Goal: Information Seeking & Learning: Check status

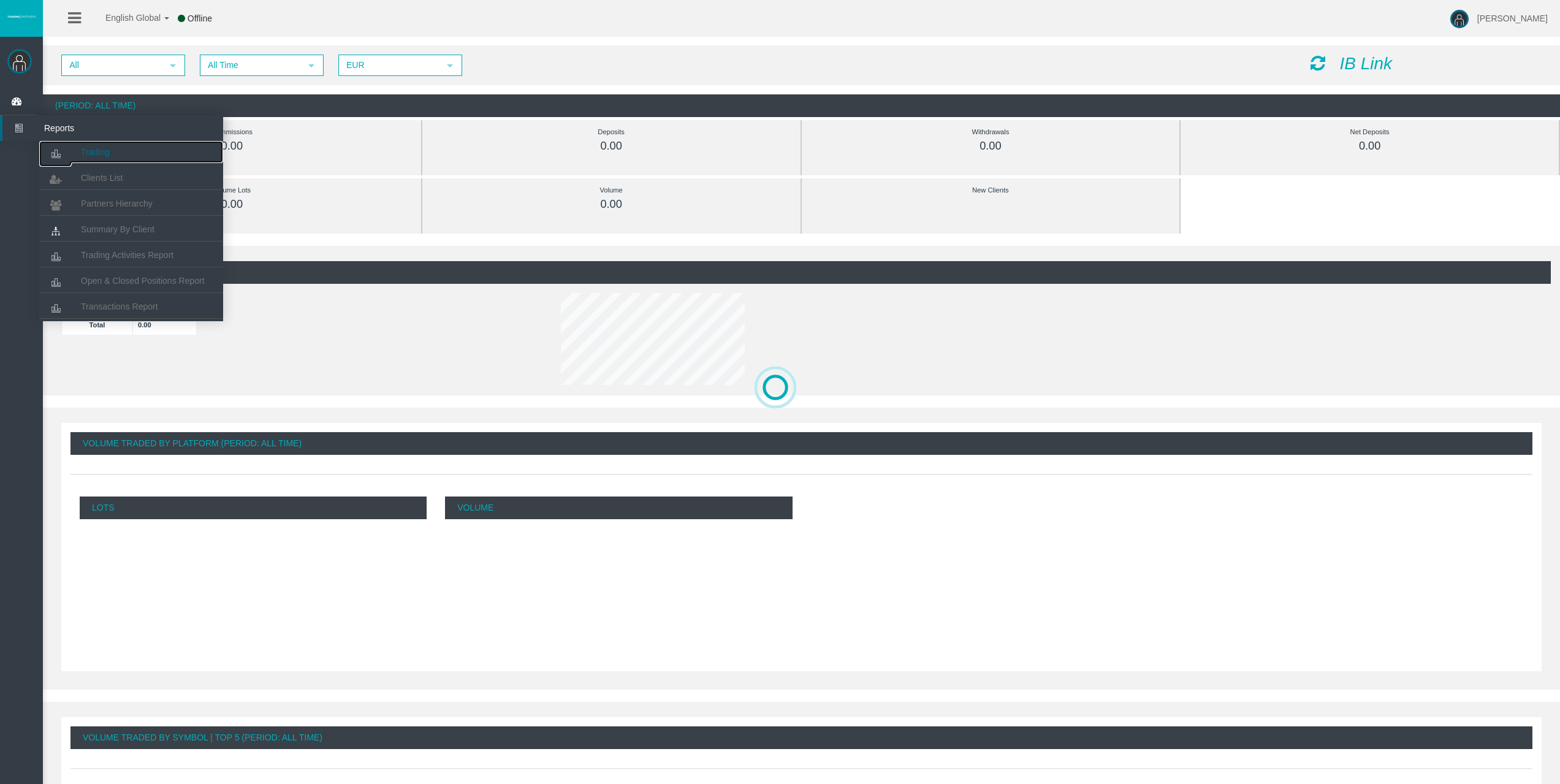
click at [78, 150] on link "Trading" at bounding box center [131, 152] width 184 height 22
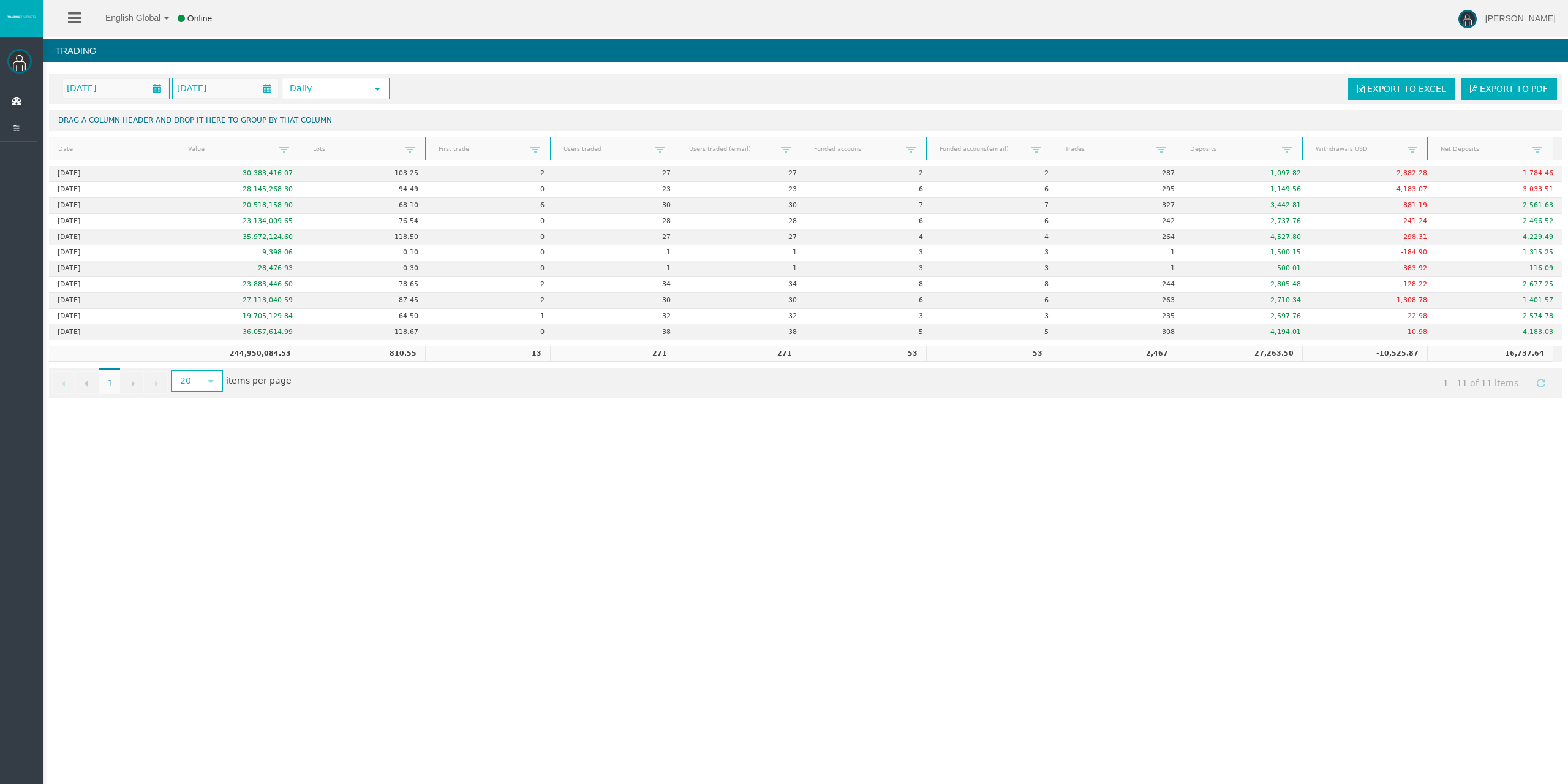
click at [437, 449] on div "English Global 简体中文 English Global 日本語 한국어 Online Rafael Pacheco Montes Help Lo…" at bounding box center [784, 392] width 1568 height 784
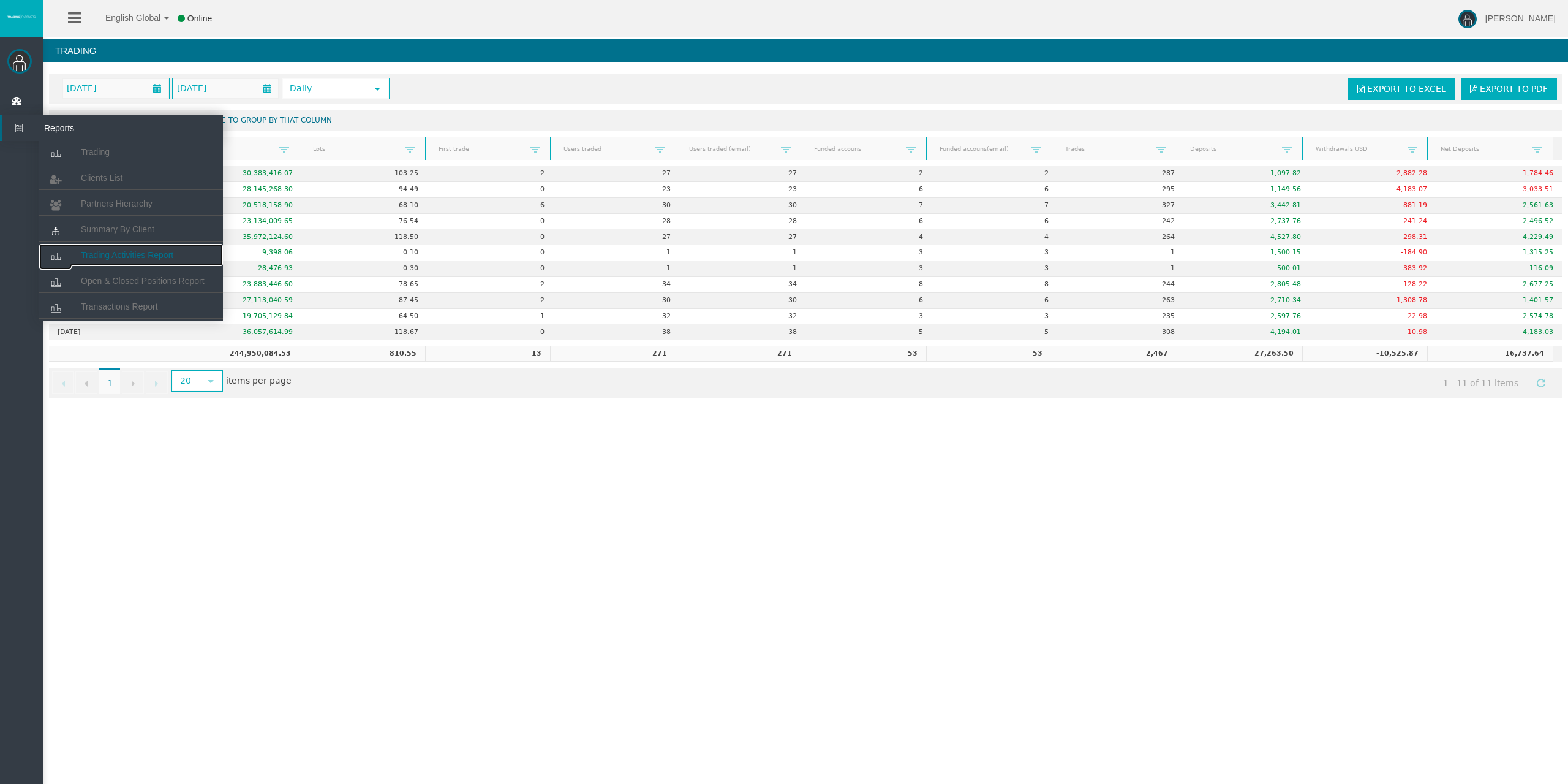
click at [142, 261] on link "Trading Activities Report" at bounding box center [131, 255] width 184 height 22
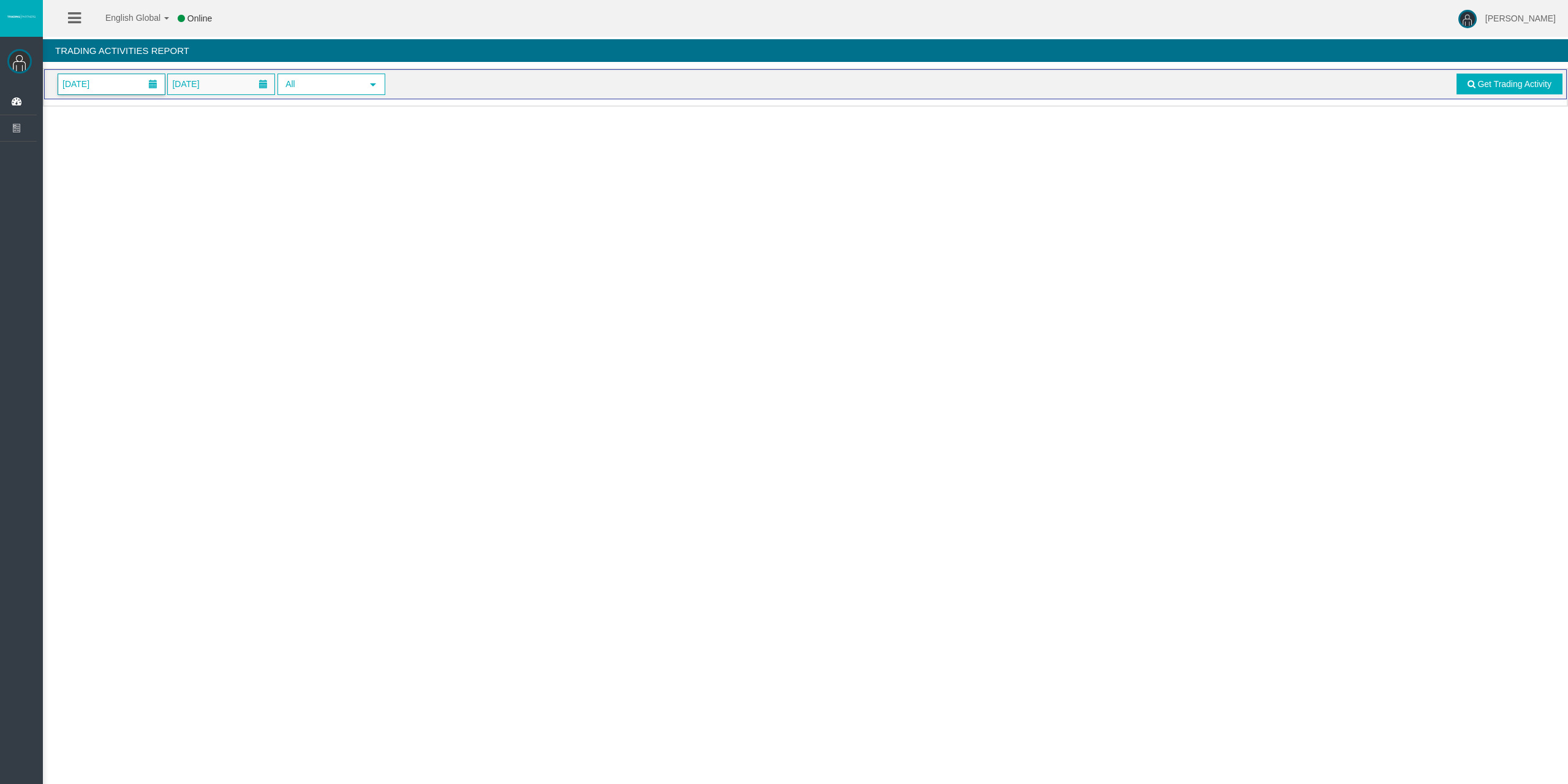
click at [111, 87] on span "[DATE]" at bounding box center [111, 85] width 106 height 20
click at [162, 182] on link "11" at bounding box center [161, 190] width 23 height 22
click at [1477, 87] on span "Get Trading Activity" at bounding box center [1514, 84] width 74 height 10
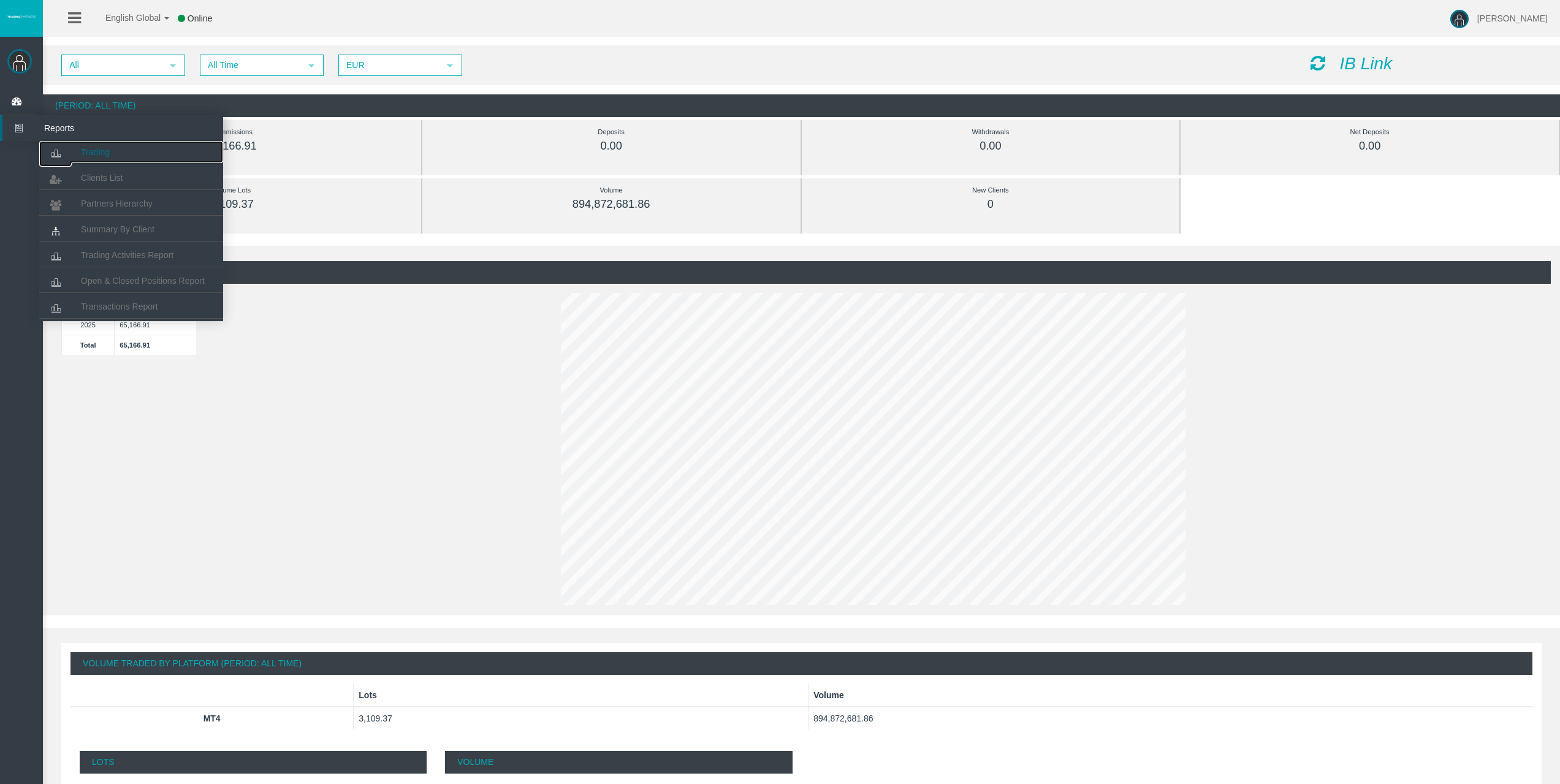
click at [72, 146] on link "Trading" at bounding box center [131, 152] width 184 height 22
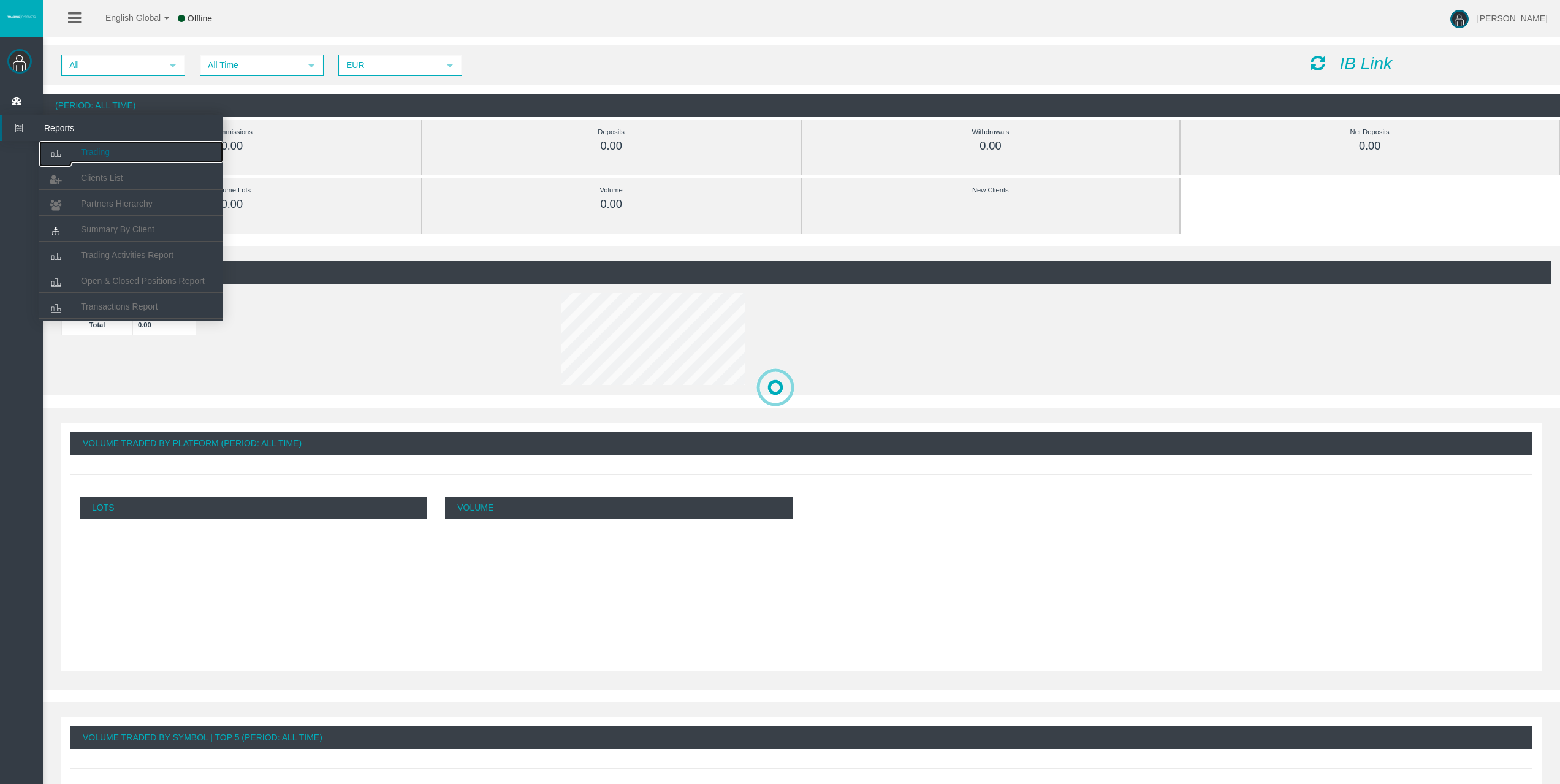
click at [79, 148] on link "Trading" at bounding box center [131, 152] width 184 height 22
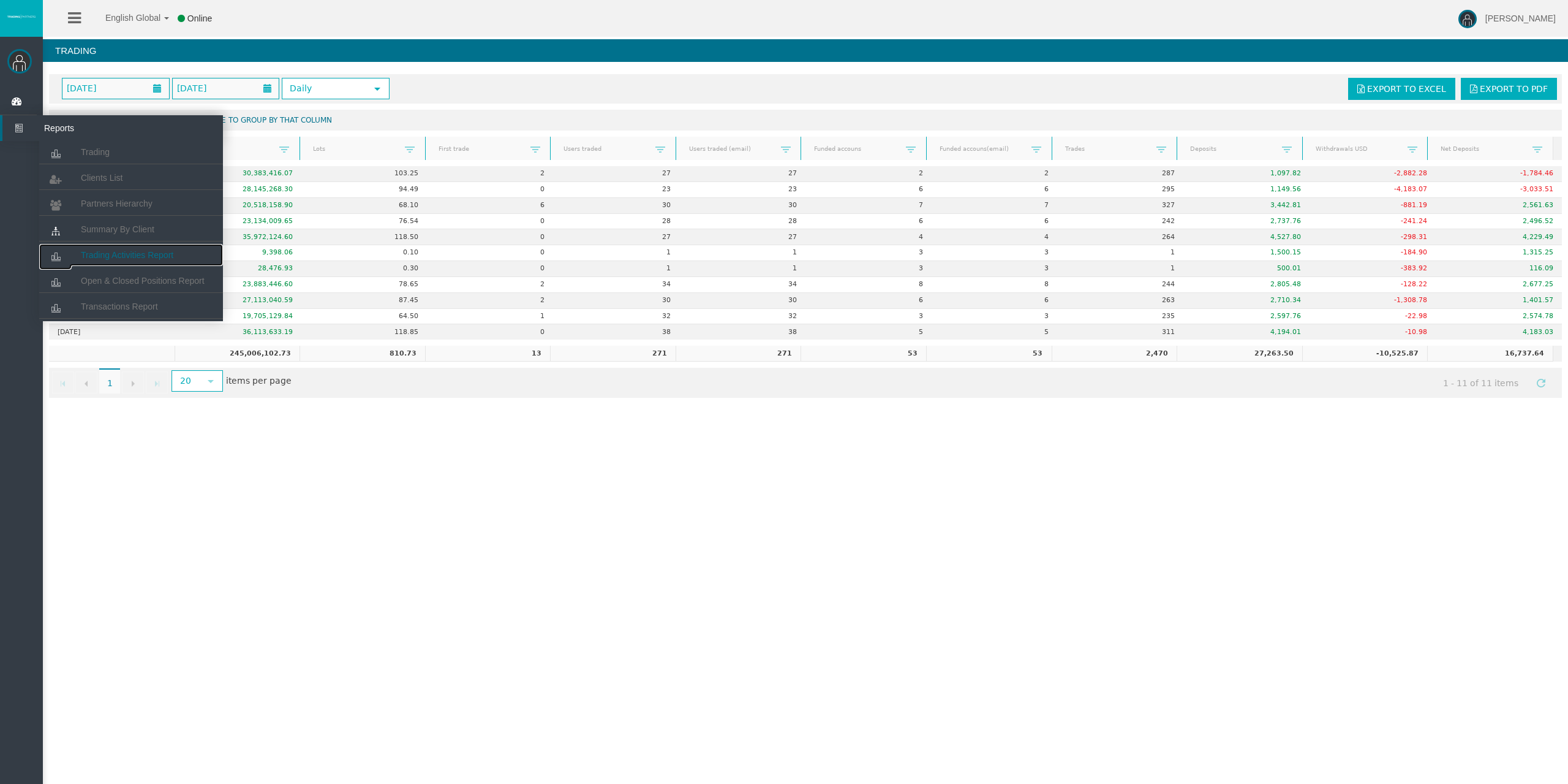
click at [104, 252] on span "Trading Activities Report" at bounding box center [127, 255] width 92 height 10
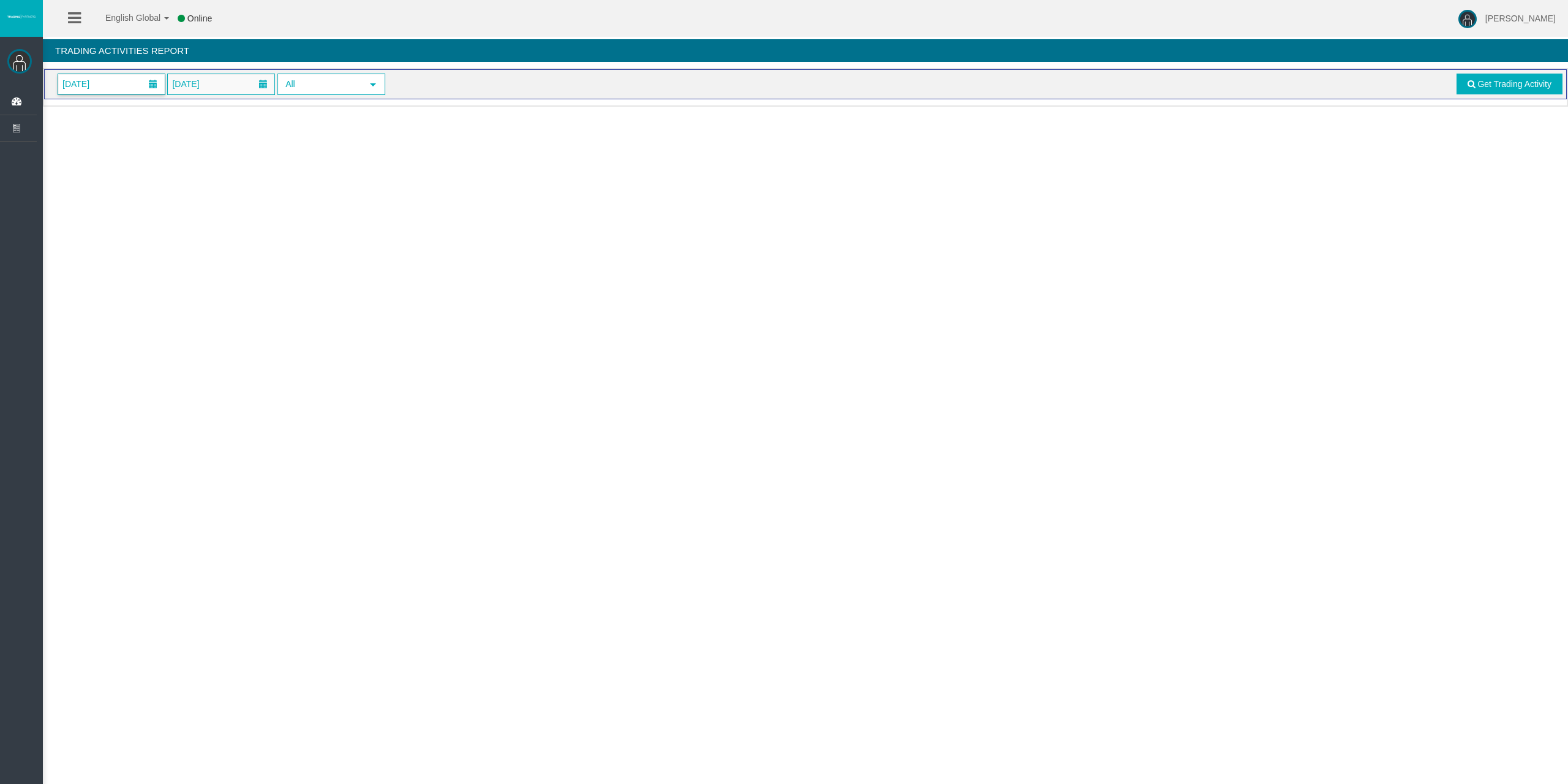
click at [120, 80] on span "[DATE]" at bounding box center [111, 85] width 106 height 20
click at [156, 182] on link "11" at bounding box center [161, 190] width 23 height 22
click at [1486, 84] on span "Get Trading Activity" at bounding box center [1514, 84] width 74 height 10
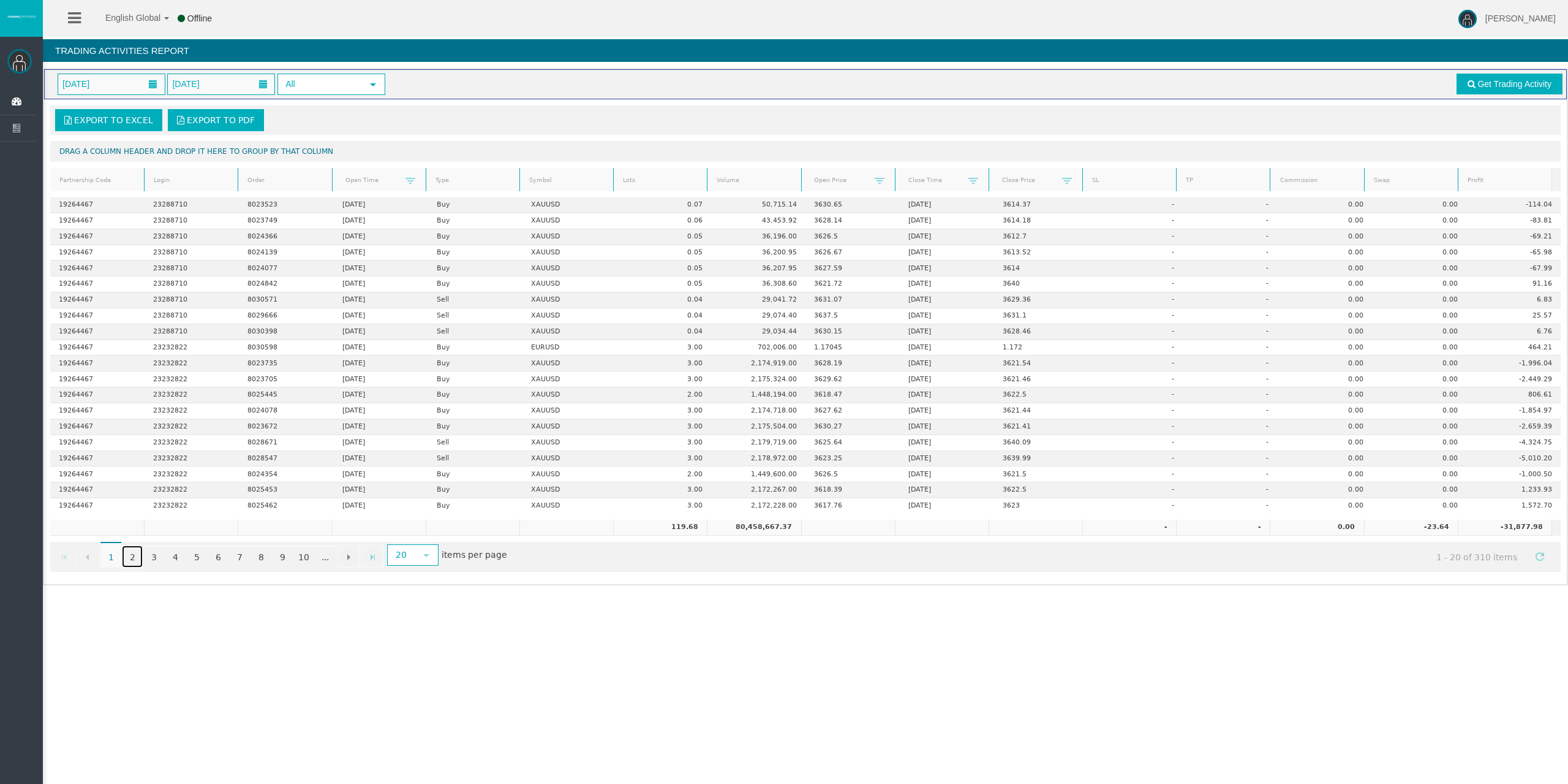
click at [134, 556] on link "2" at bounding box center [132, 556] width 21 height 22
click at [156, 558] on link "3" at bounding box center [153, 556] width 21 height 22
click at [173, 557] on link "4" at bounding box center [175, 556] width 21 height 22
click at [134, 560] on link "2" at bounding box center [132, 556] width 21 height 22
click at [117, 557] on link "1" at bounding box center [110, 556] width 21 height 22
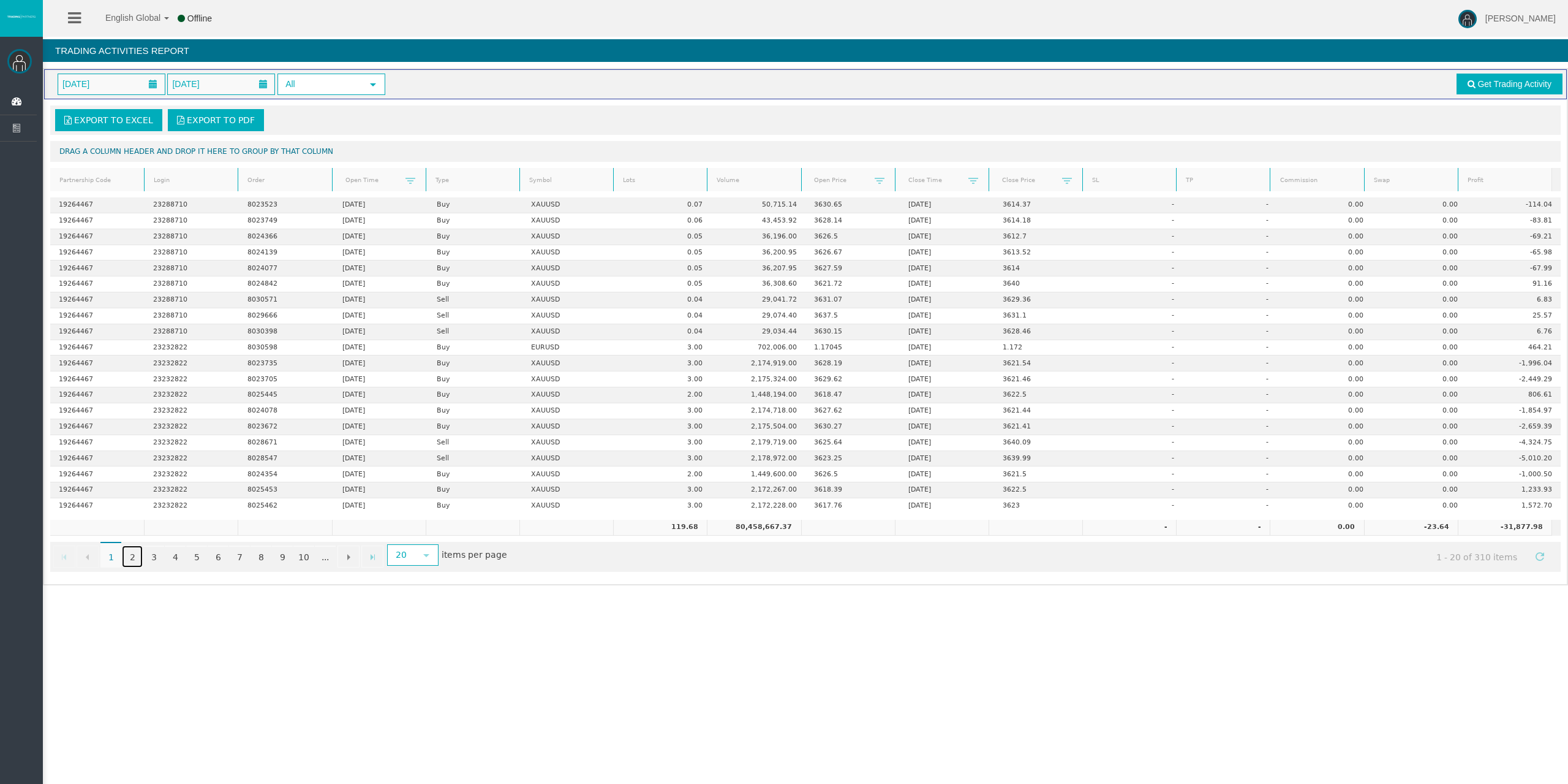
click at [136, 555] on link "2" at bounding box center [132, 556] width 21 height 22
click at [110, 553] on link "1" at bounding box center [110, 556] width 21 height 22
click at [131, 556] on link "2" at bounding box center [132, 556] width 21 height 22
click at [148, 557] on link "3" at bounding box center [153, 556] width 21 height 22
click at [135, 551] on link "2" at bounding box center [132, 556] width 21 height 22
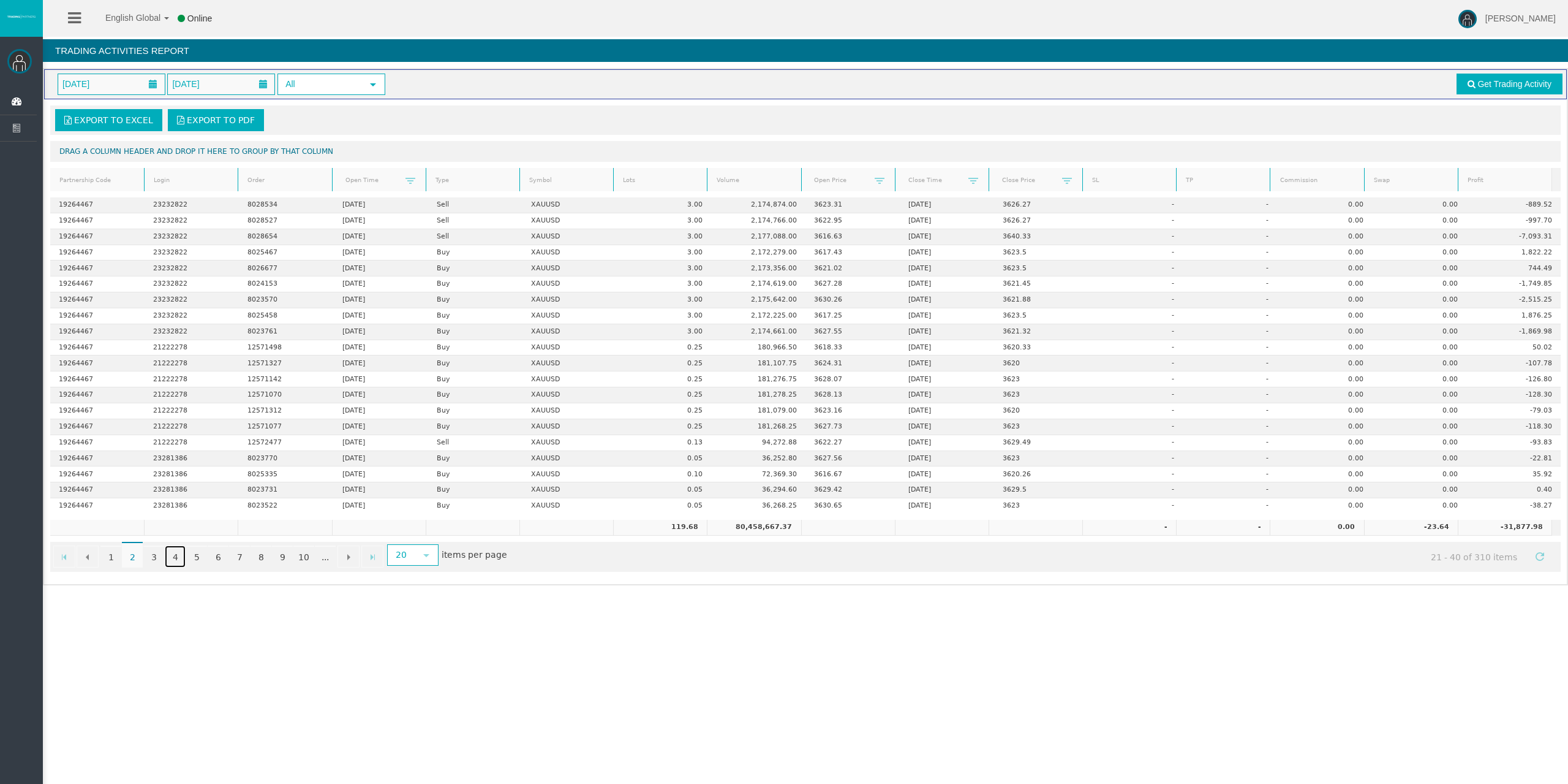
click at [182, 558] on link "4" at bounding box center [175, 556] width 21 height 22
click at [200, 553] on link "5" at bounding box center [196, 556] width 21 height 22
click at [221, 551] on link "6" at bounding box center [218, 556] width 21 height 22
click at [12, 107] on icon at bounding box center [18, 101] width 32 height 26
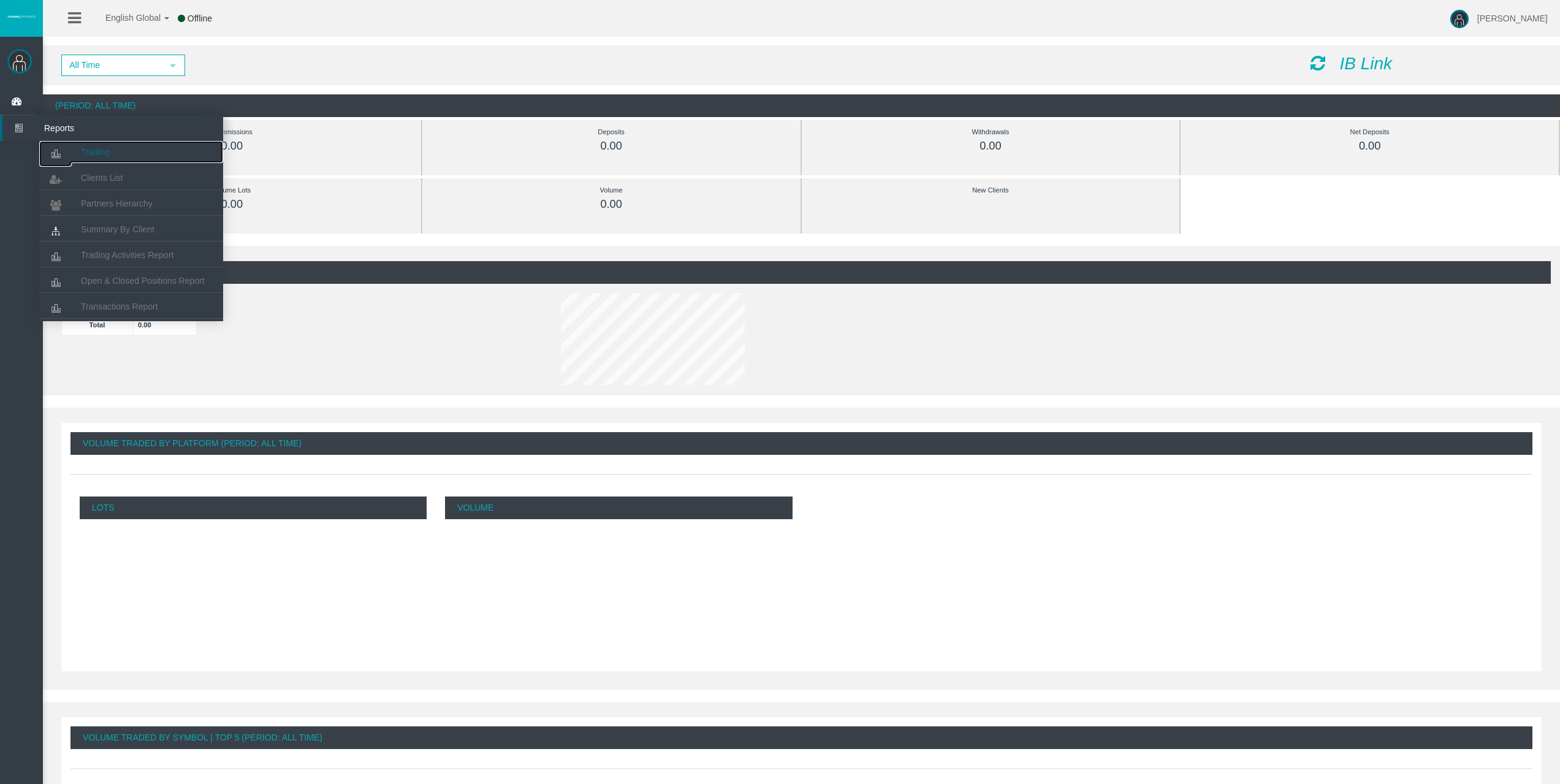
click at [89, 143] on link "Trading" at bounding box center [131, 152] width 184 height 22
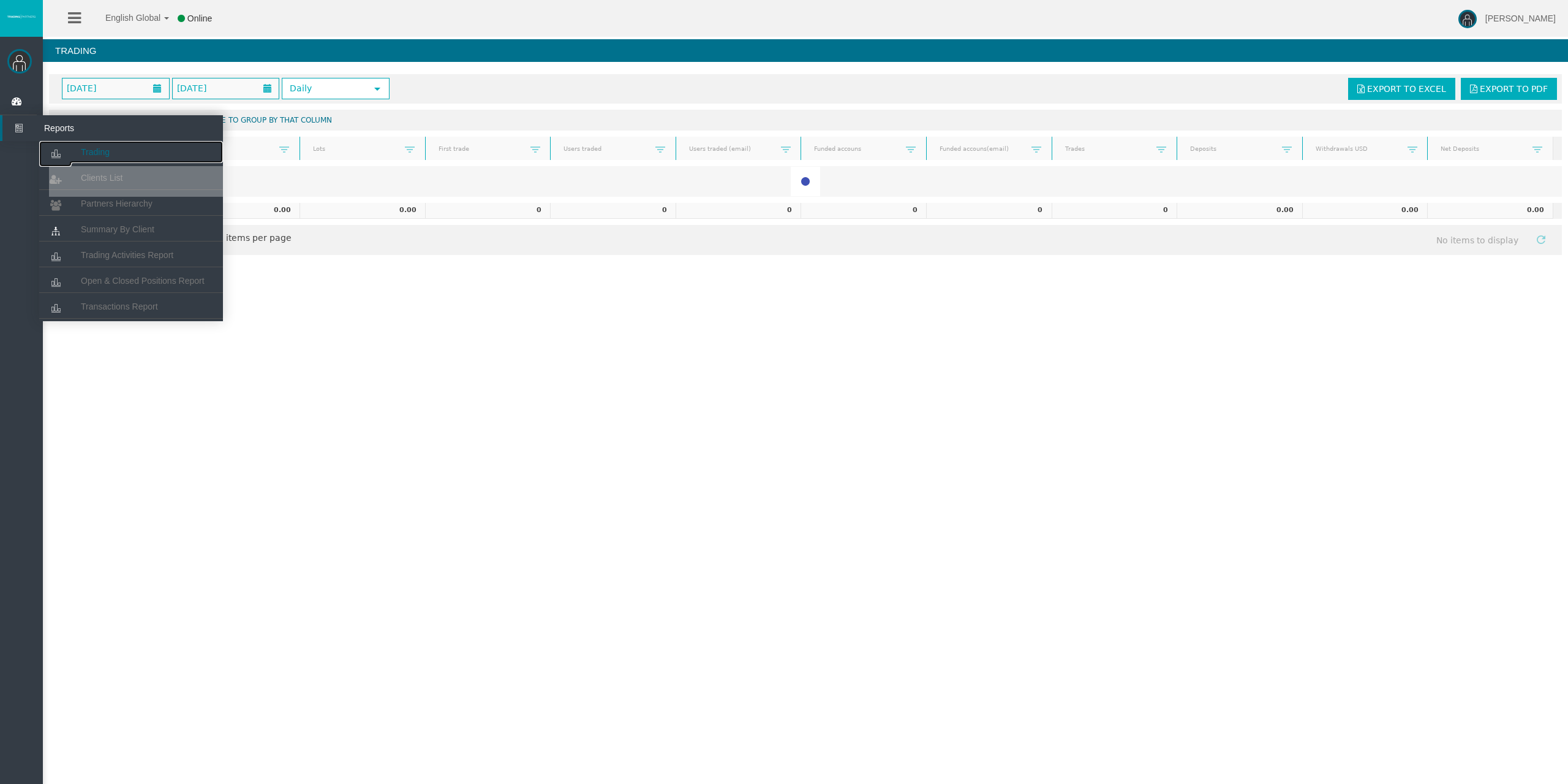
click at [72, 143] on link "Trading" at bounding box center [131, 152] width 184 height 22
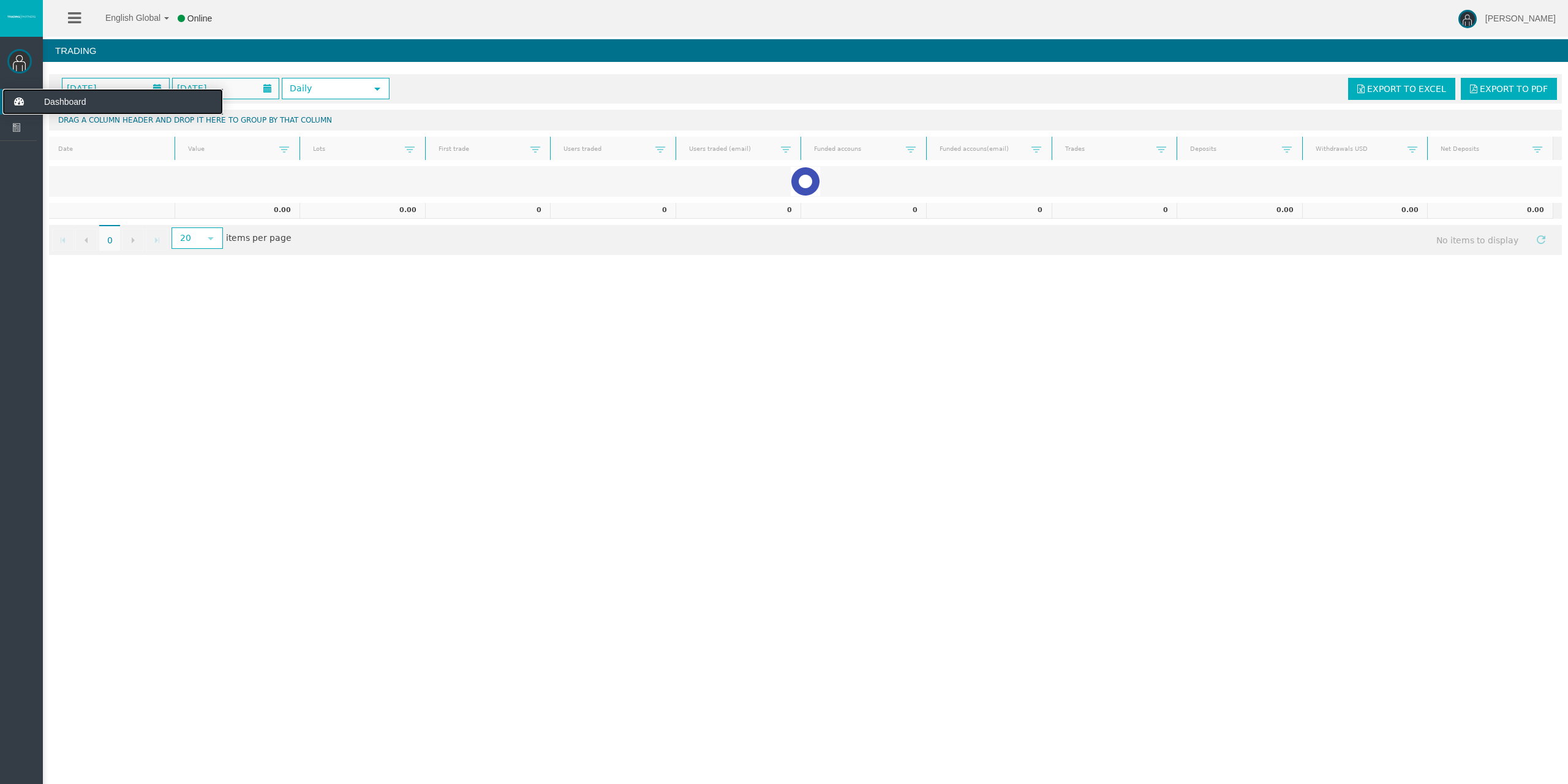
click at [13, 91] on icon at bounding box center [18, 101] width 32 height 26
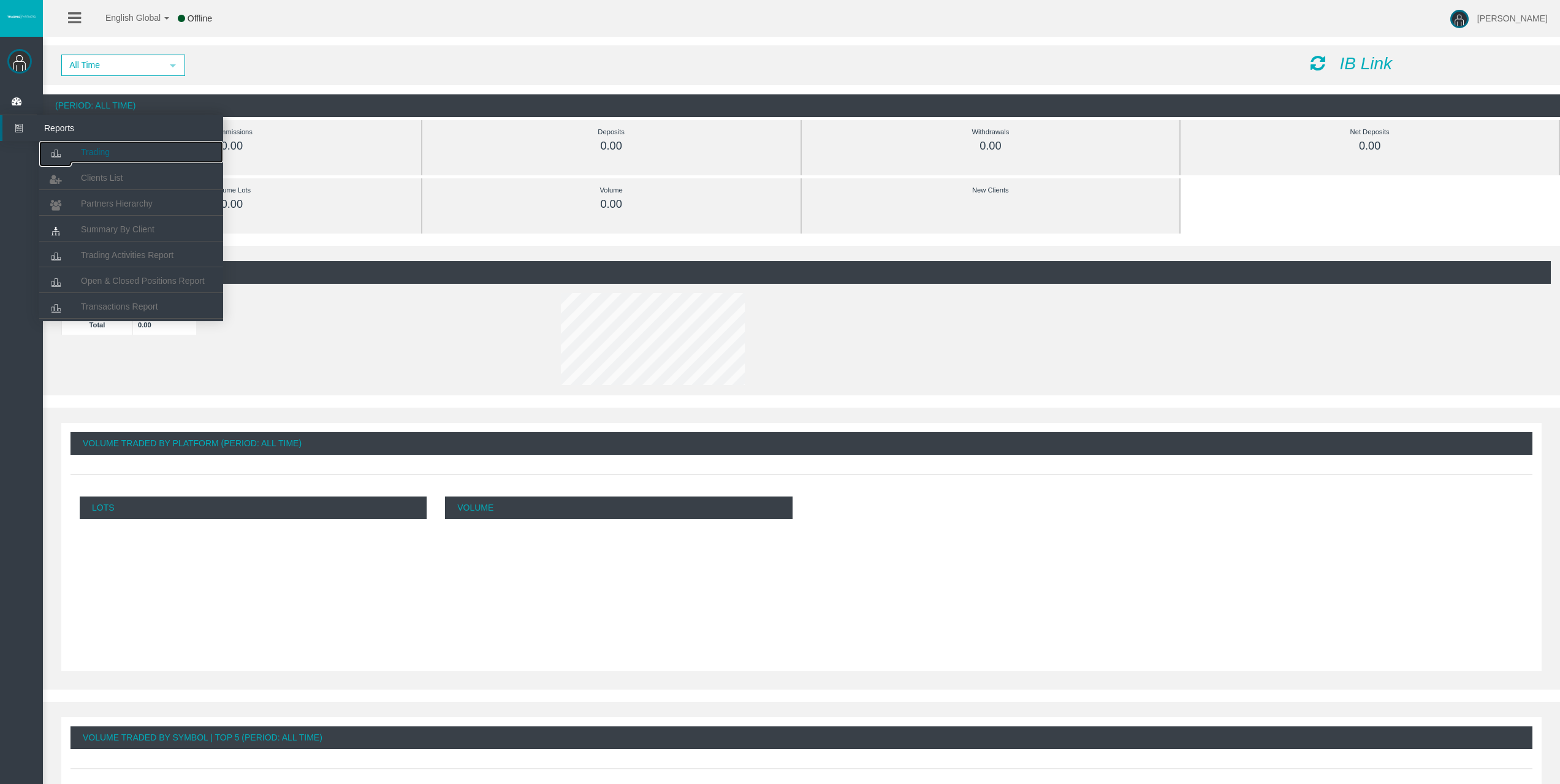
click at [80, 144] on link "Trading" at bounding box center [131, 152] width 184 height 22
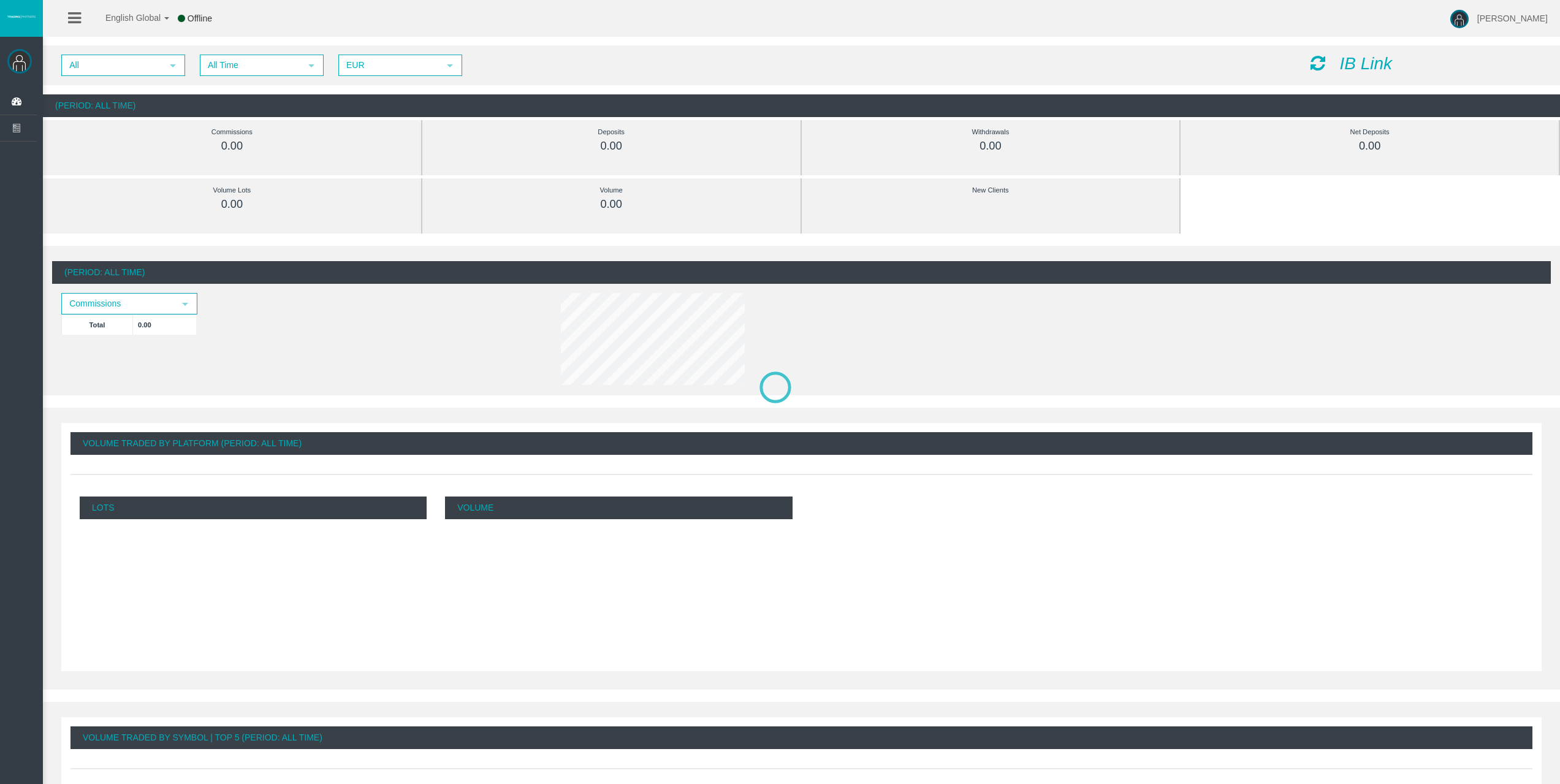
click at [231, 57] on span "All Time" at bounding box center [251, 65] width 100 height 19
click at [240, 85] on li "Daily" at bounding box center [261, 86] width 121 height 20
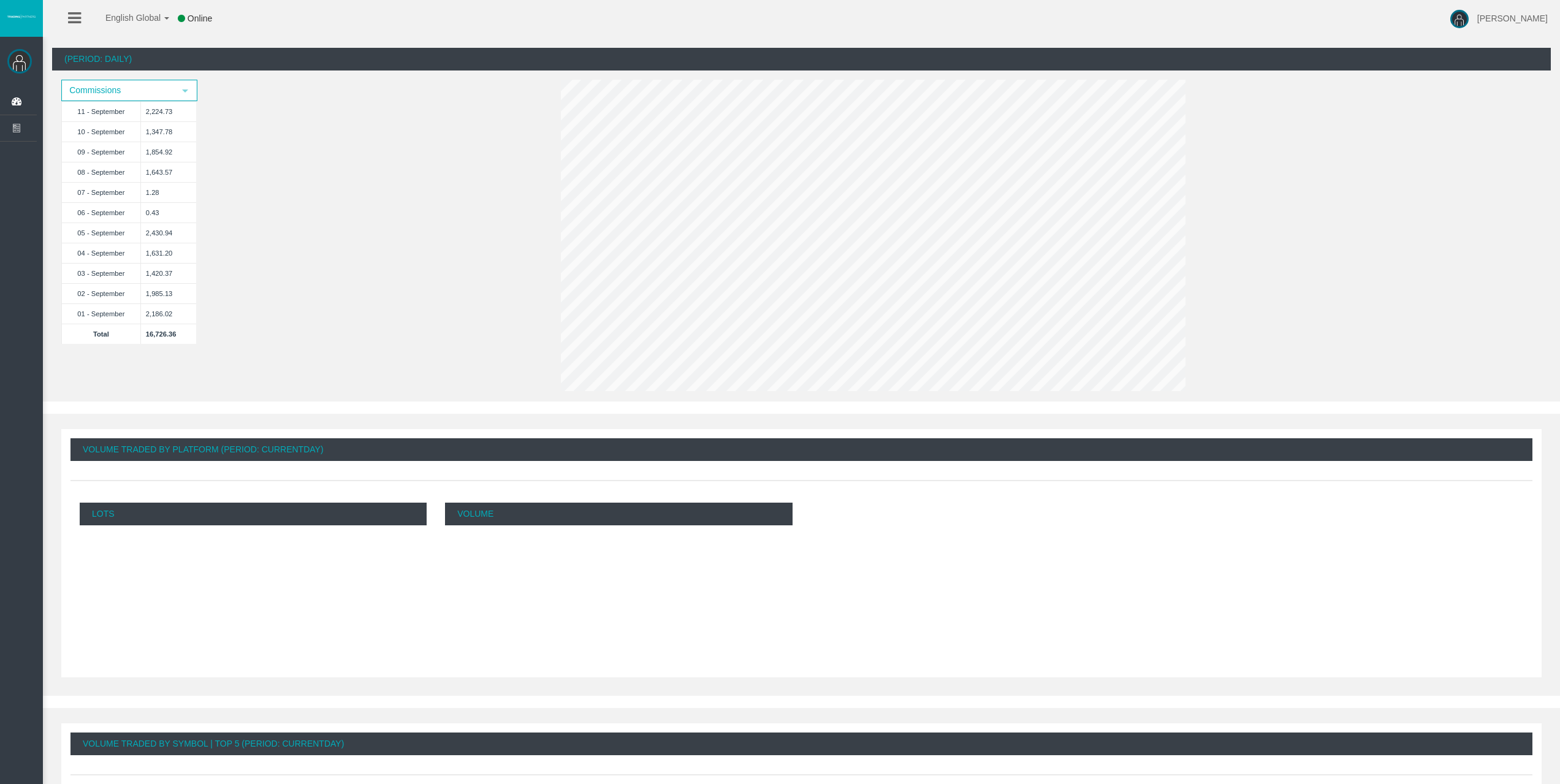
scroll to position [174, 0]
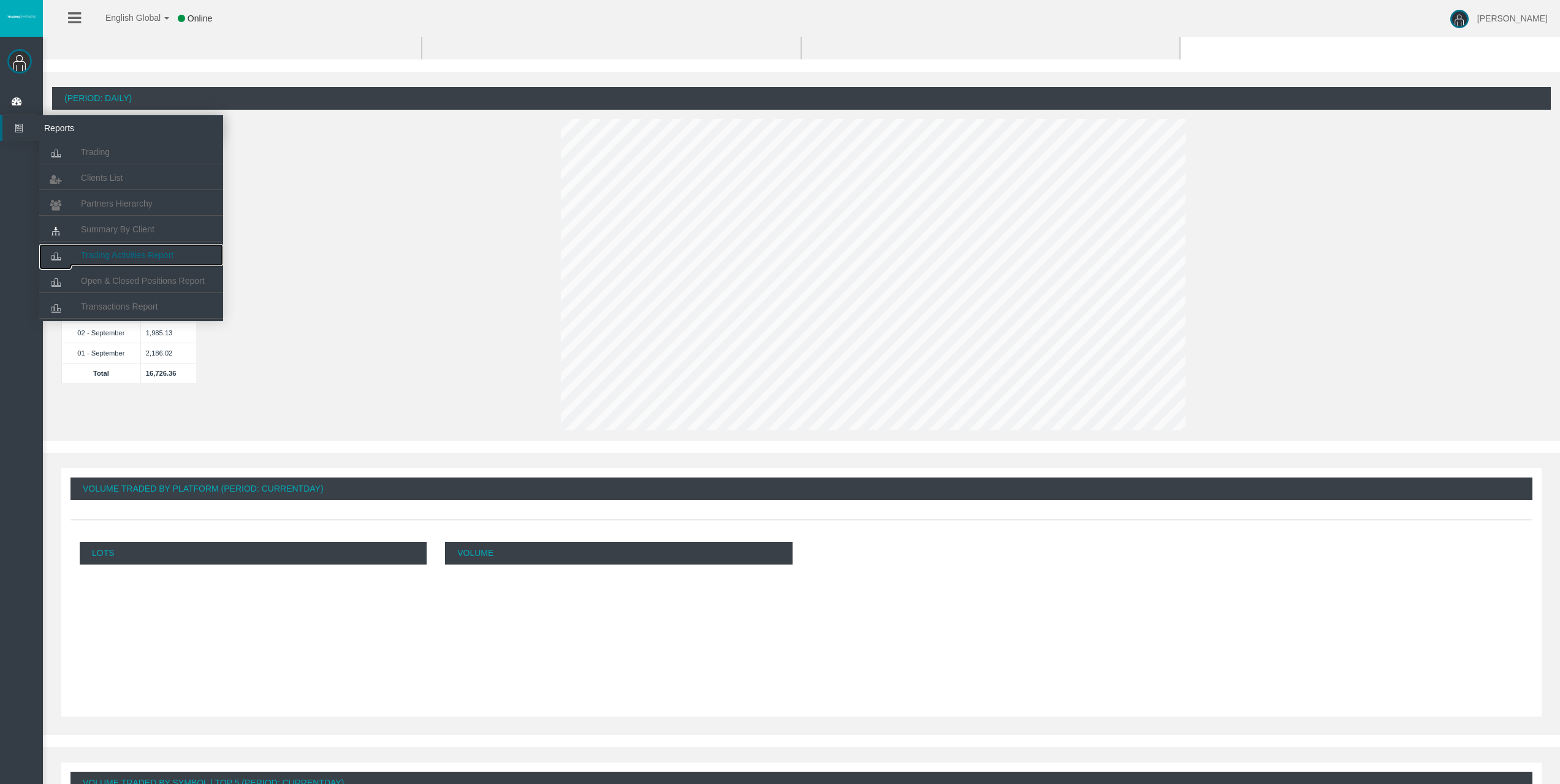
click at [121, 246] on link "Trading Activities Report" at bounding box center [131, 255] width 184 height 22
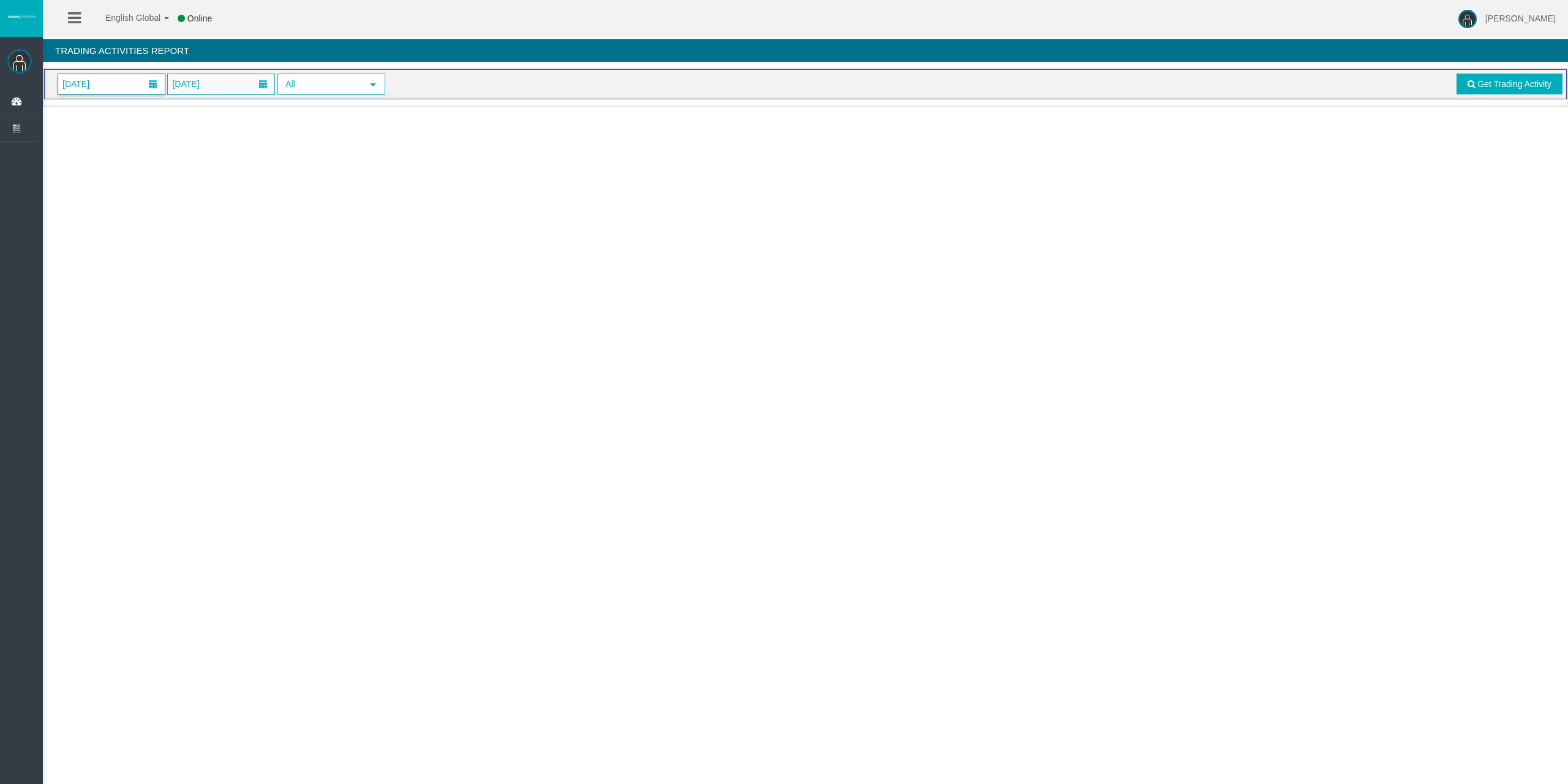
click at [137, 85] on span "[DATE]" at bounding box center [111, 85] width 106 height 20
click at [166, 192] on link "11" at bounding box center [161, 190] width 23 height 22
click at [1478, 89] on link "Get Trading Activity" at bounding box center [1509, 84] width 106 height 21
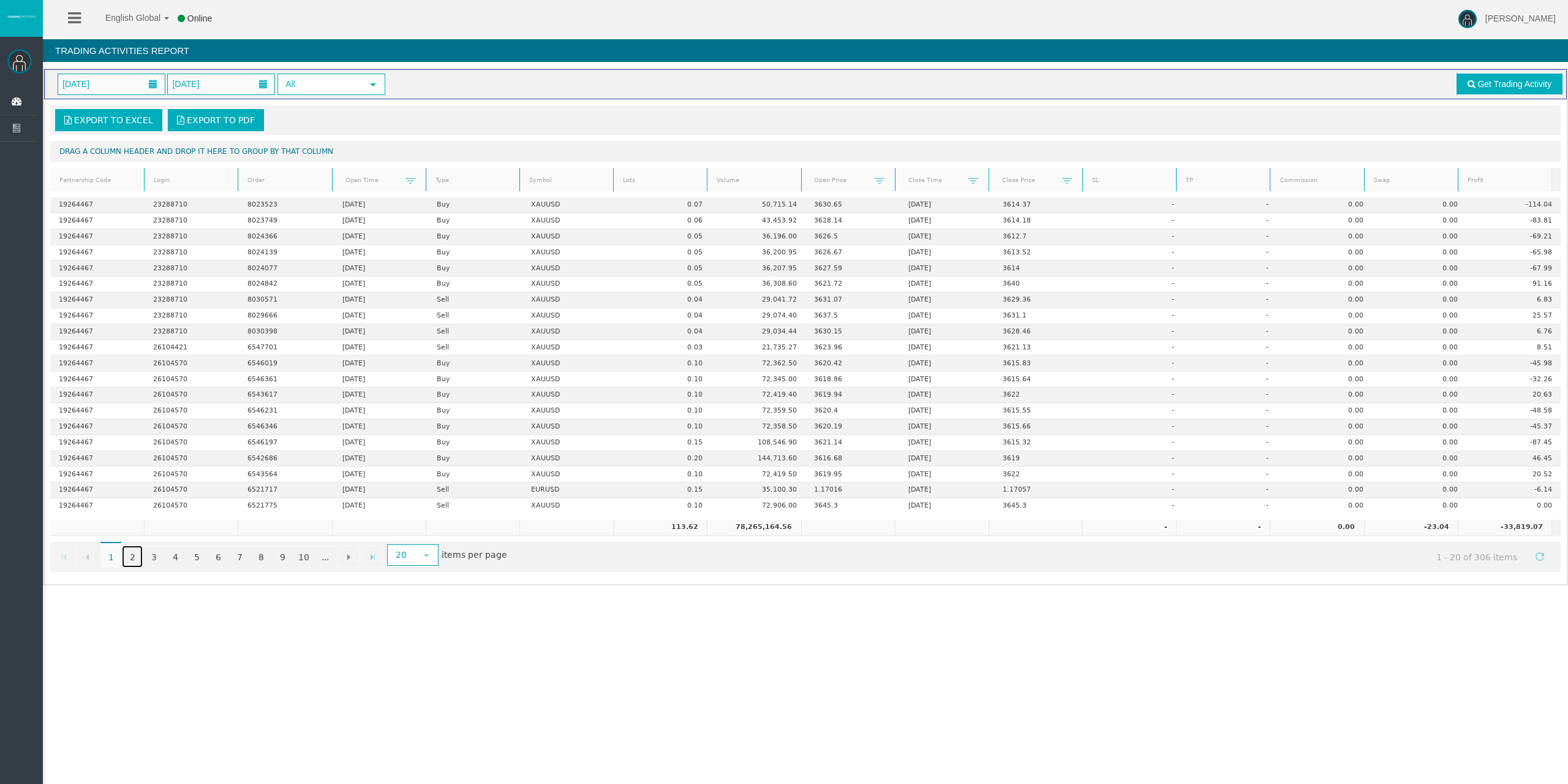
click at [135, 560] on link "2" at bounding box center [132, 556] width 21 height 22
click at [155, 551] on link "3" at bounding box center [153, 556] width 21 height 22
click at [176, 558] on link "4" at bounding box center [175, 556] width 21 height 22
click at [196, 556] on link "5" at bounding box center [196, 556] width 21 height 22
click at [221, 558] on link "6" at bounding box center [218, 556] width 21 height 22
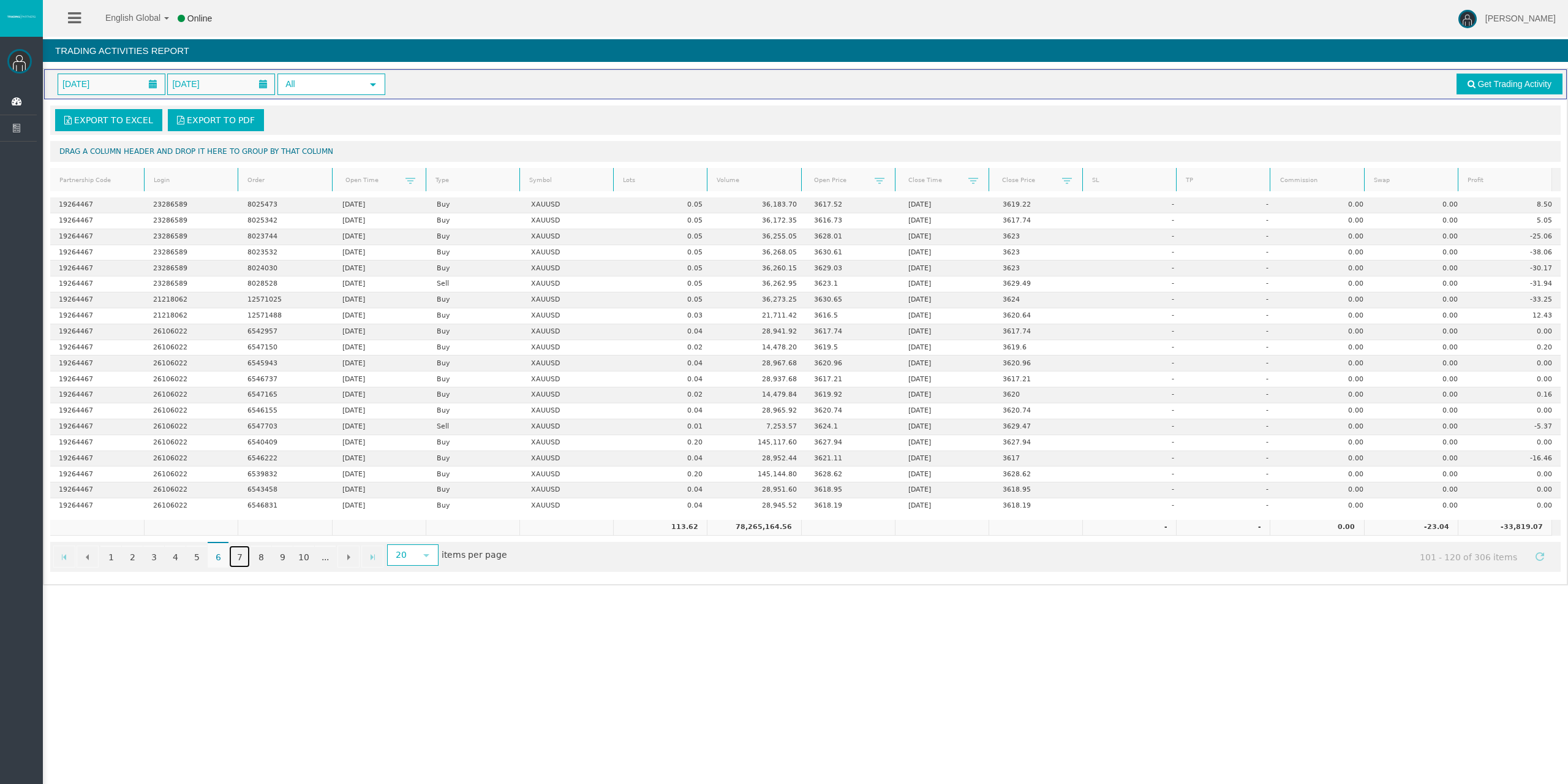
click at [243, 555] on link "7" at bounding box center [240, 556] width 21 height 22
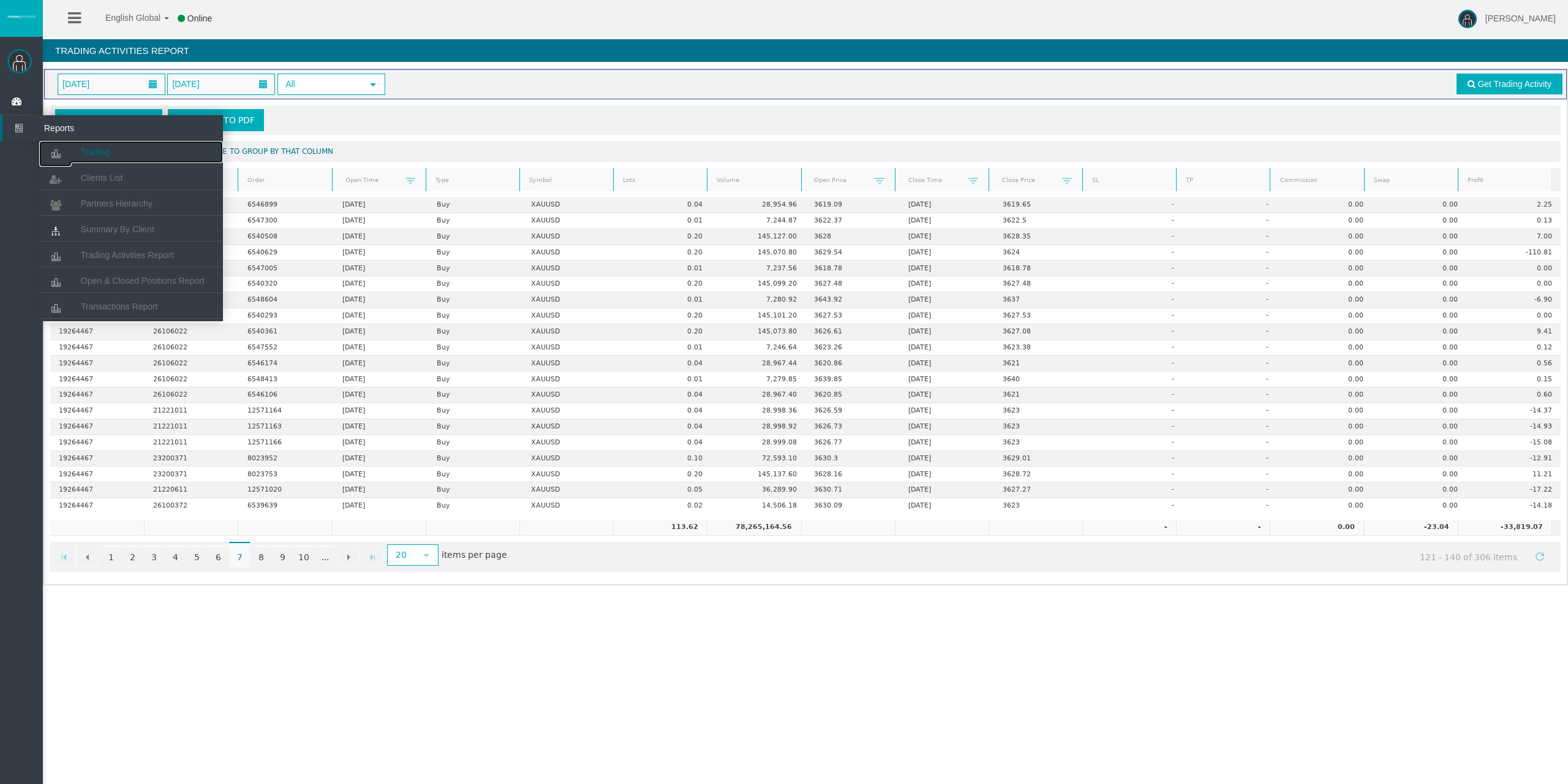
click at [87, 159] on link "Trading" at bounding box center [131, 152] width 184 height 22
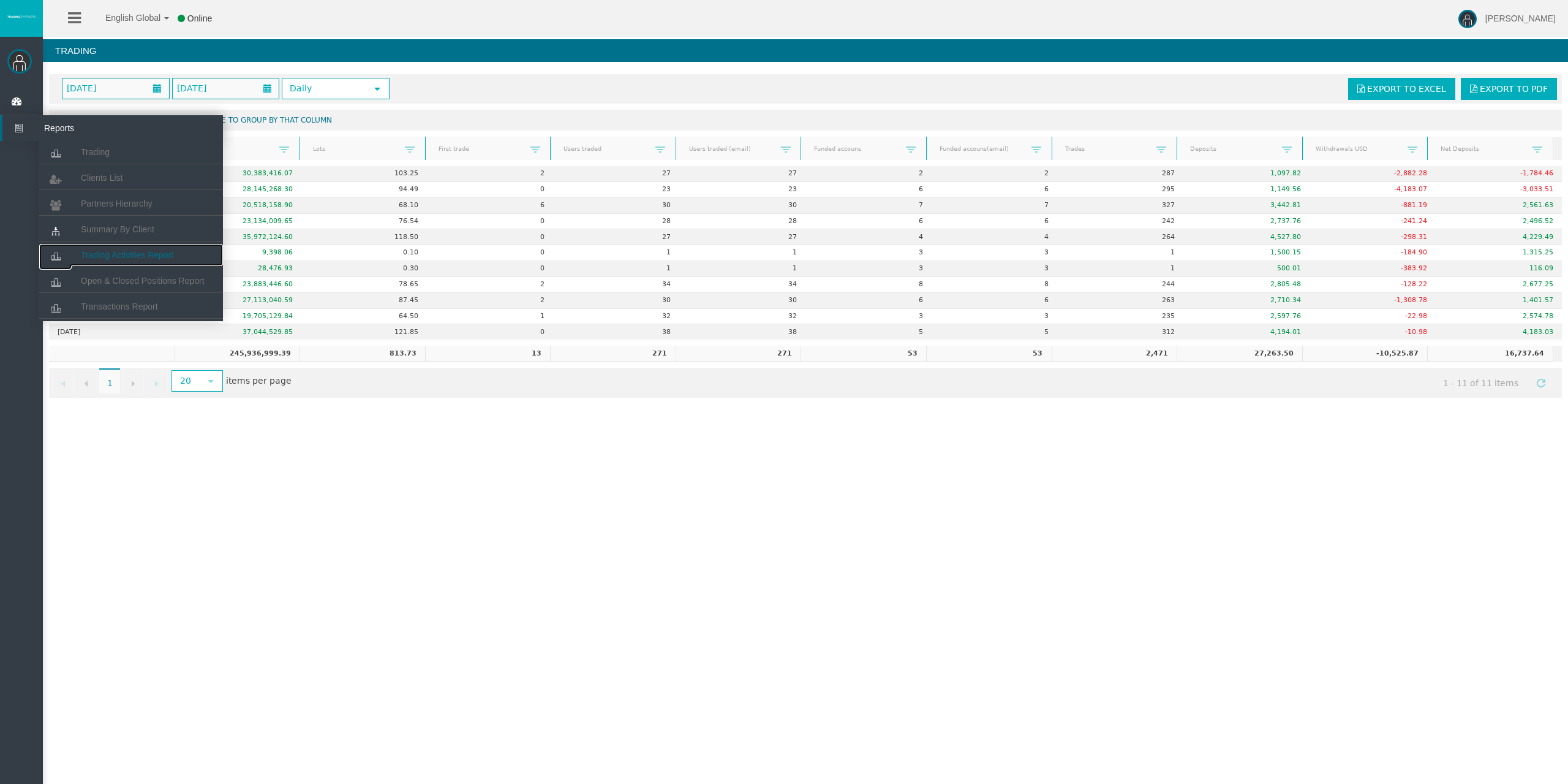
click at [108, 250] on link "Trading Activities Report" at bounding box center [131, 255] width 184 height 22
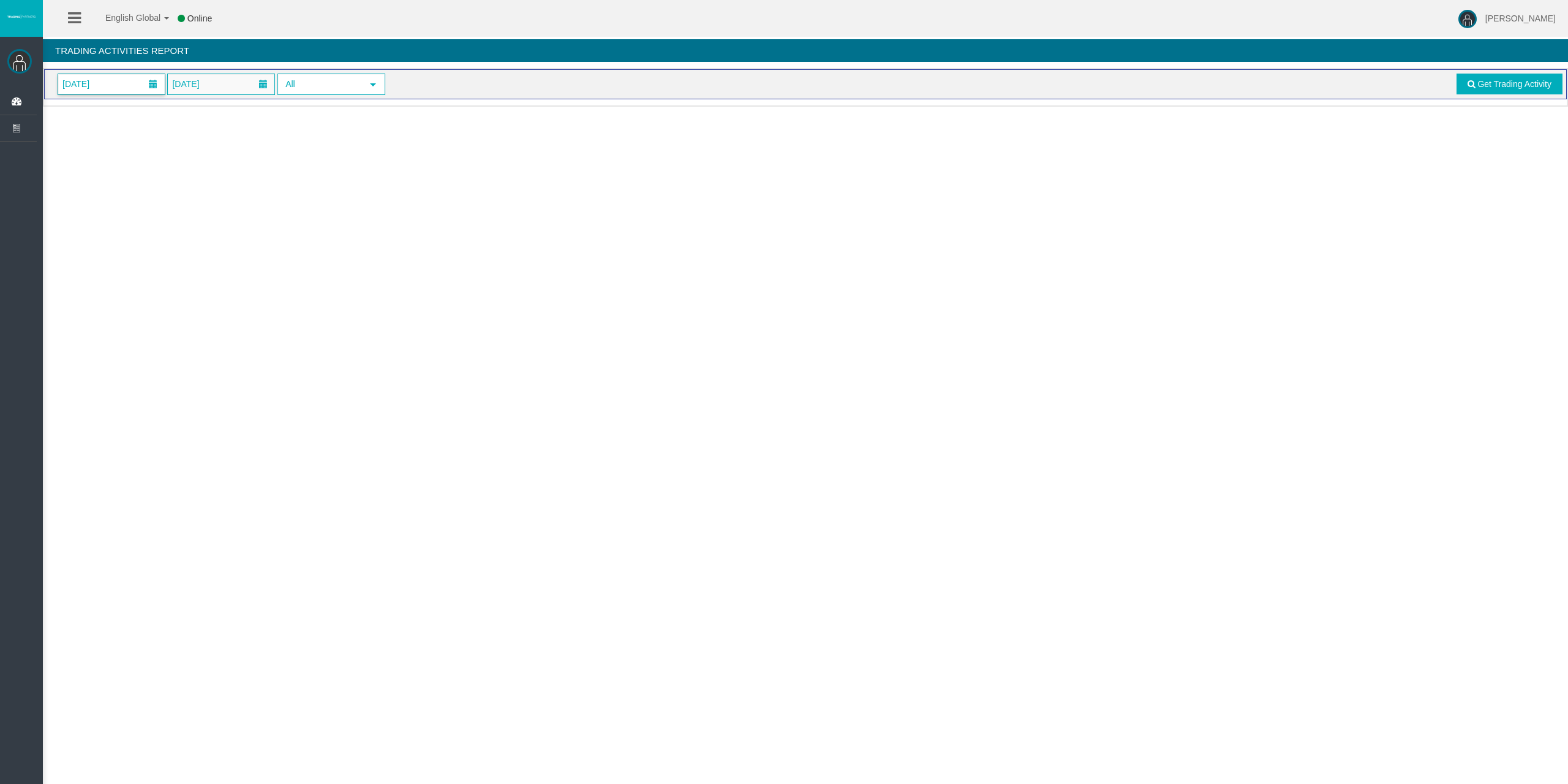
click at [148, 75] on span at bounding box center [153, 84] width 22 height 19
click at [163, 179] on link "11" at bounding box center [161, 190] width 23 height 22
click at [1480, 88] on span "Get Trading Activity" at bounding box center [1514, 84] width 74 height 10
click at [140, 89] on span "[DATE]" at bounding box center [111, 85] width 106 height 20
click at [157, 183] on link "11" at bounding box center [161, 190] width 23 height 22
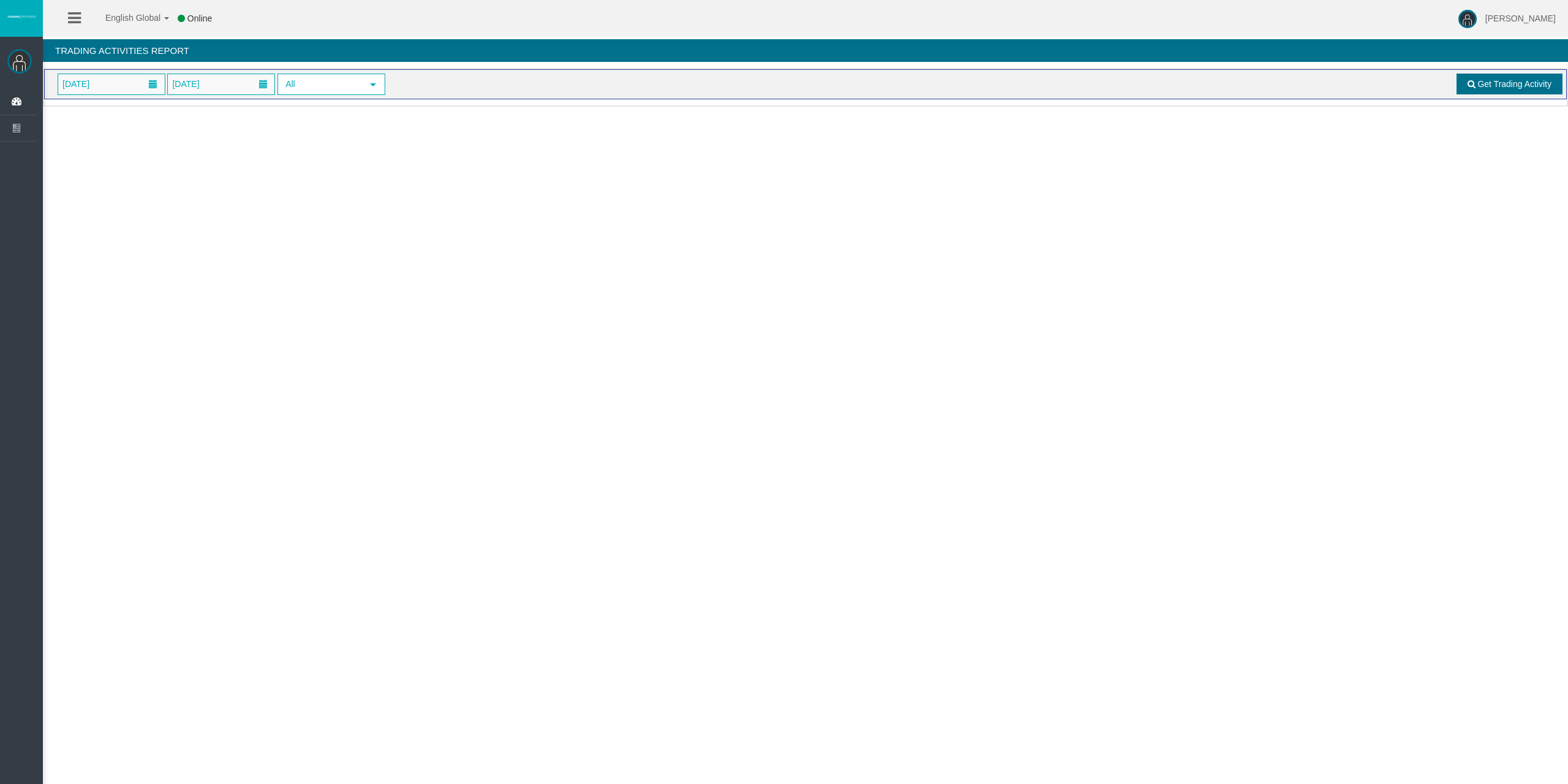
click at [1519, 86] on span "Get Trading Activity" at bounding box center [1514, 84] width 74 height 10
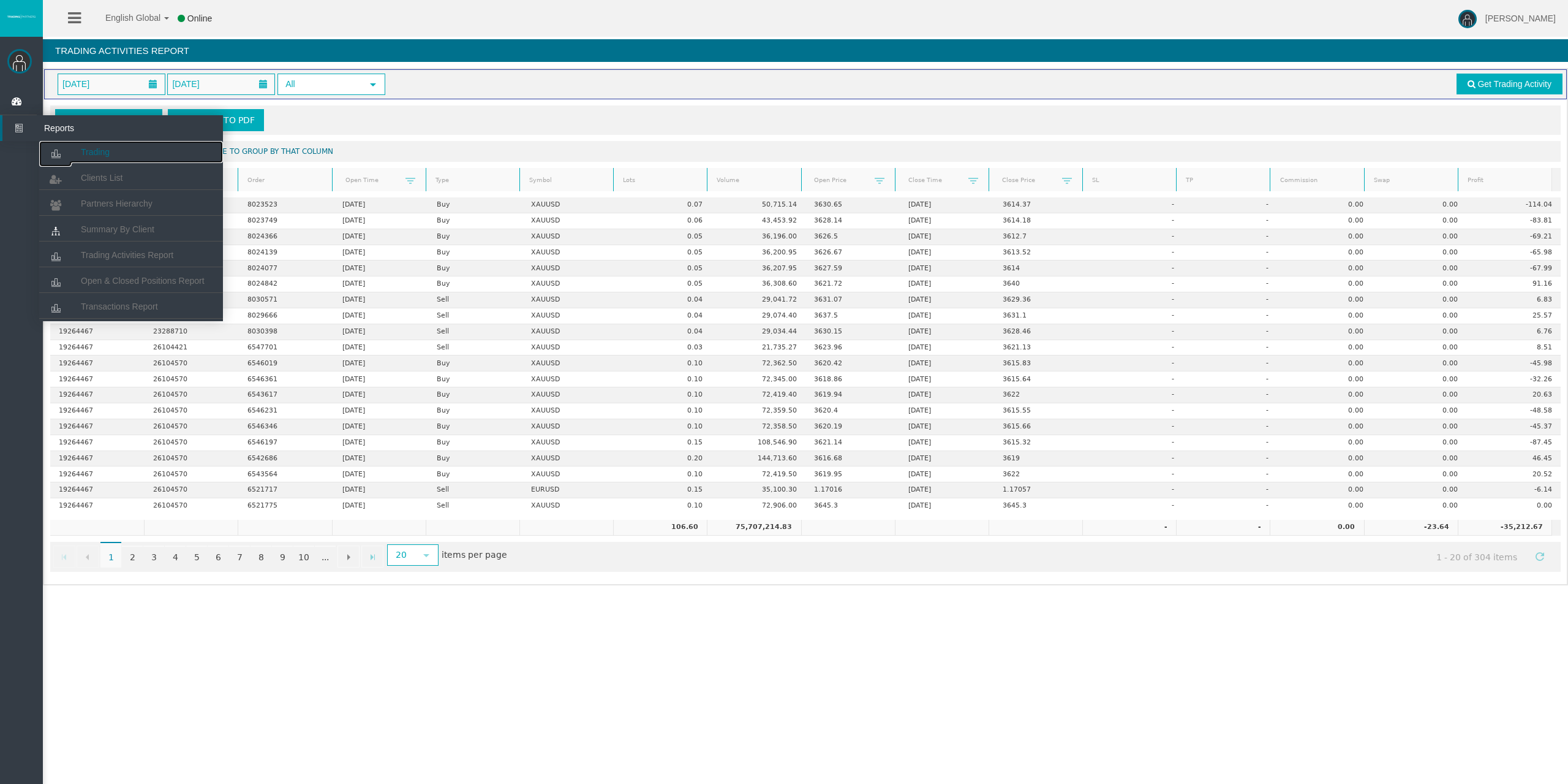
click at [81, 150] on span "Trading" at bounding box center [95, 152] width 29 height 10
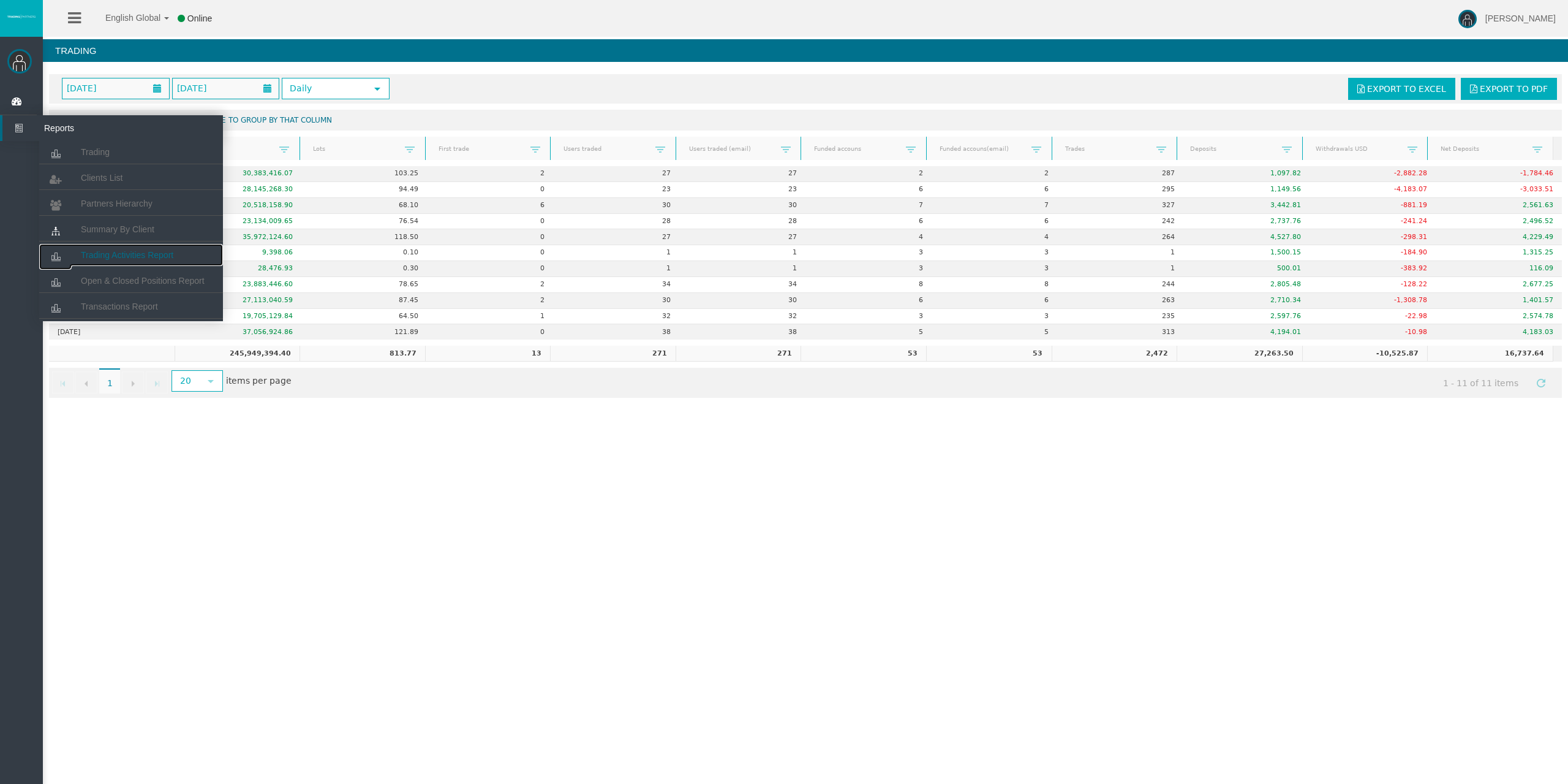
click at [117, 259] on span "Trading Activities Report" at bounding box center [127, 255] width 92 height 10
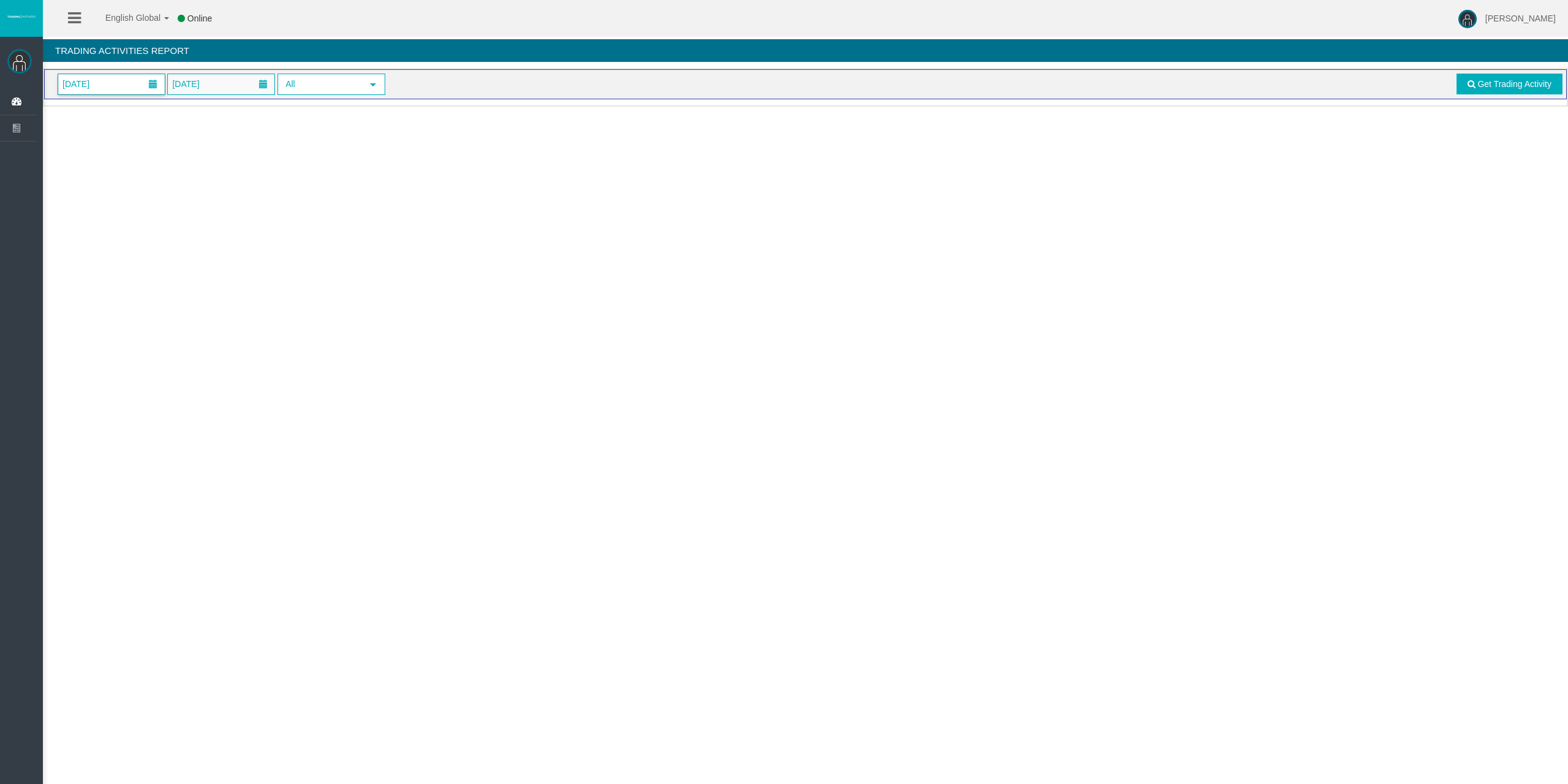
click at [118, 74] on div "01/09/2025 11/09/2025 All select Get Trading Activity" at bounding box center [805, 84] width 1523 height 30
click at [137, 89] on span "[DATE]" at bounding box center [111, 85] width 106 height 20
click at [164, 186] on link "11" at bounding box center [161, 190] width 23 height 22
click at [1473, 92] on link "Get Trading Activity" at bounding box center [1509, 84] width 106 height 21
click at [1473, 92] on link "Get Trading Activity" at bounding box center [1509, 84] width 106 height 21
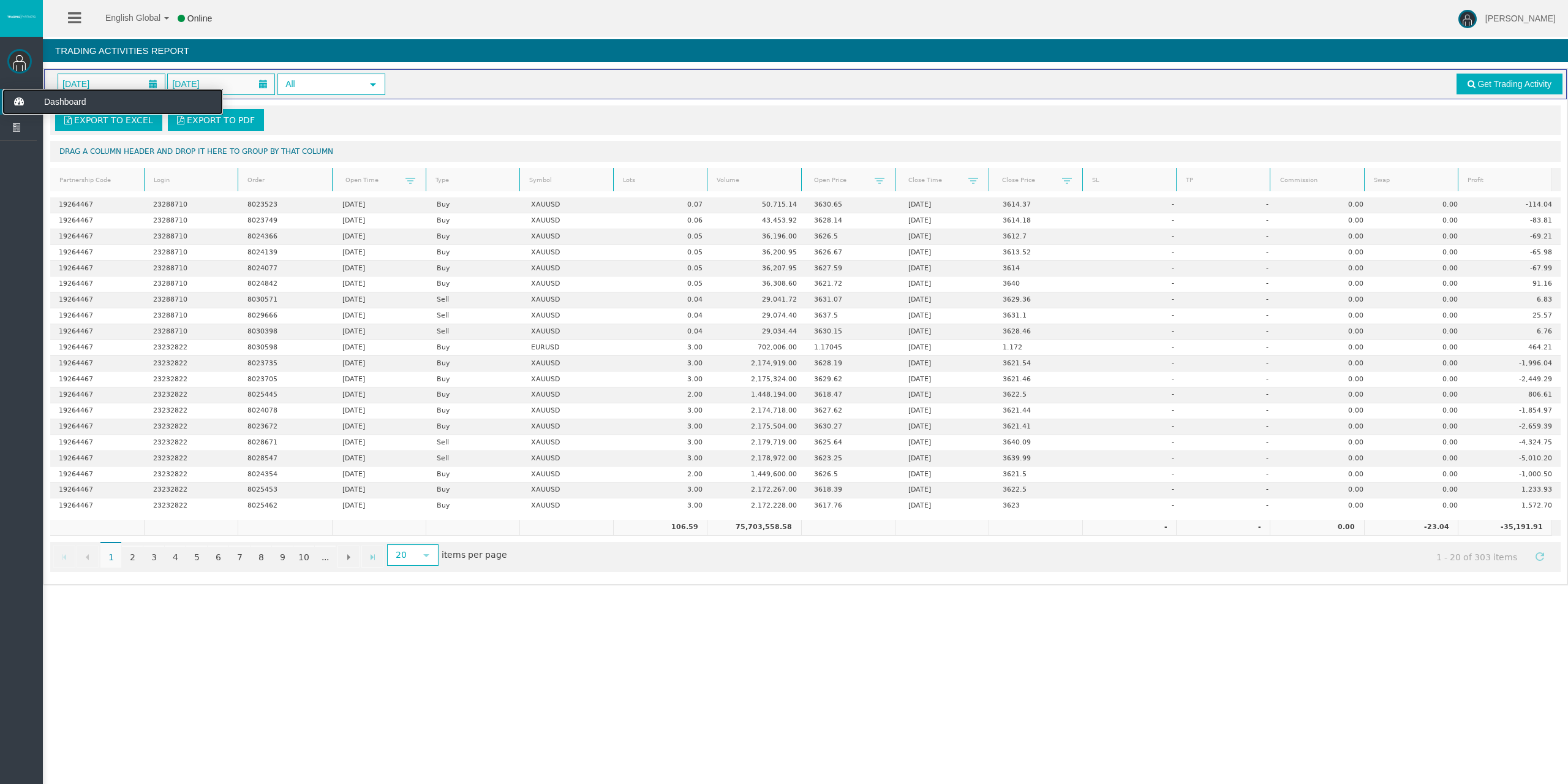
click at [9, 94] on icon at bounding box center [18, 101] width 32 height 26
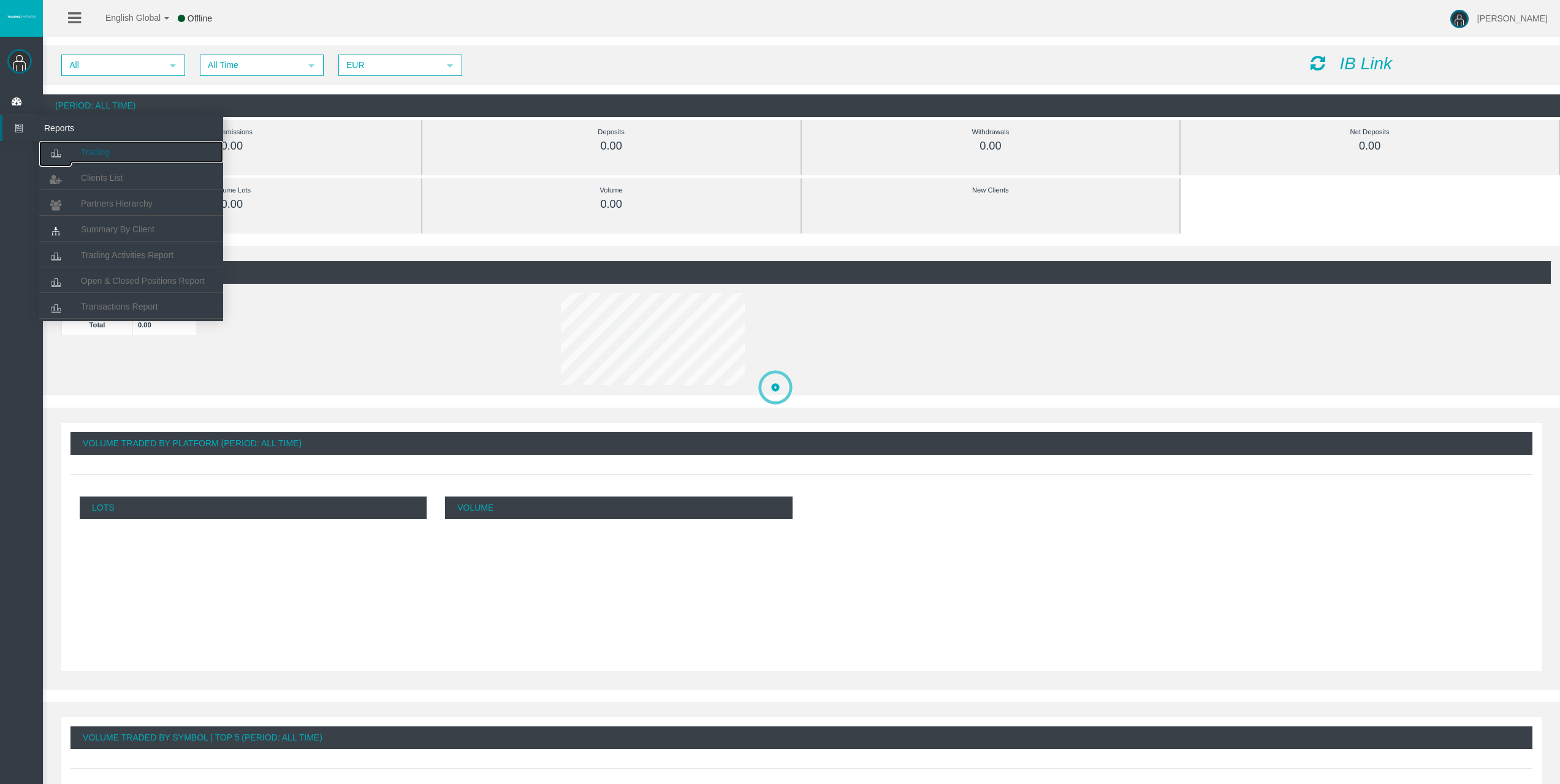
click at [75, 143] on link "Trading" at bounding box center [131, 152] width 184 height 22
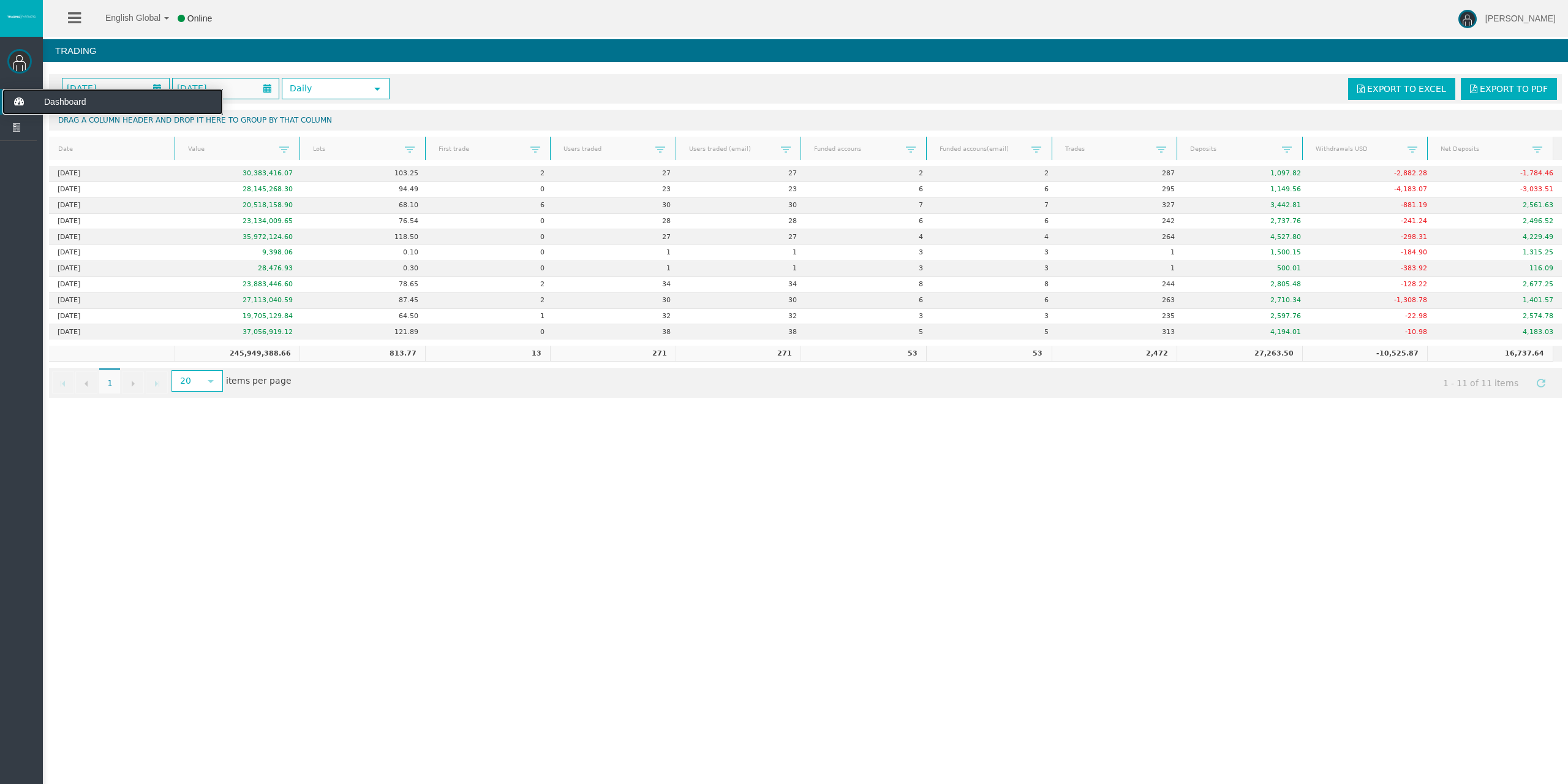
click at [20, 96] on icon at bounding box center [18, 101] width 32 height 26
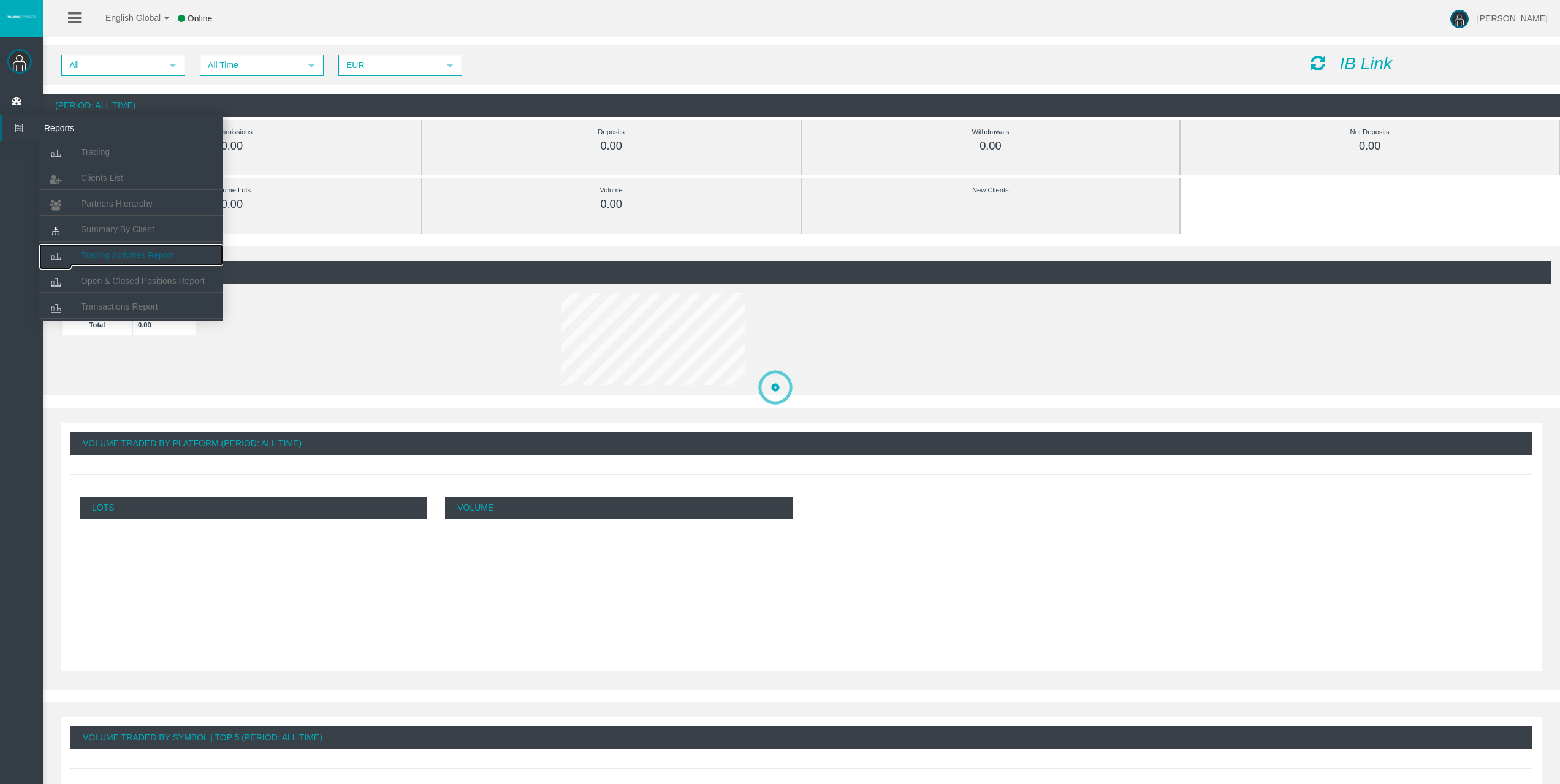
click at [135, 245] on link "Trading Activities Report" at bounding box center [131, 255] width 184 height 22
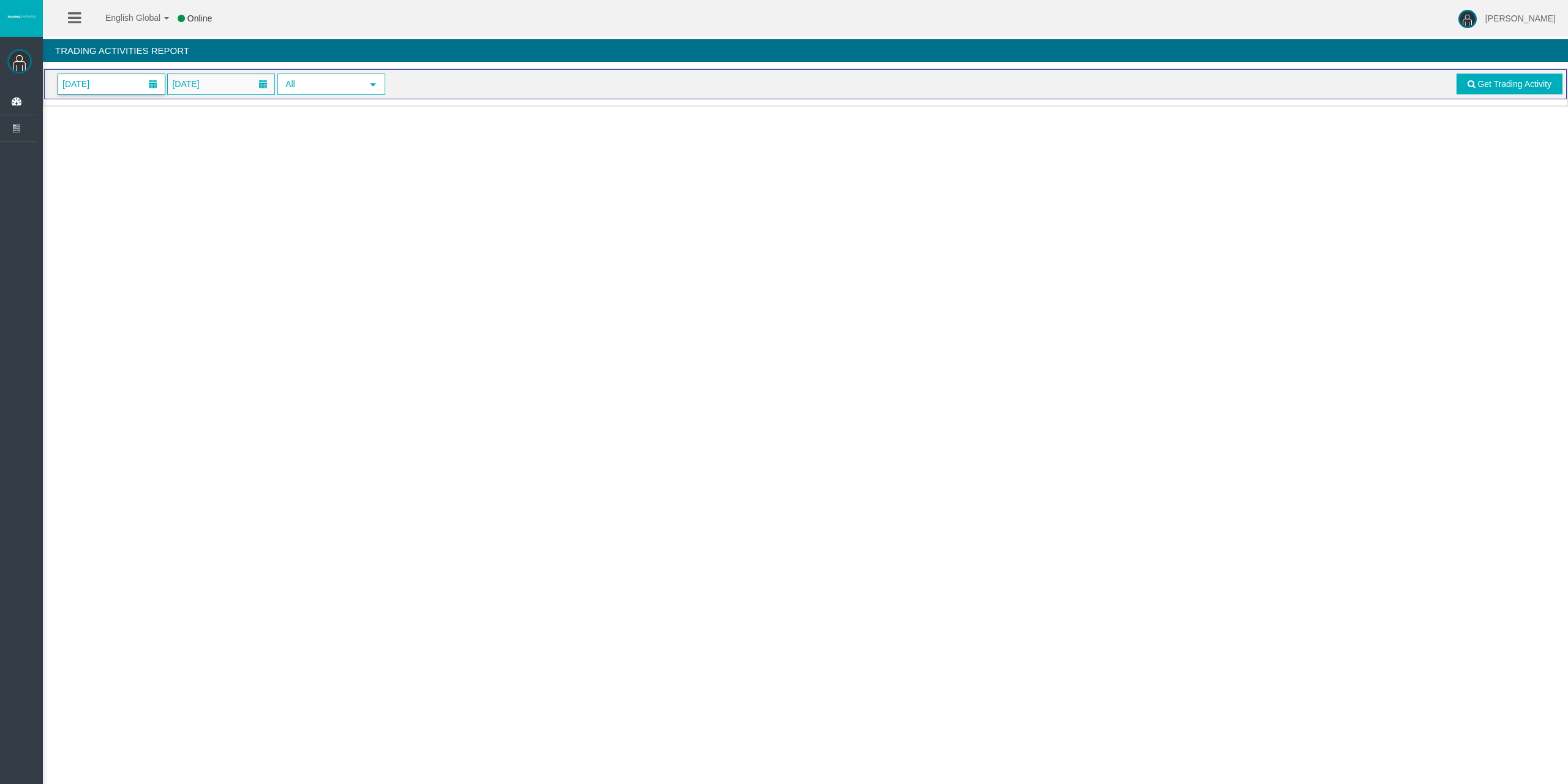
click at [131, 87] on span "[DATE]" at bounding box center [111, 85] width 106 height 20
click at [153, 183] on link "11" at bounding box center [161, 190] width 23 height 22
click at [1481, 85] on span "Get Trading Activity" at bounding box center [1514, 84] width 74 height 10
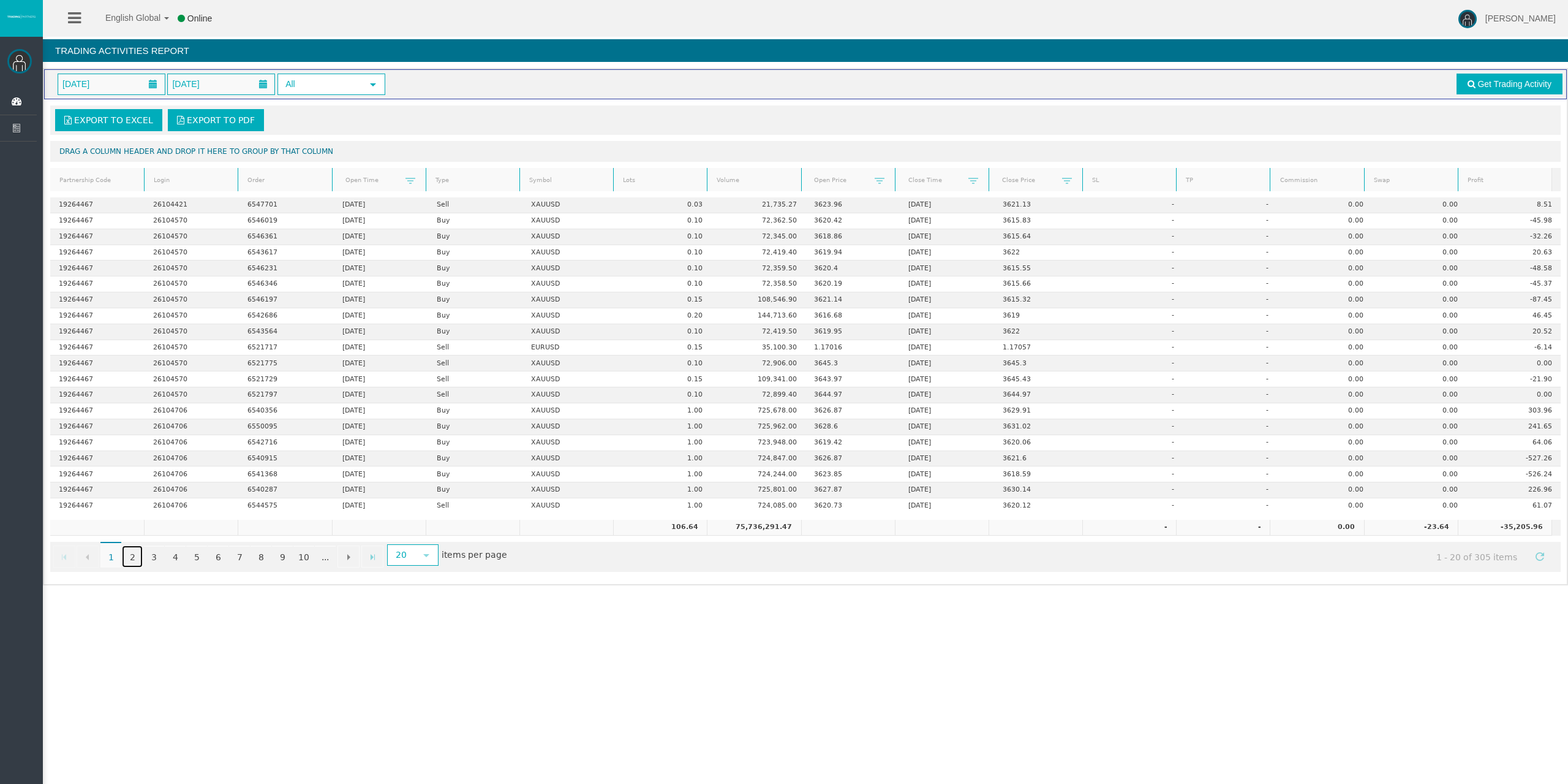
click at [139, 556] on link "2" at bounding box center [132, 556] width 21 height 22
click at [153, 556] on link "3" at bounding box center [153, 556] width 21 height 22
click at [175, 559] on link "4" at bounding box center [175, 556] width 21 height 22
click at [20, 104] on icon at bounding box center [18, 101] width 32 height 26
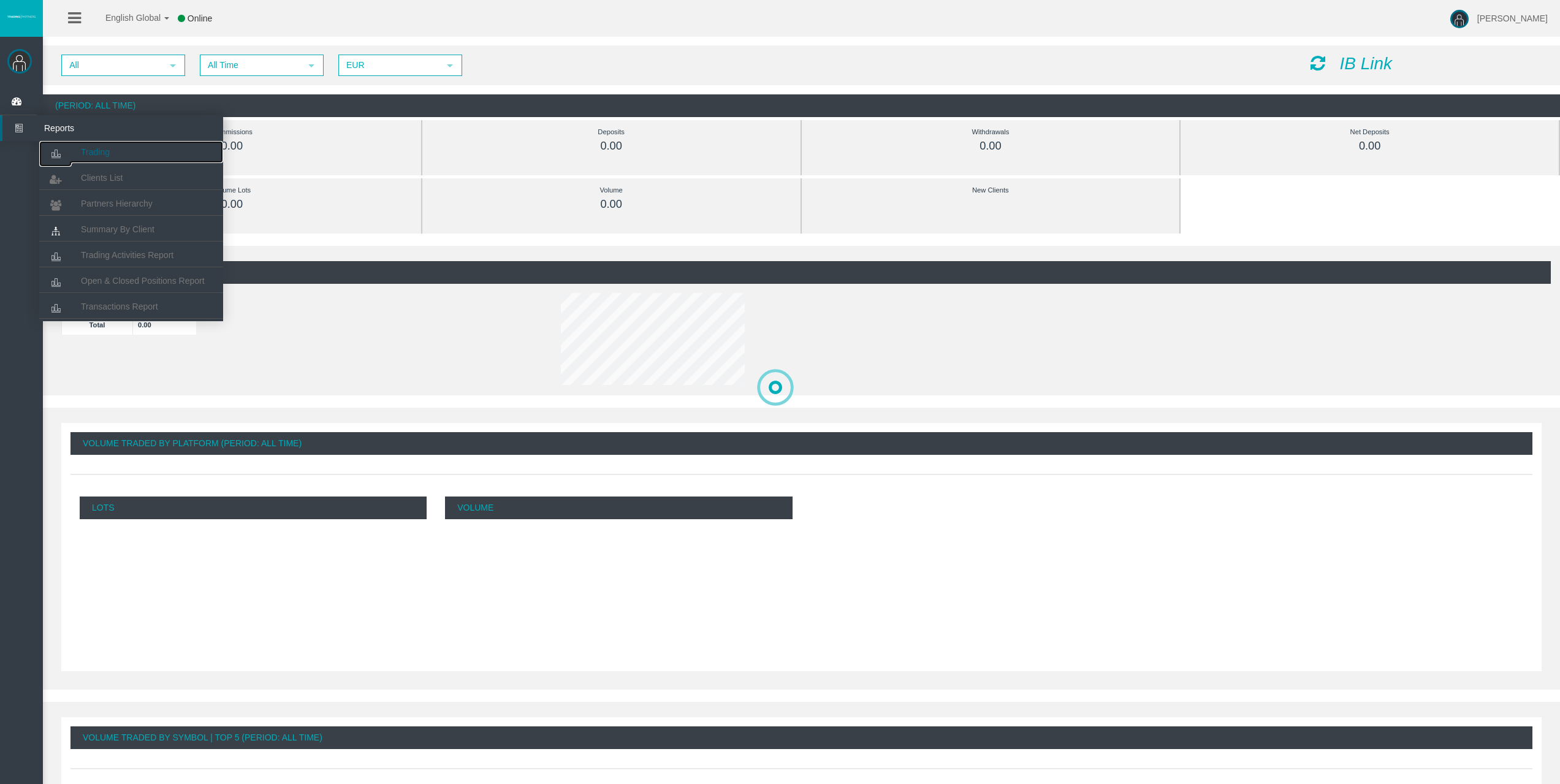
click at [97, 146] on link "Trading" at bounding box center [131, 152] width 184 height 22
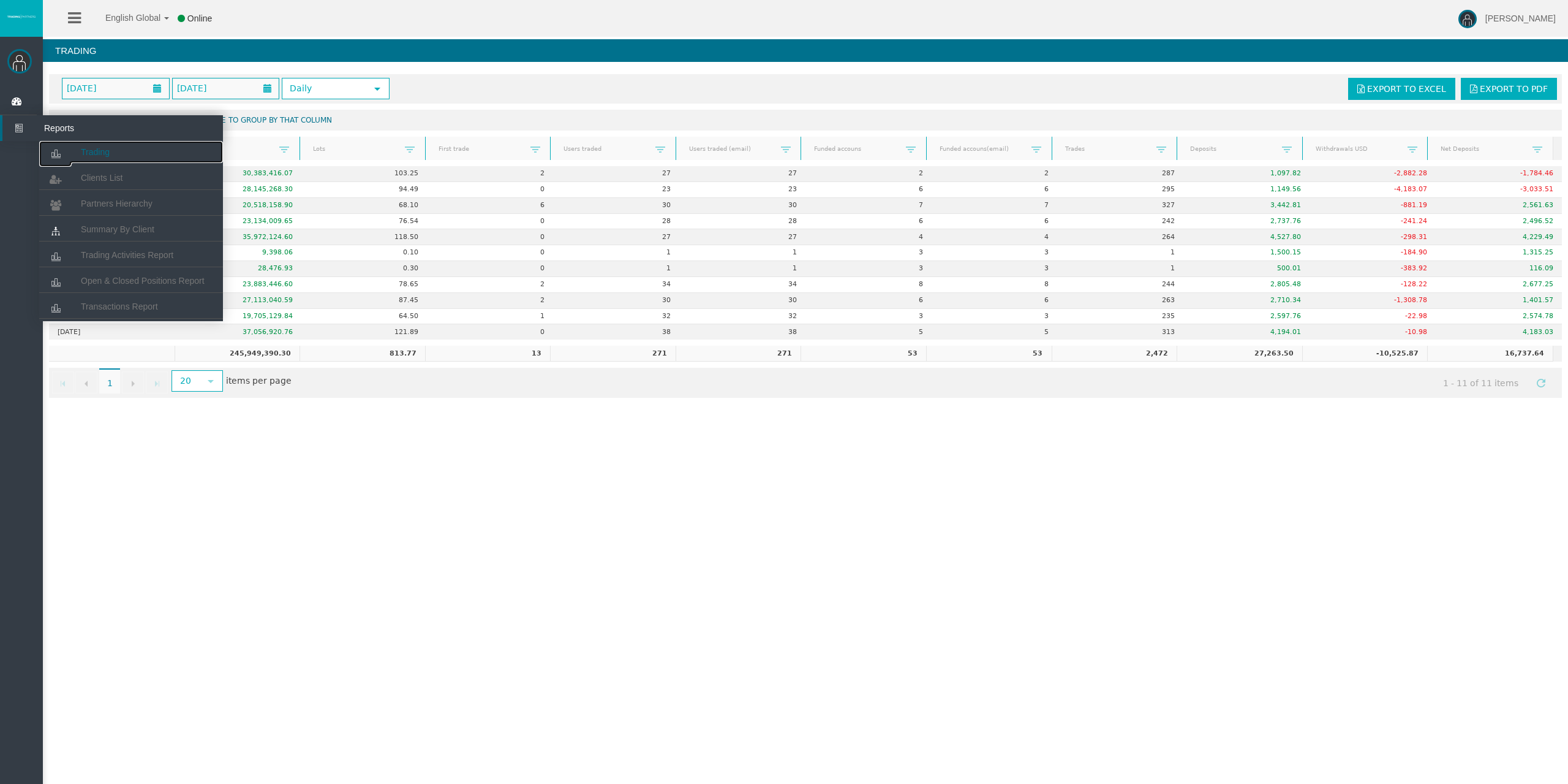
click at [72, 143] on link "Trading" at bounding box center [131, 152] width 184 height 22
click at [112, 257] on span "Trading Activities Report" at bounding box center [127, 255] width 92 height 10
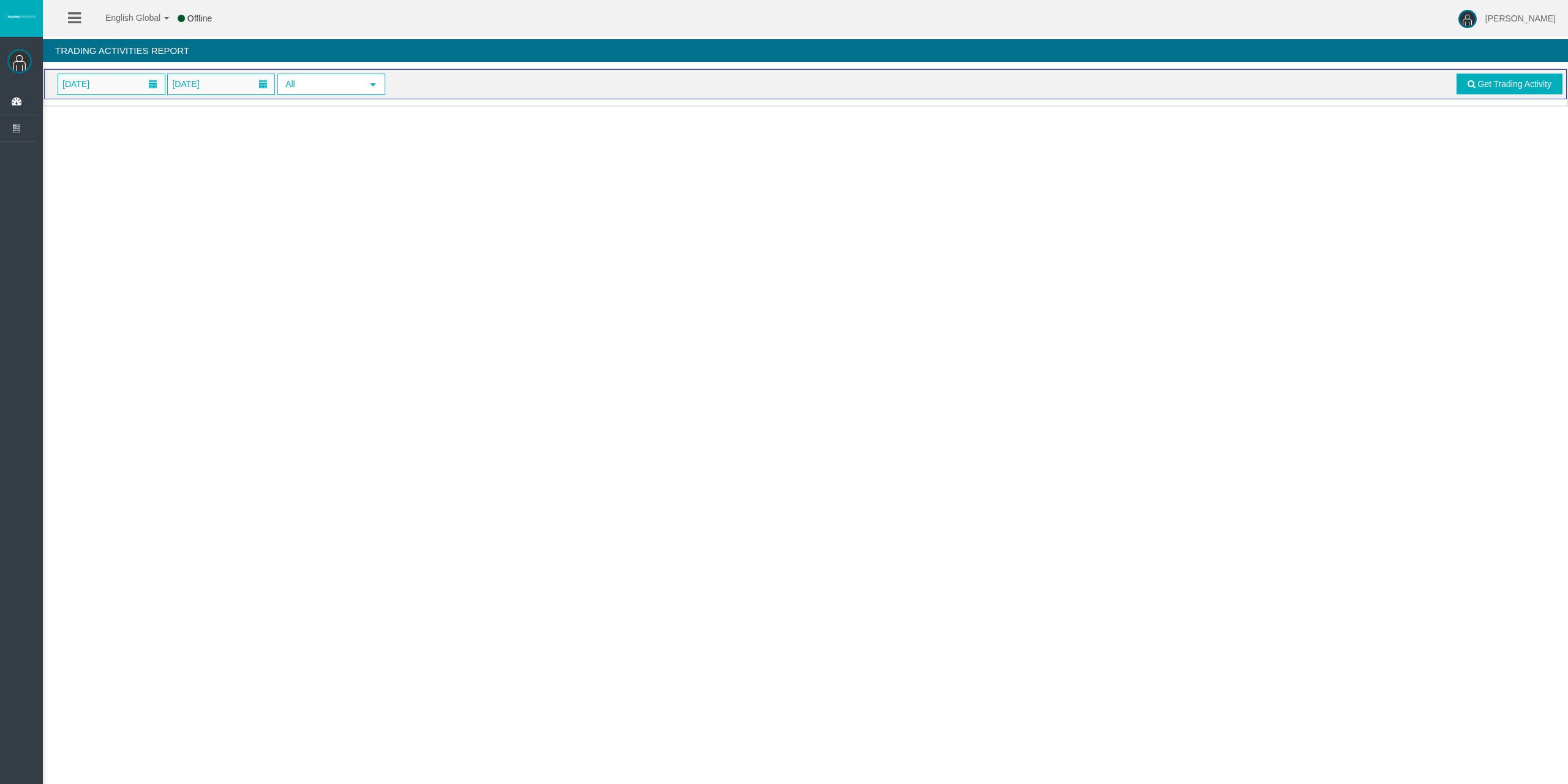
click at [93, 87] on span "[DATE]" at bounding box center [76, 84] width 34 height 17
click at [163, 189] on link "11" at bounding box center [161, 190] width 23 height 22
click at [1512, 86] on span "Get Trading Activity" at bounding box center [1514, 84] width 74 height 10
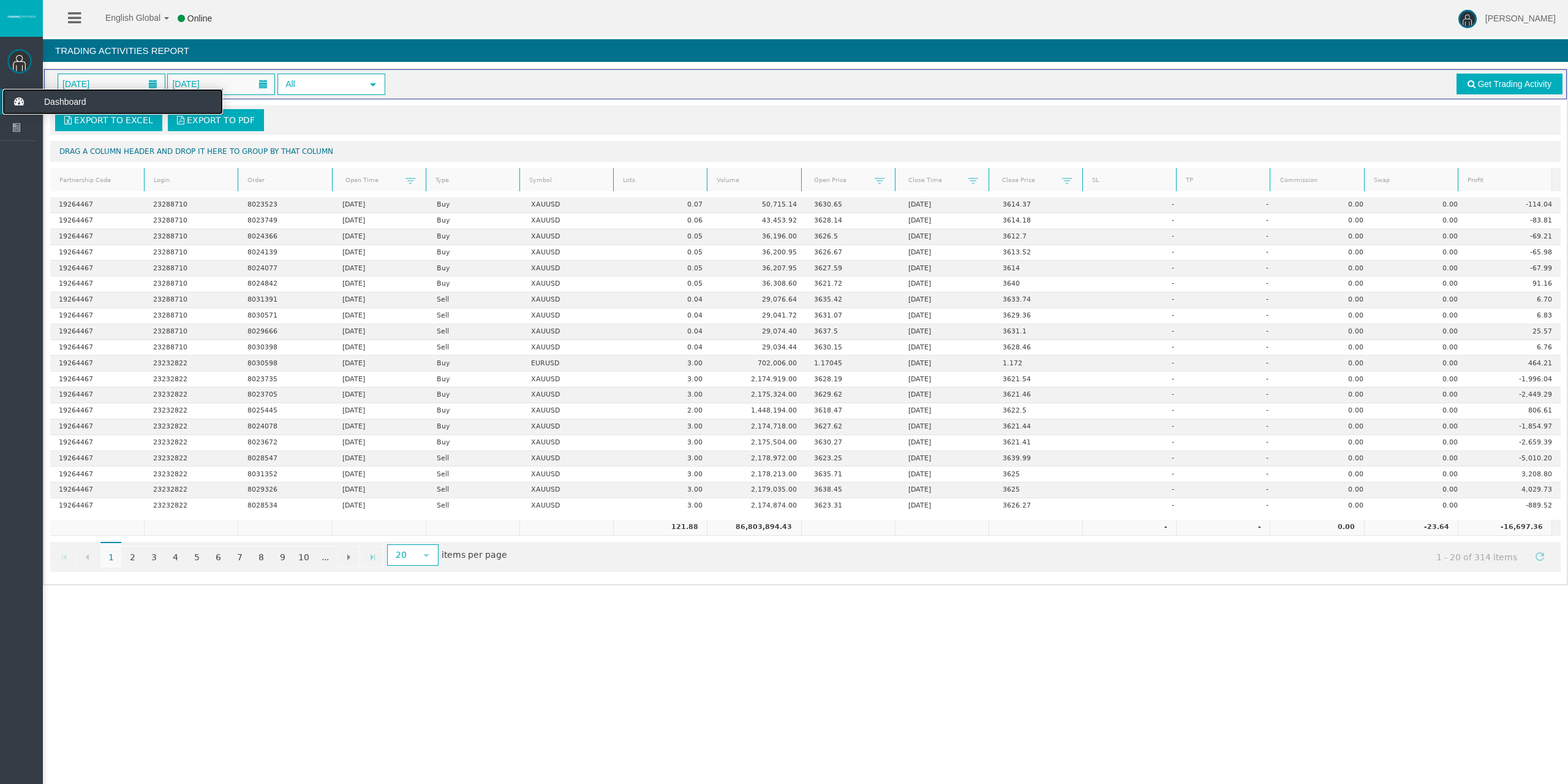
click at [17, 92] on icon at bounding box center [18, 101] width 32 height 26
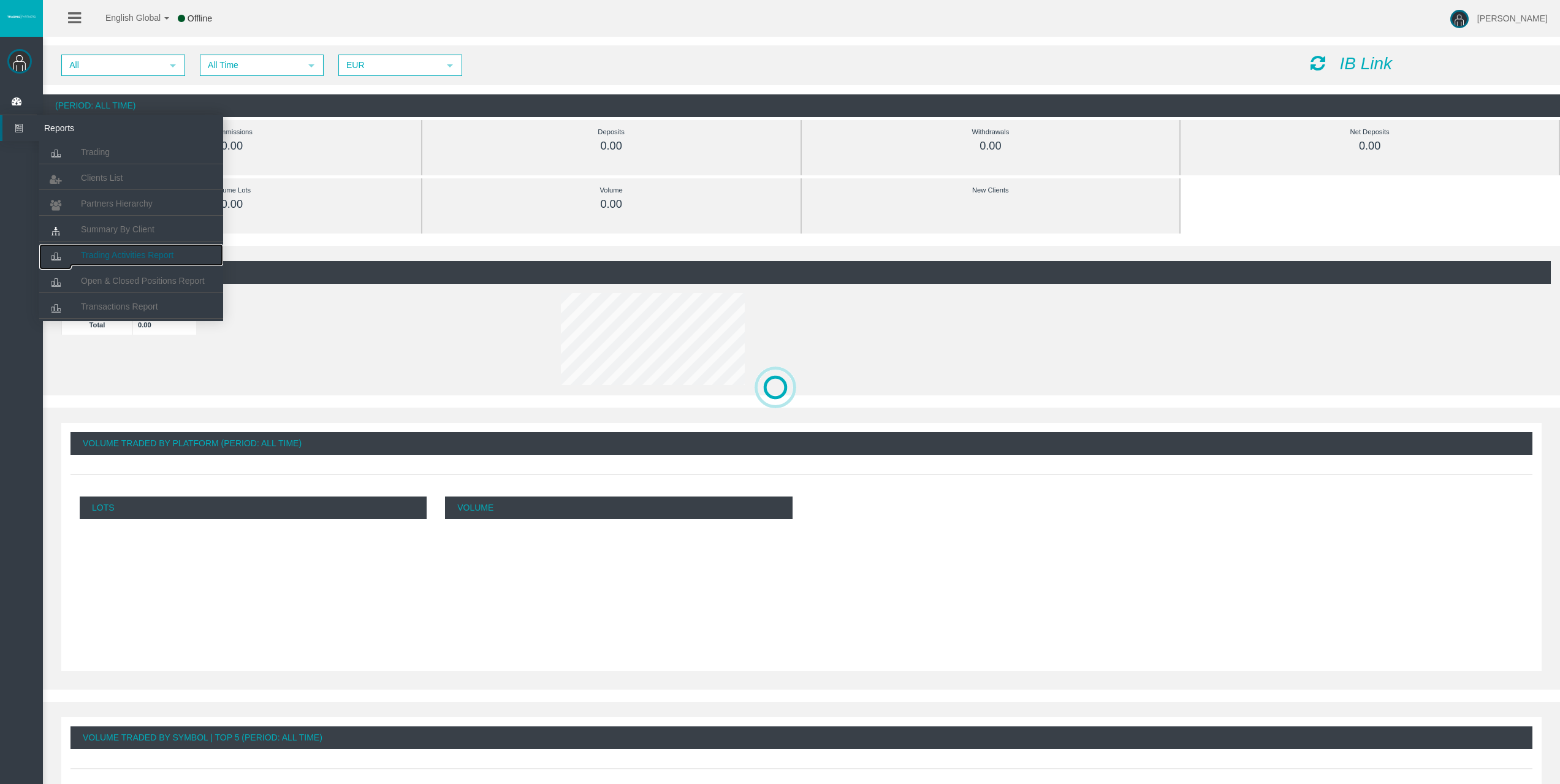
click at [121, 248] on link "Trading Activities Report" at bounding box center [131, 255] width 184 height 22
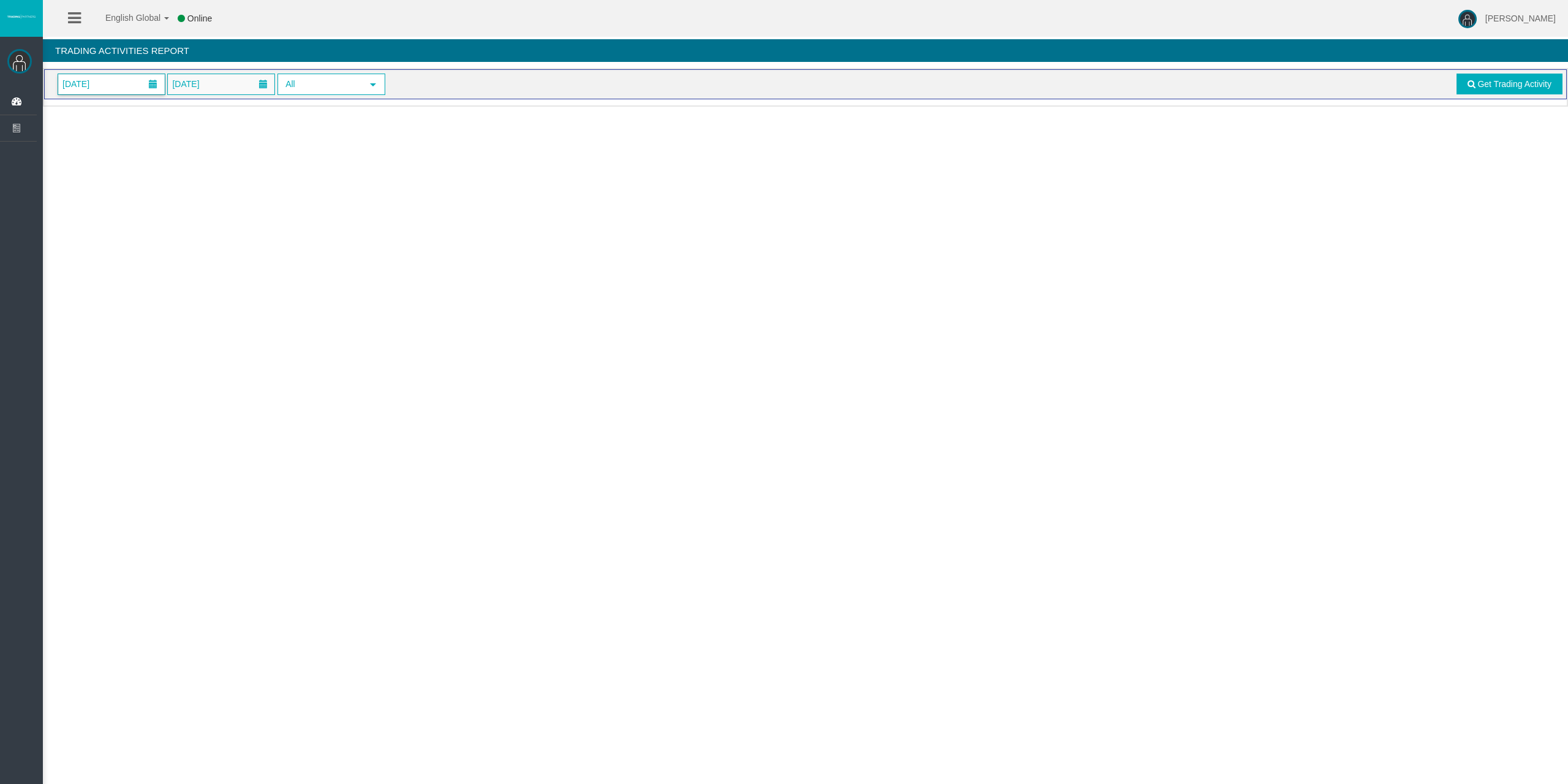
click at [122, 88] on span "[DATE]" at bounding box center [111, 85] width 106 height 20
click at [161, 190] on link "11" at bounding box center [161, 190] width 23 height 22
click at [1465, 92] on link "Get Trading Activity" at bounding box center [1509, 84] width 106 height 21
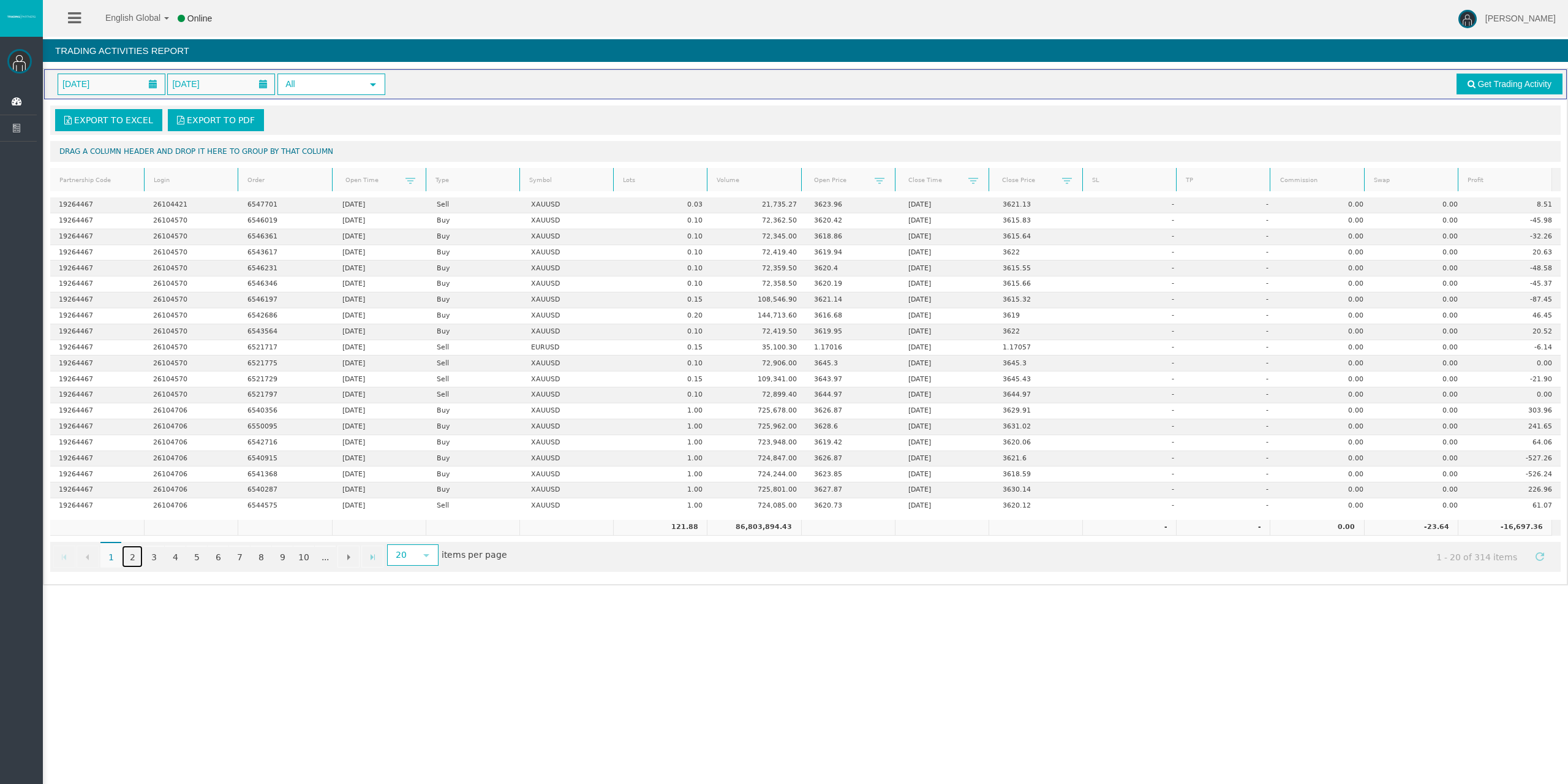
click at [133, 551] on link "2" at bounding box center [132, 556] width 21 height 22
click at [168, 553] on link "4" at bounding box center [175, 556] width 21 height 22
click at [160, 555] on link "3" at bounding box center [153, 556] width 21 height 22
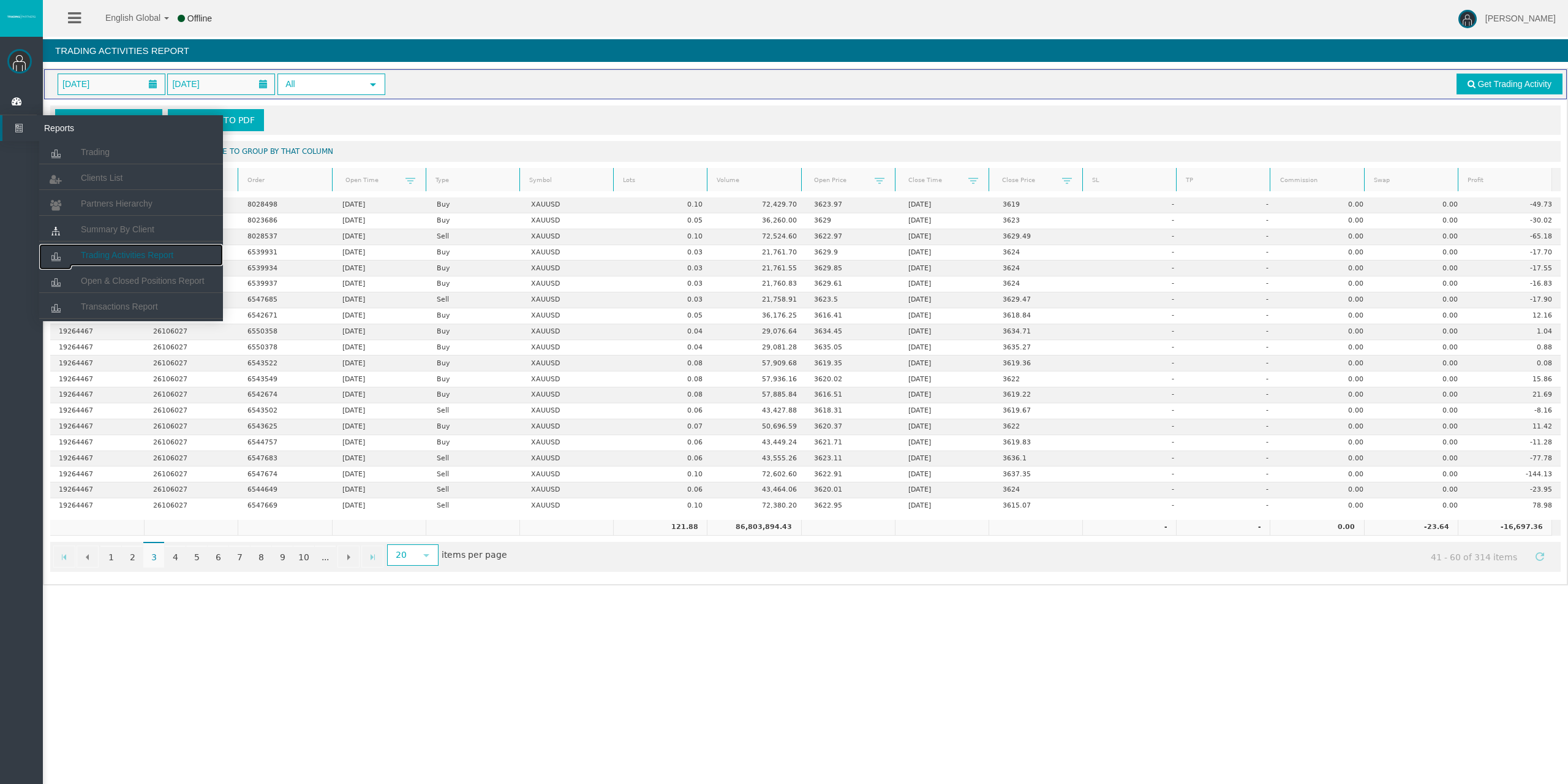
click at [110, 263] on link "Trading Activities Report" at bounding box center [131, 255] width 184 height 22
click at [114, 149] on link "Trading" at bounding box center [131, 152] width 184 height 22
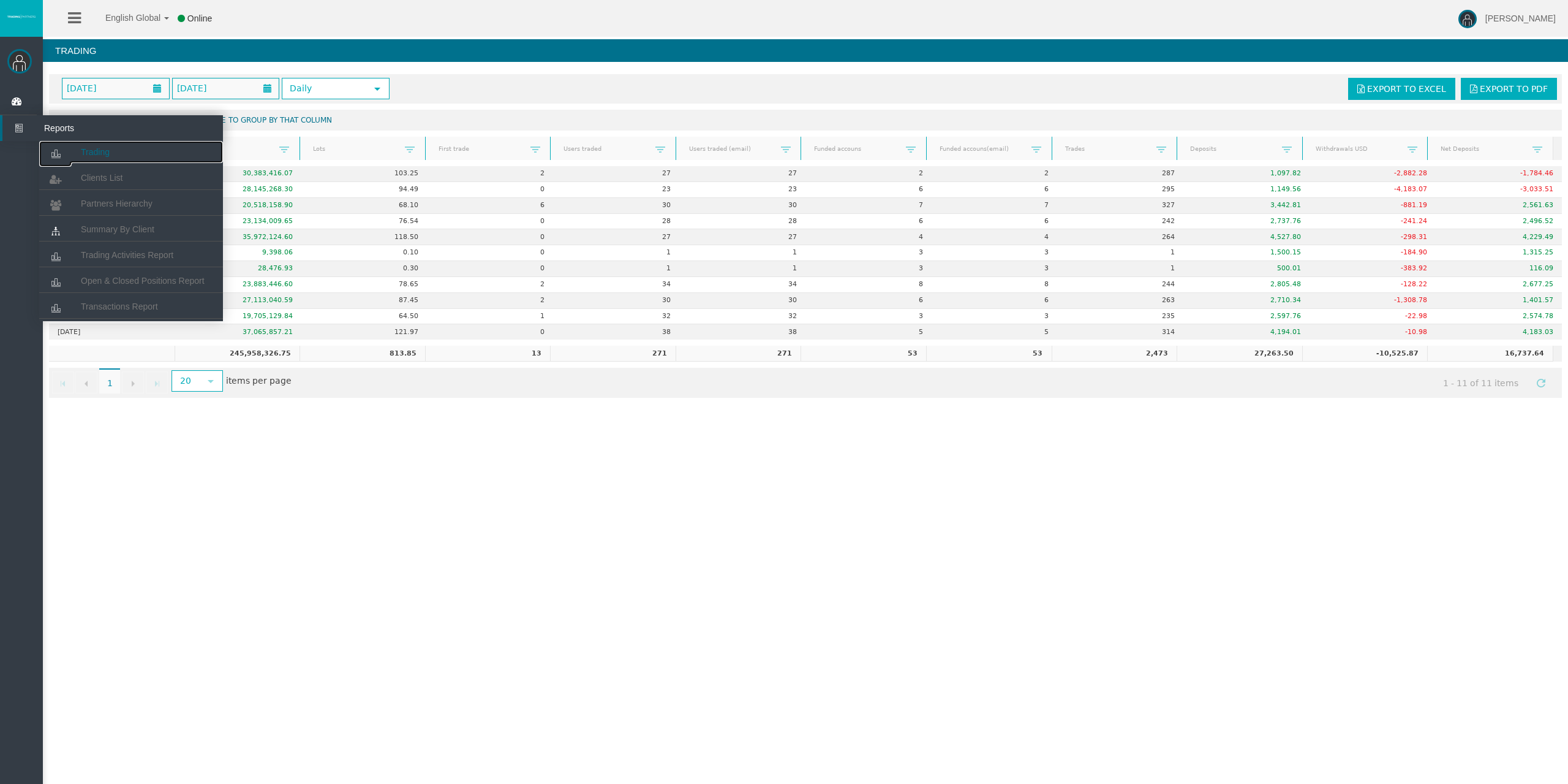
click at [81, 144] on link "Trading" at bounding box center [131, 152] width 184 height 22
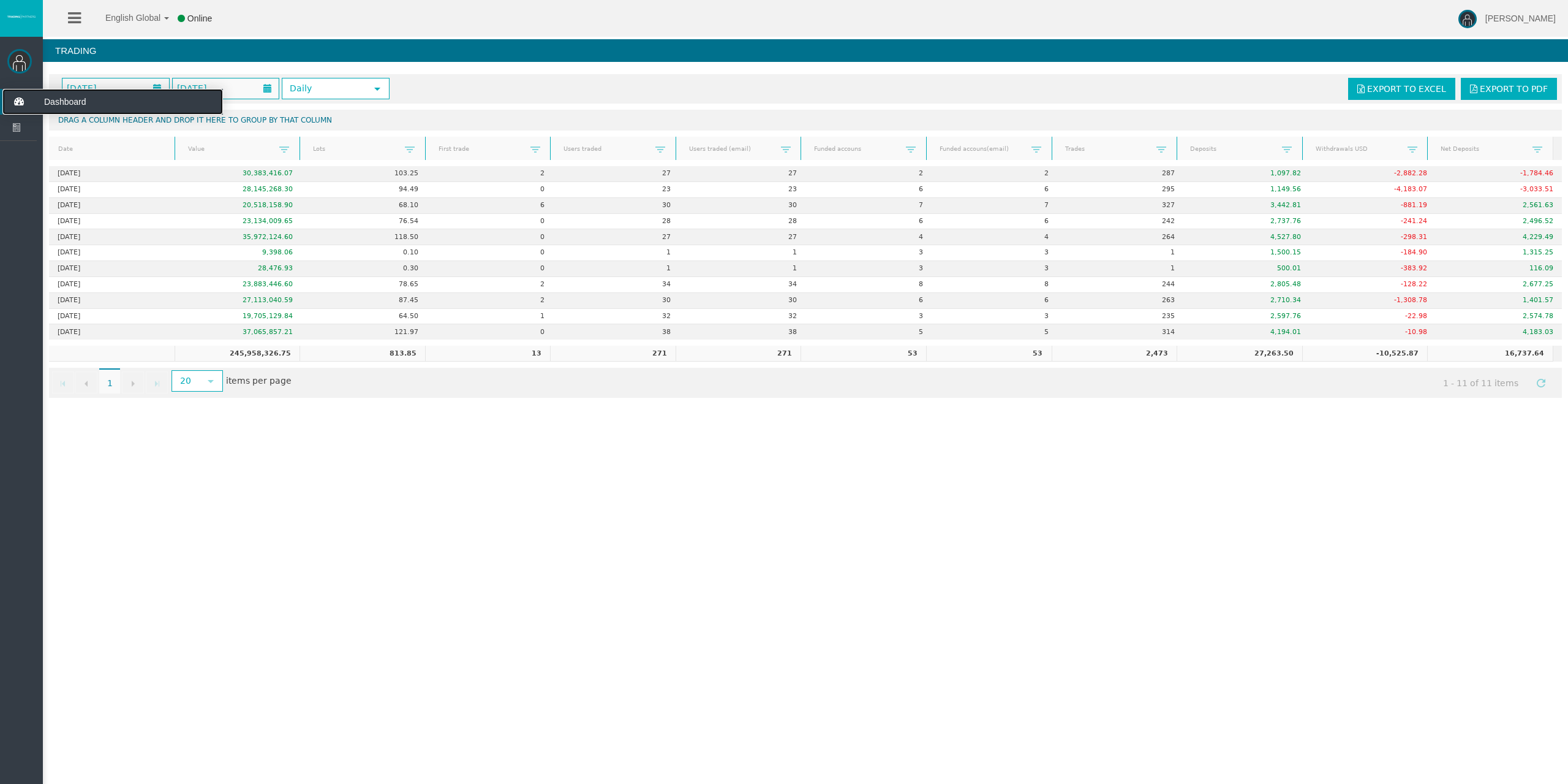
click at [27, 104] on icon at bounding box center [18, 101] width 32 height 26
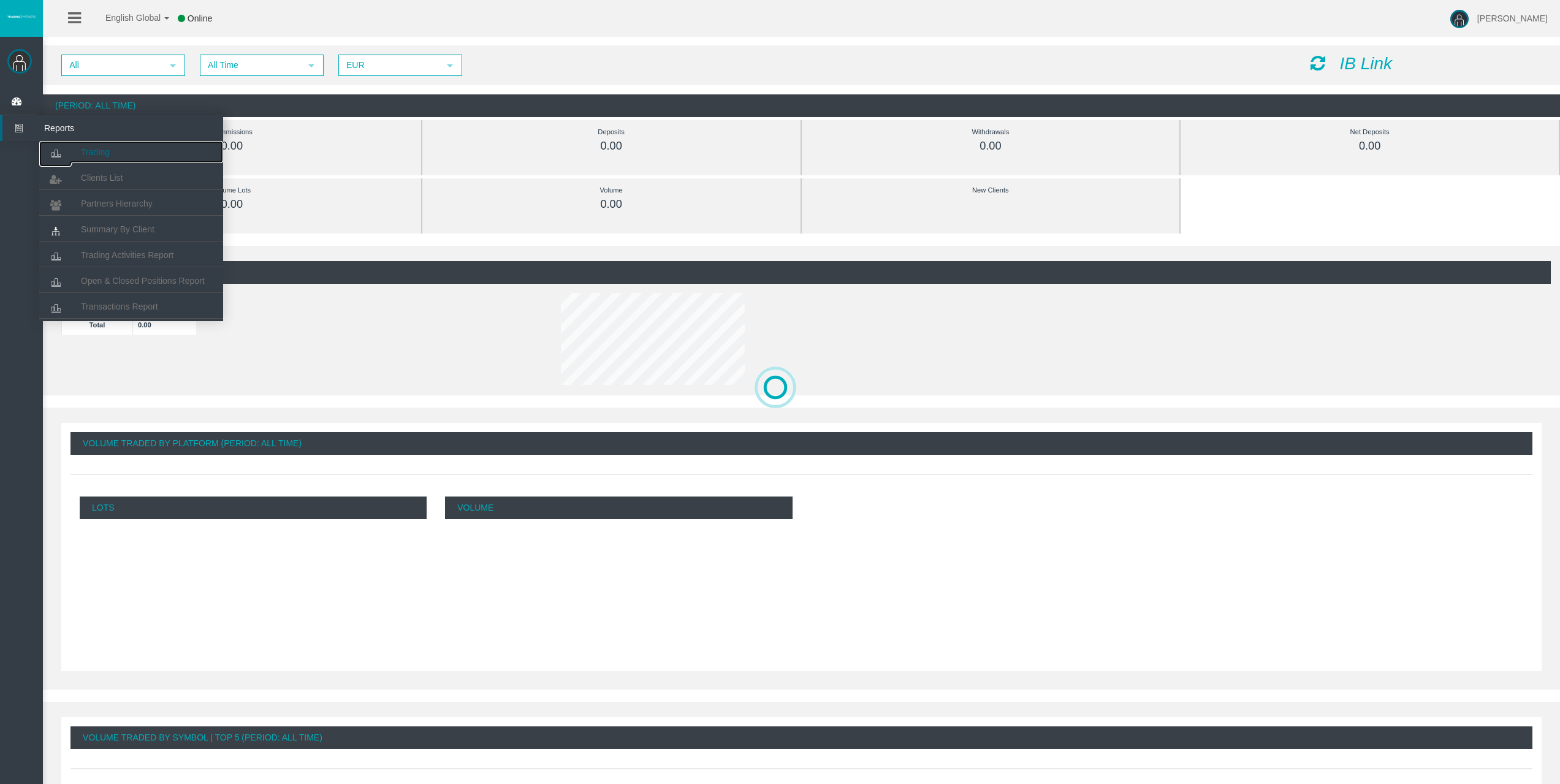
click at [89, 147] on span "Trading" at bounding box center [95, 152] width 29 height 10
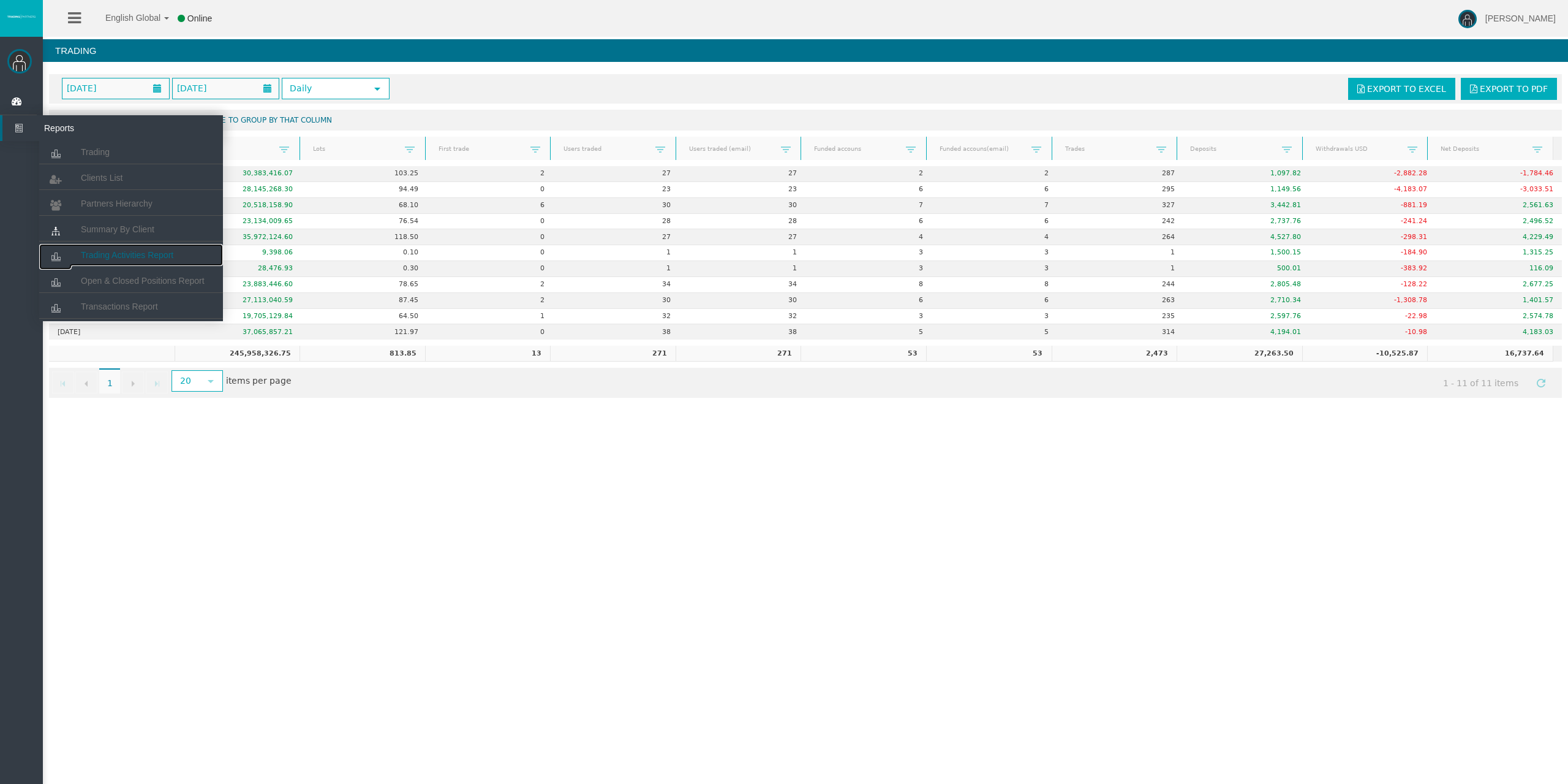
click at [106, 247] on link "Trading Activities Report" at bounding box center [131, 255] width 184 height 22
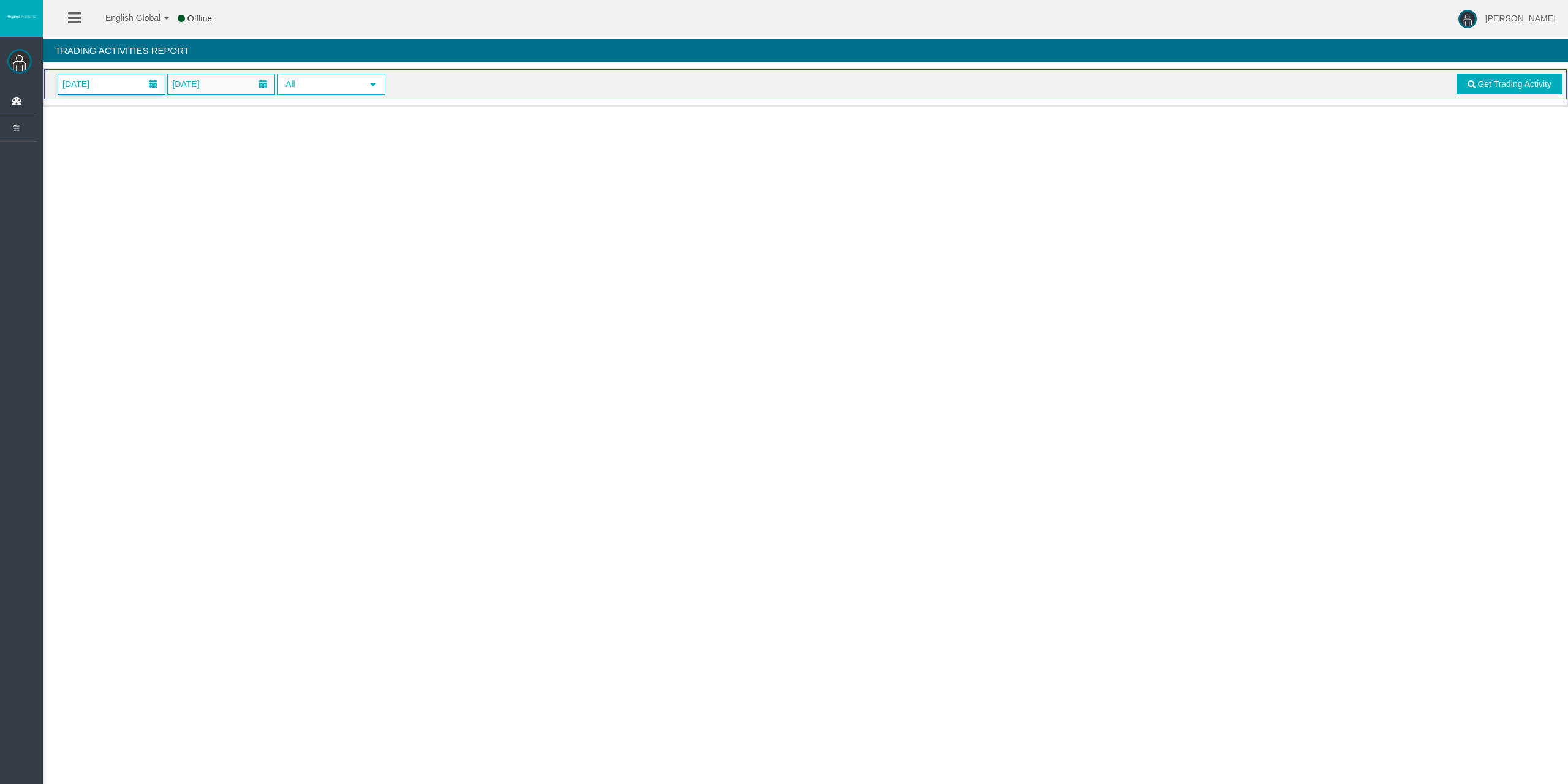
click at [131, 80] on span "[DATE]" at bounding box center [111, 85] width 106 height 20
click at [158, 184] on link "11" at bounding box center [161, 190] width 23 height 22
click at [1469, 89] on link "Get Trading Activity" at bounding box center [1509, 84] width 106 height 21
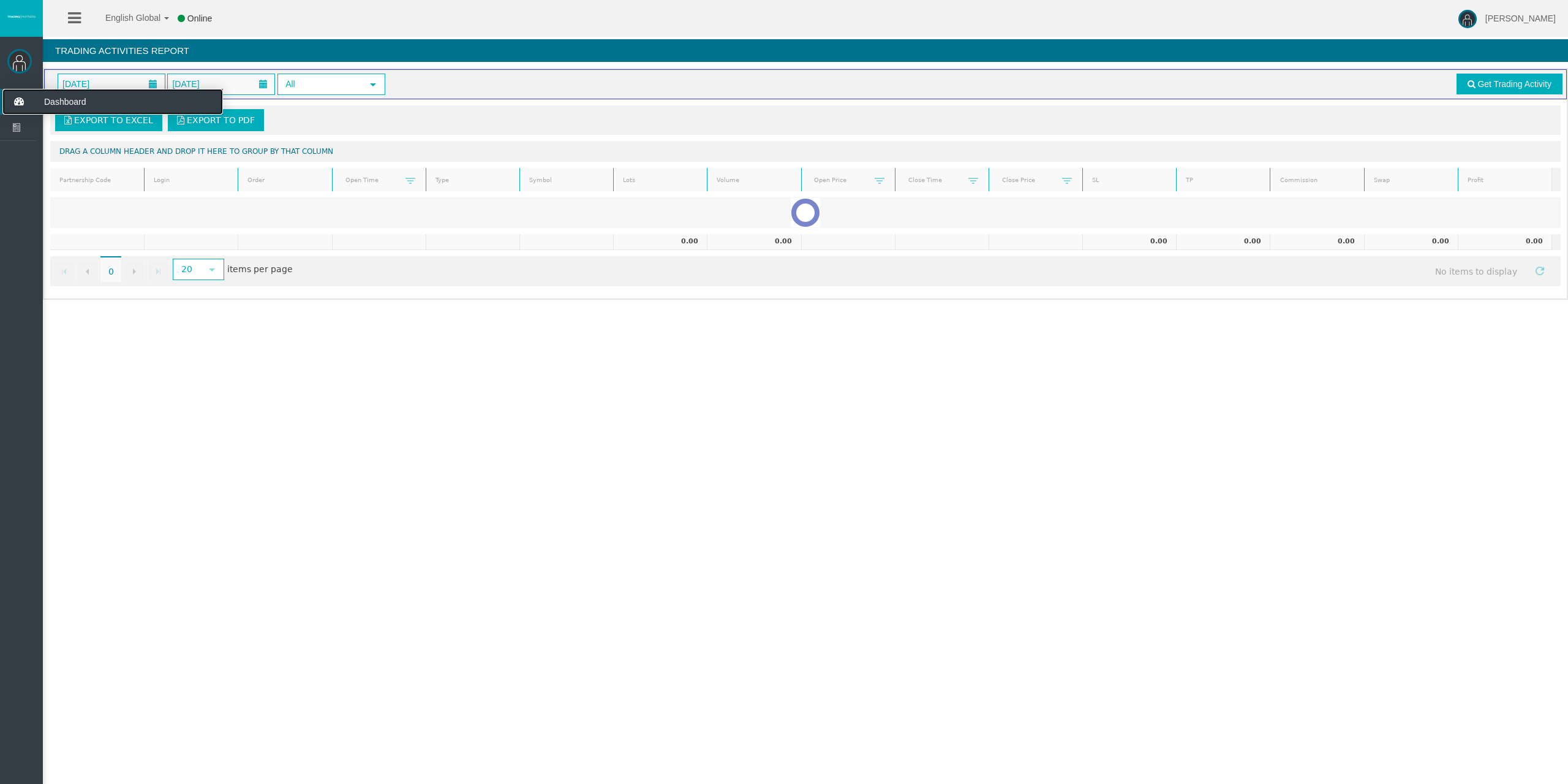
click at [31, 92] on icon at bounding box center [18, 101] width 32 height 26
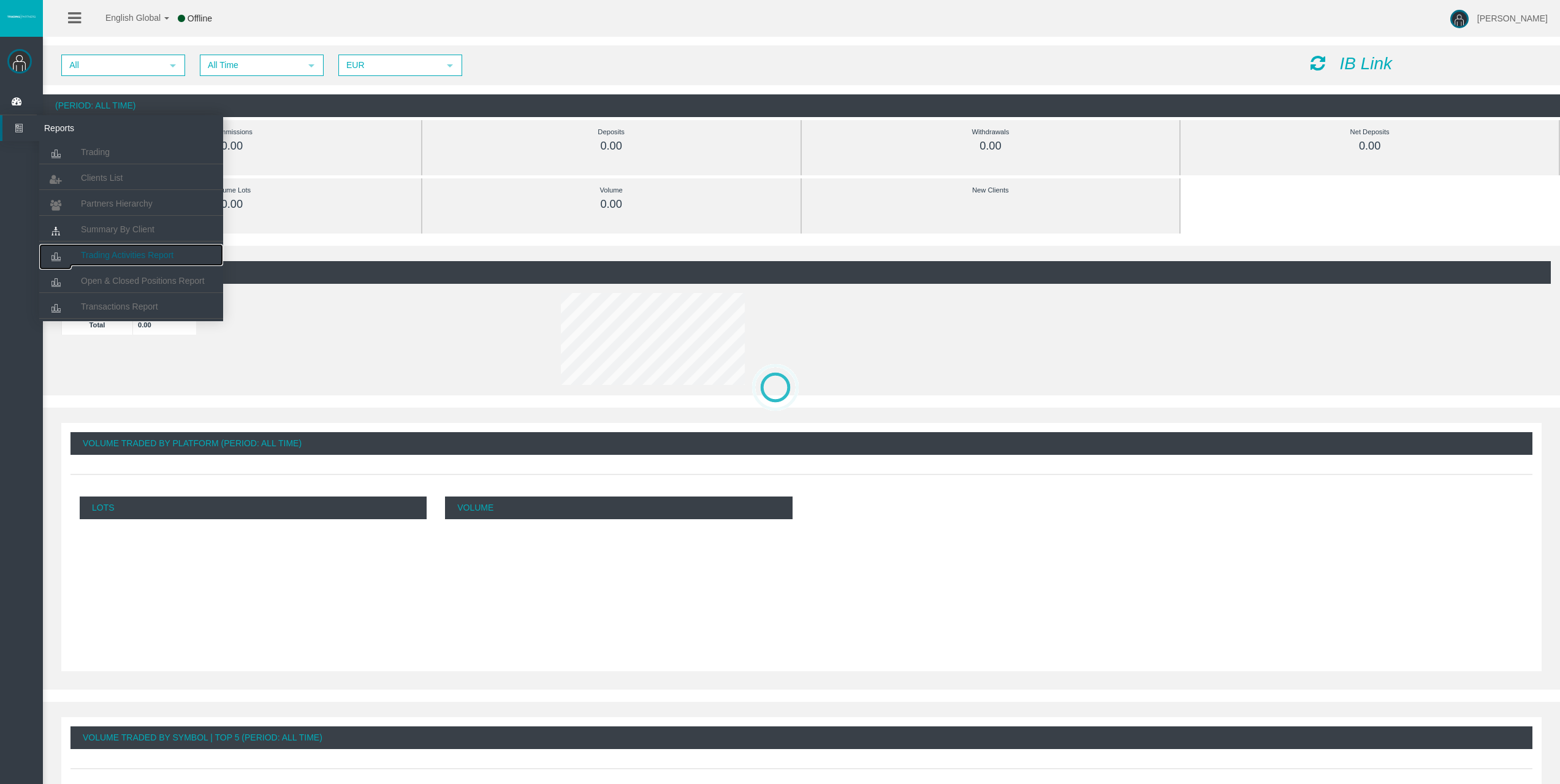
click at [107, 247] on link "Trading Activities Report" at bounding box center [131, 255] width 184 height 22
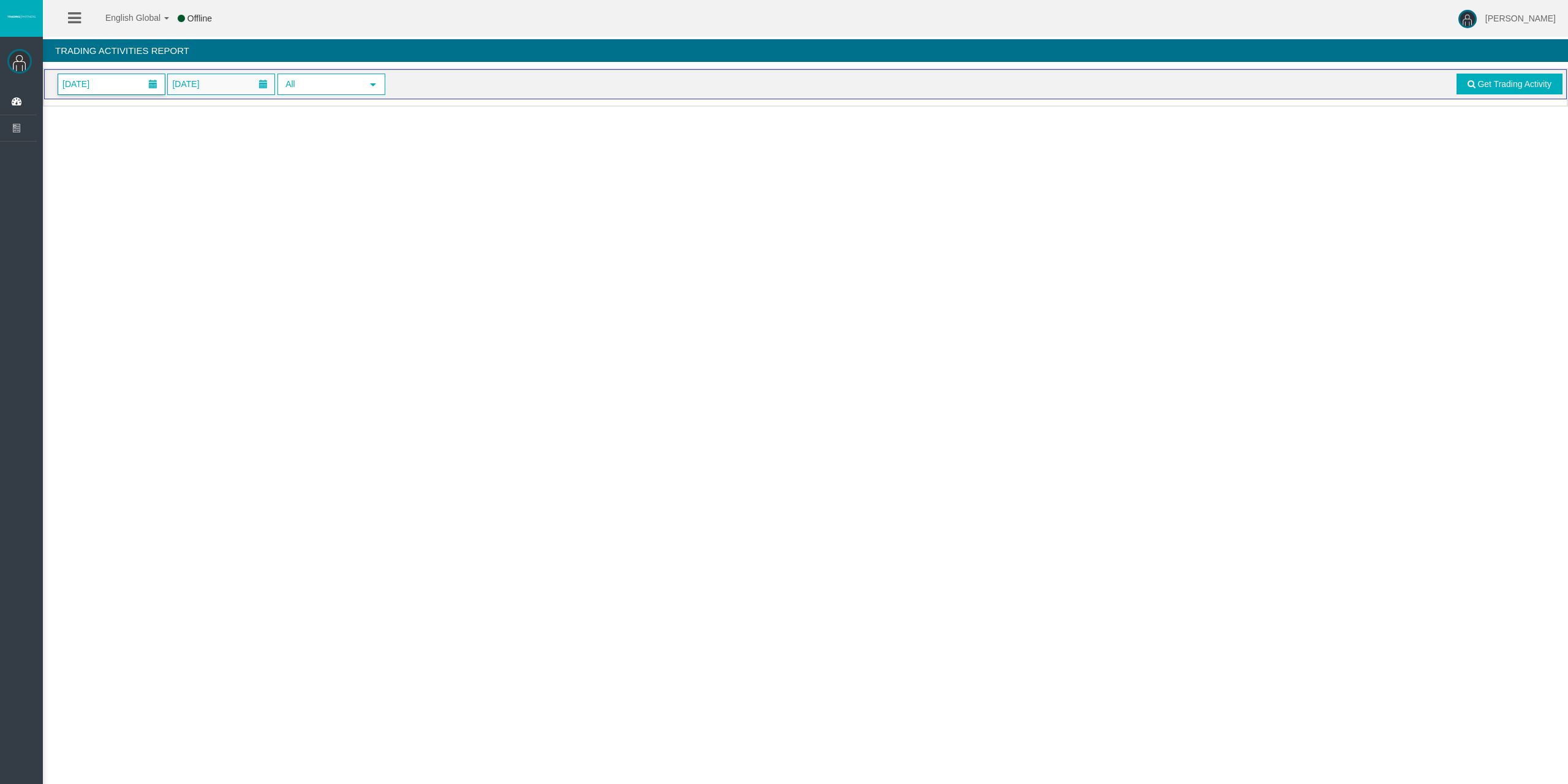
click at [112, 88] on span "[DATE]" at bounding box center [111, 85] width 106 height 20
click at [158, 187] on link "11" at bounding box center [161, 190] width 23 height 22
click at [1516, 92] on link "Get Trading Activity" at bounding box center [1509, 84] width 106 height 21
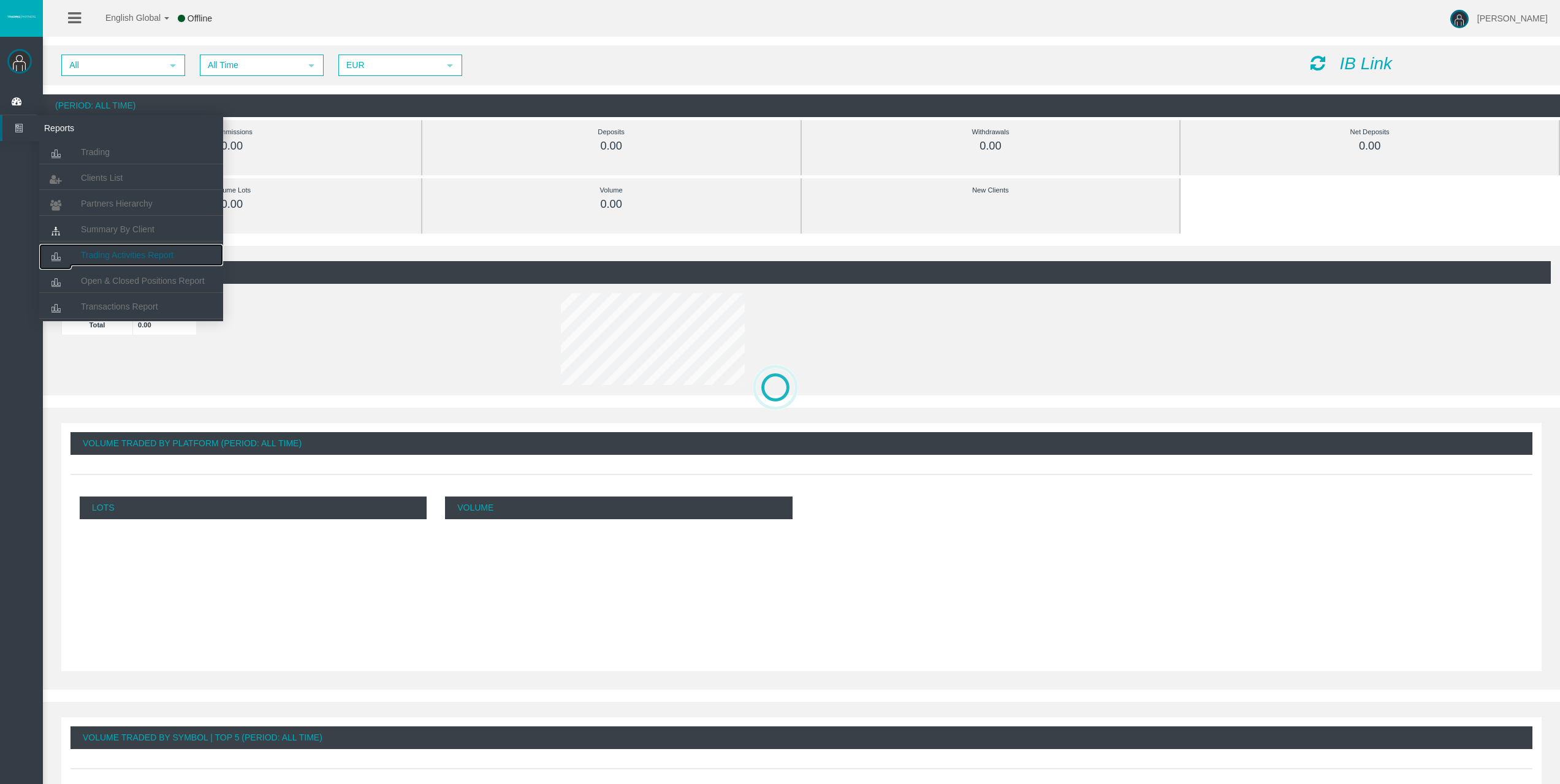
click at [119, 251] on span "Trading Activities Report" at bounding box center [127, 255] width 92 height 10
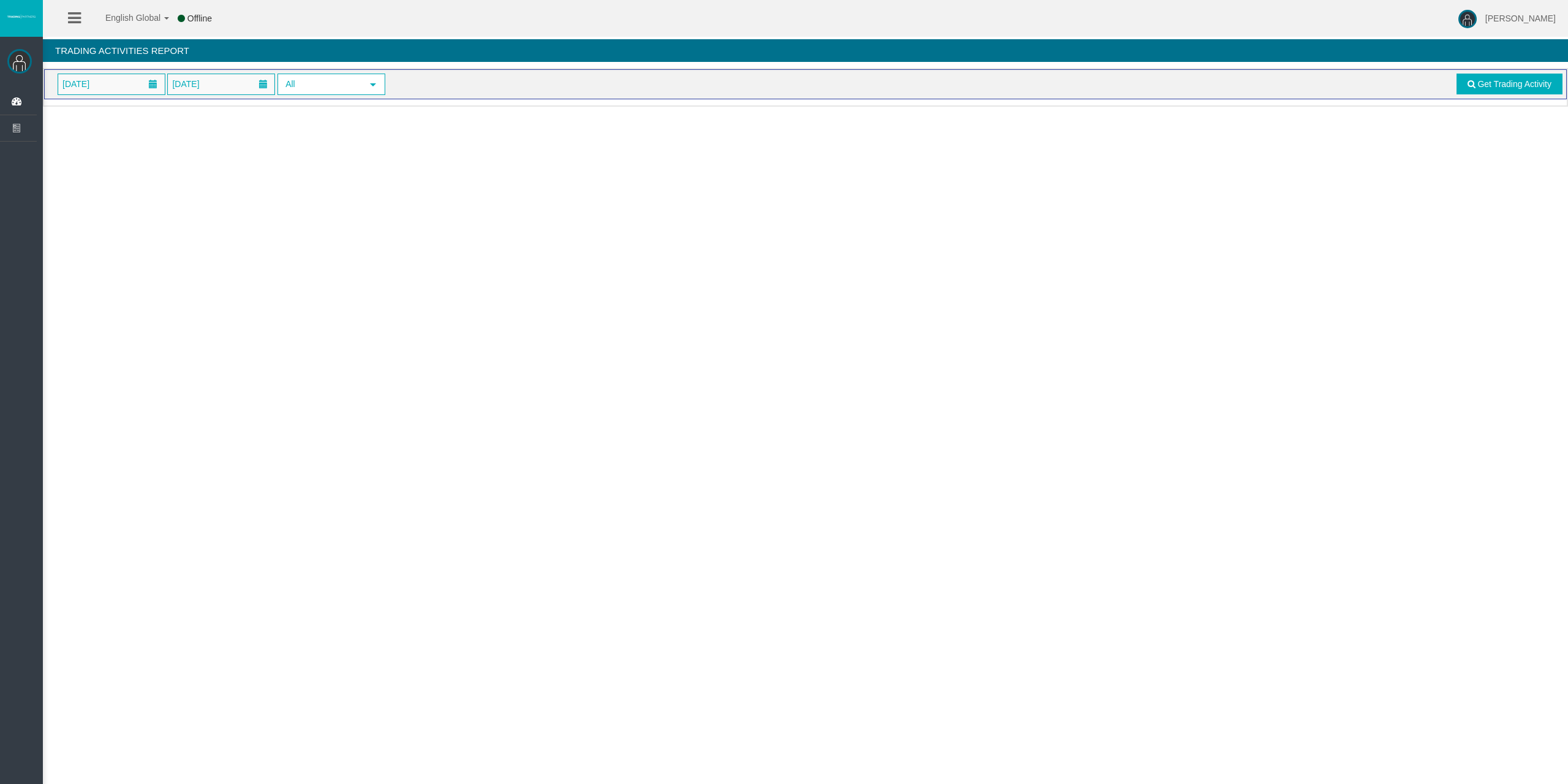
click at [121, 87] on span "[DATE]" at bounding box center [111, 85] width 106 height 20
click at [161, 191] on link "11" at bounding box center [161, 190] width 23 height 22
click at [1495, 92] on link "Get Trading Activity" at bounding box center [1509, 84] width 106 height 21
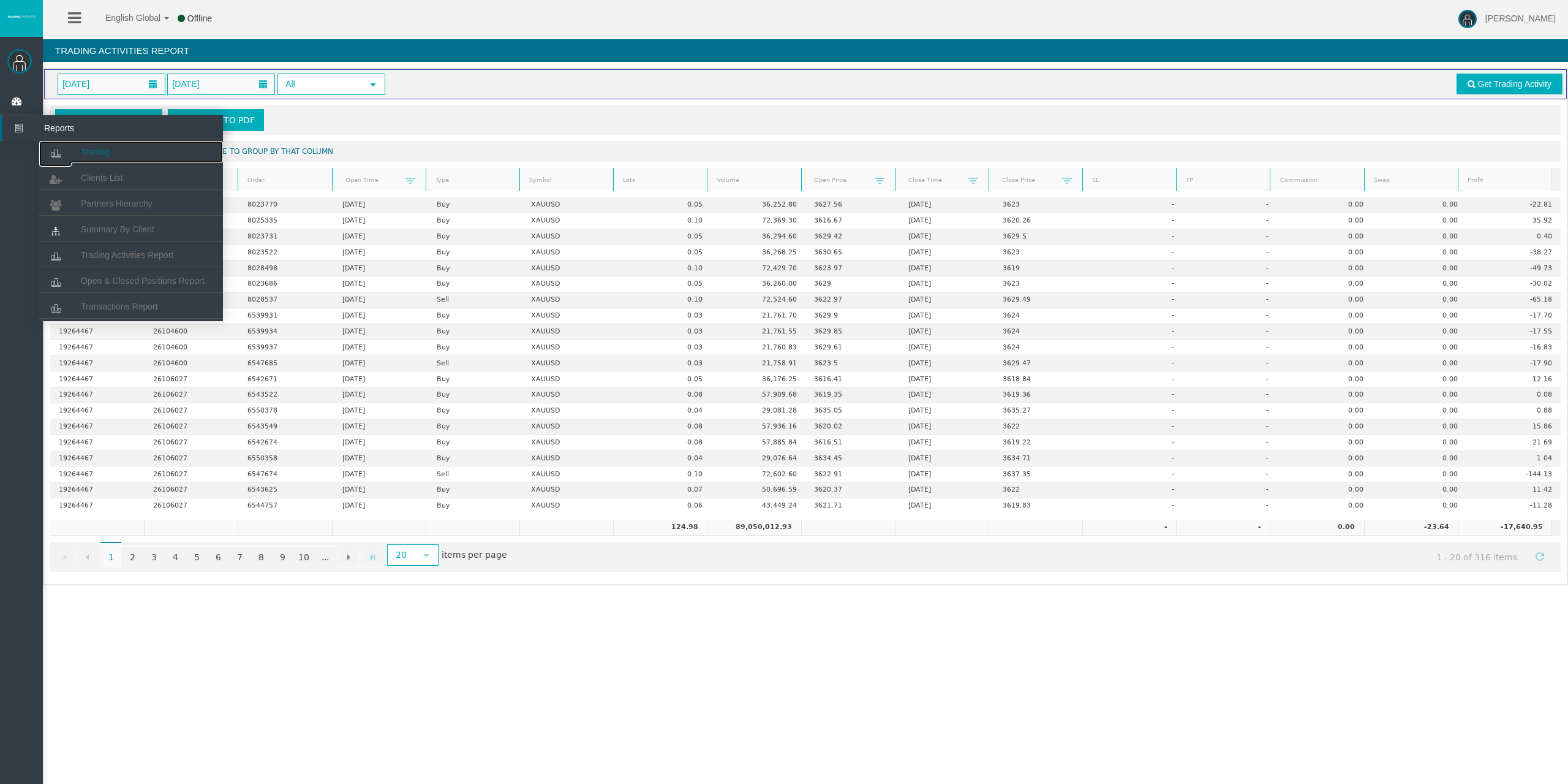
click at [65, 147] on icon at bounding box center [55, 154] width 32 height 26
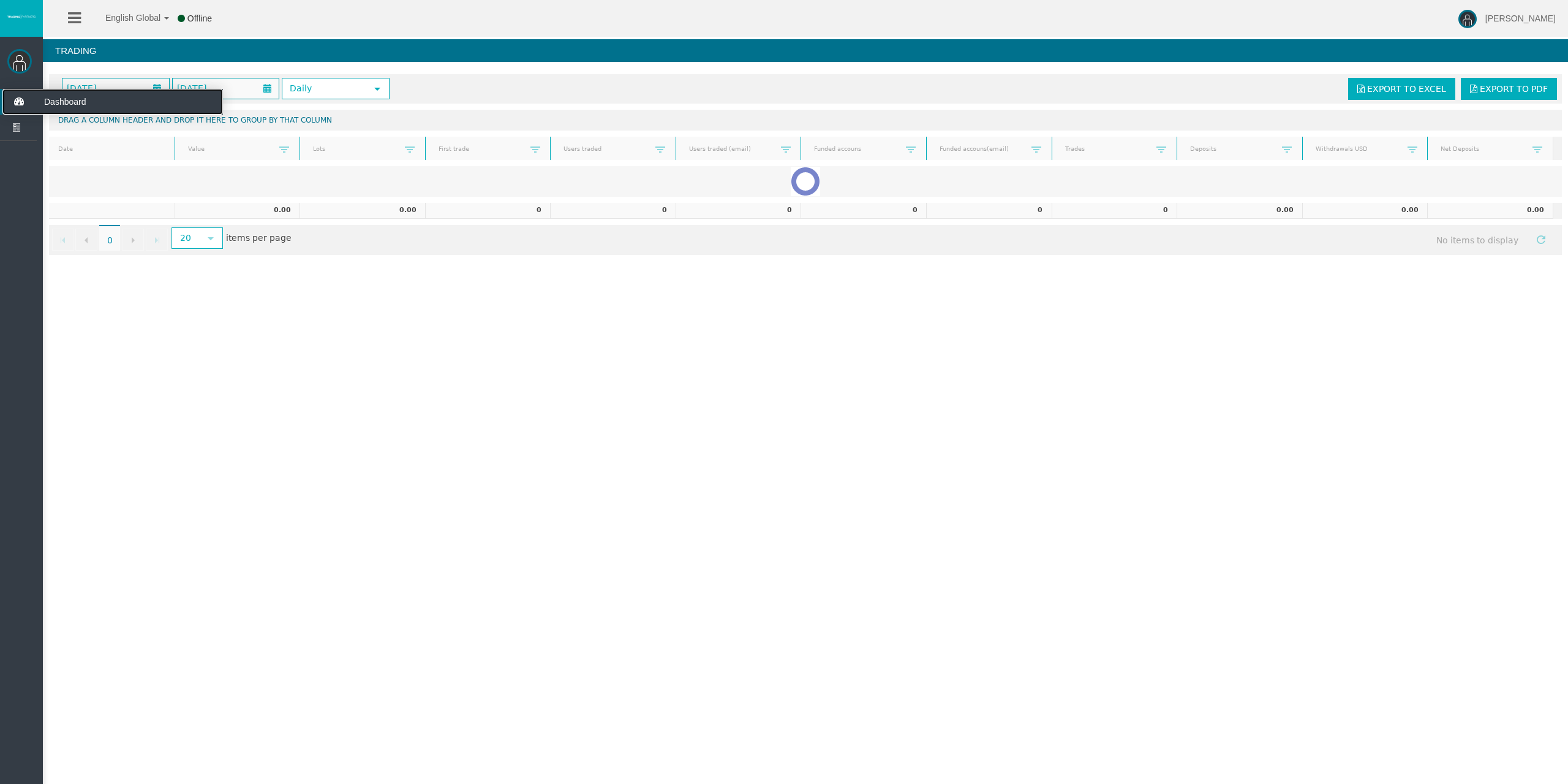
click at [31, 99] on icon at bounding box center [18, 101] width 32 height 26
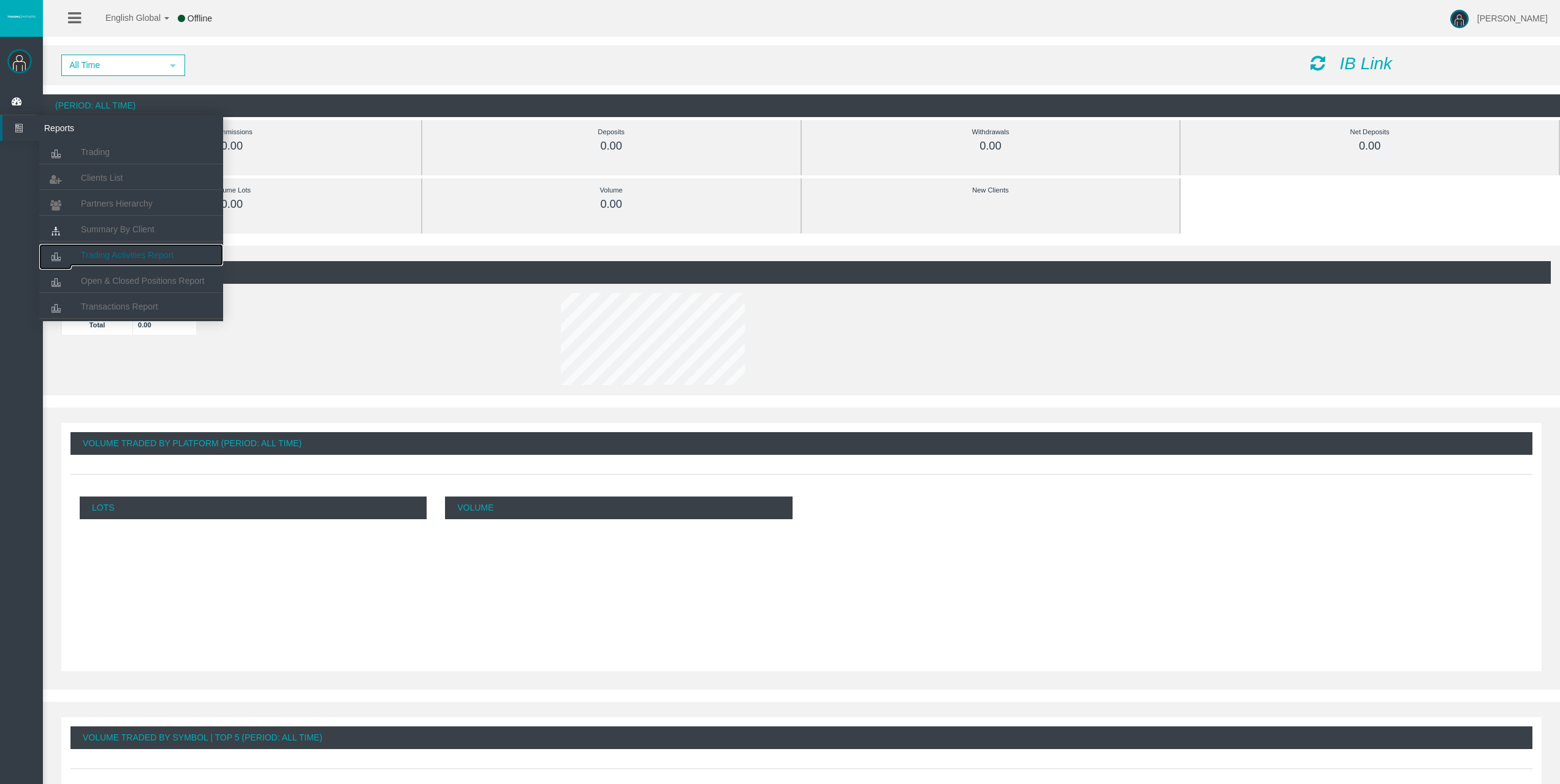
click at [103, 246] on link "Trading Activities Report" at bounding box center [131, 255] width 184 height 22
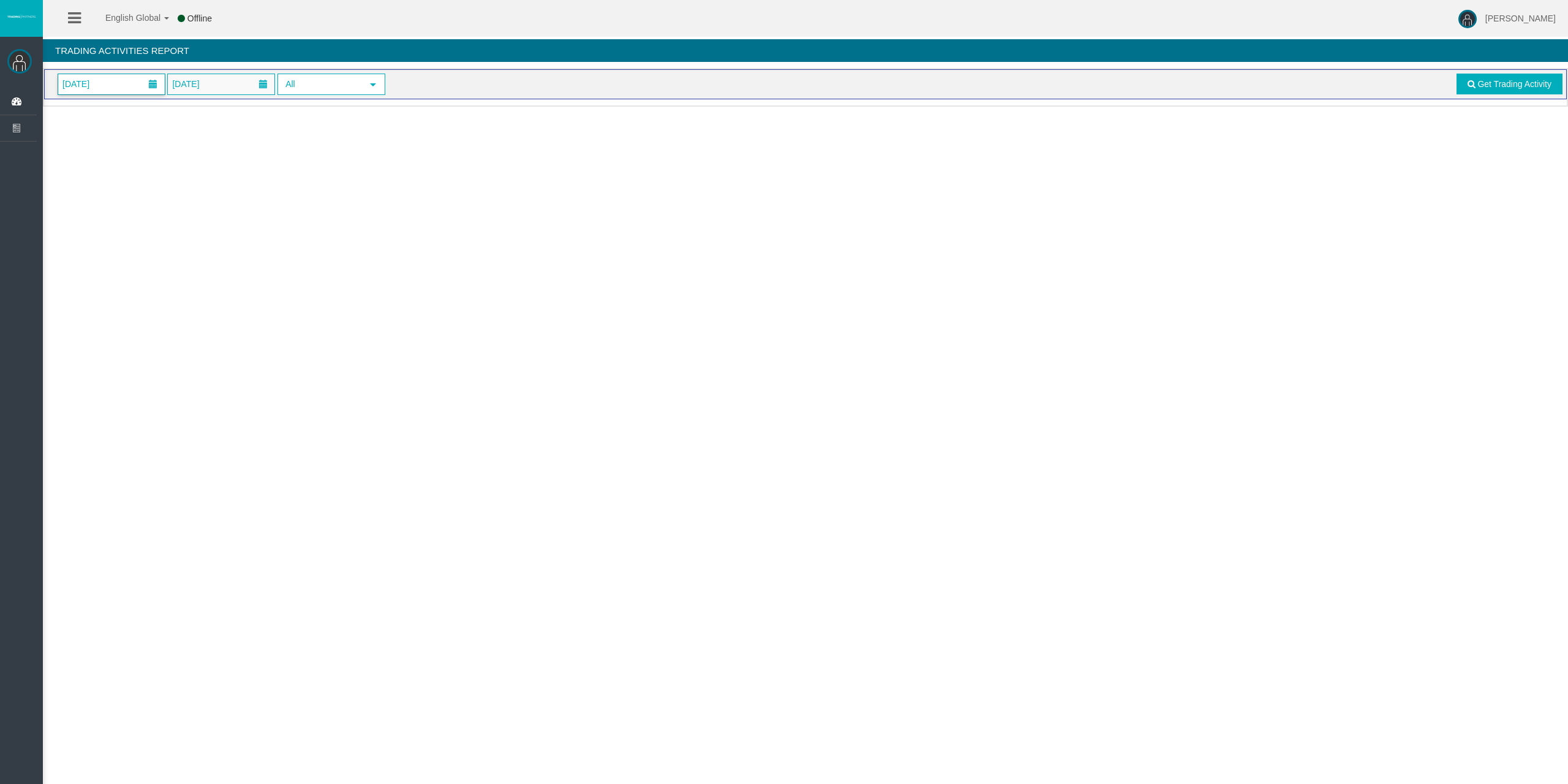
click at [93, 89] on span "[DATE]" at bounding box center [76, 84] width 34 height 17
click at [157, 184] on link "11" at bounding box center [161, 190] width 23 height 22
click at [1508, 78] on link "Get Trading Activity" at bounding box center [1509, 84] width 106 height 21
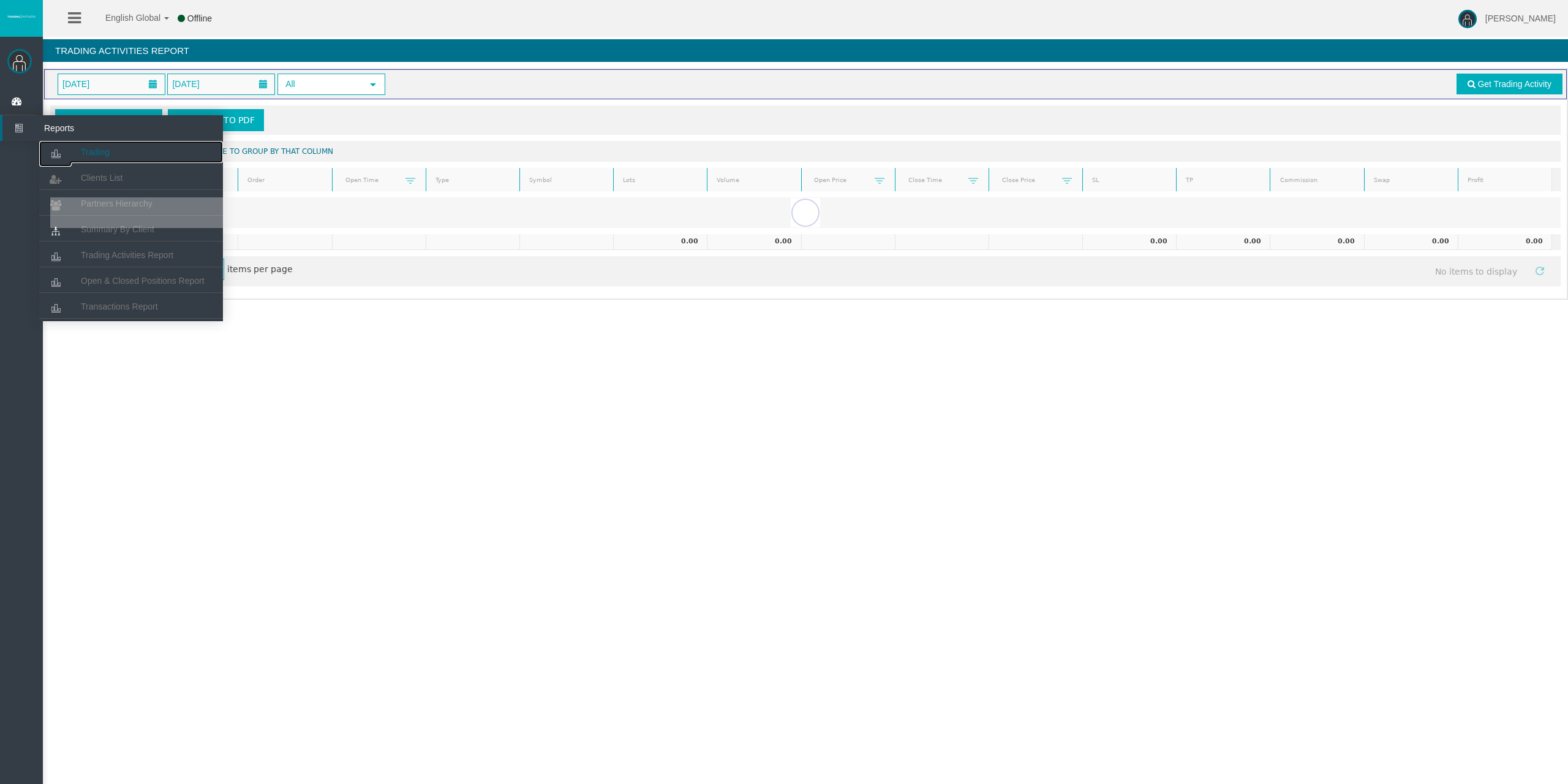
click at [87, 146] on link "Trading" at bounding box center [131, 152] width 184 height 22
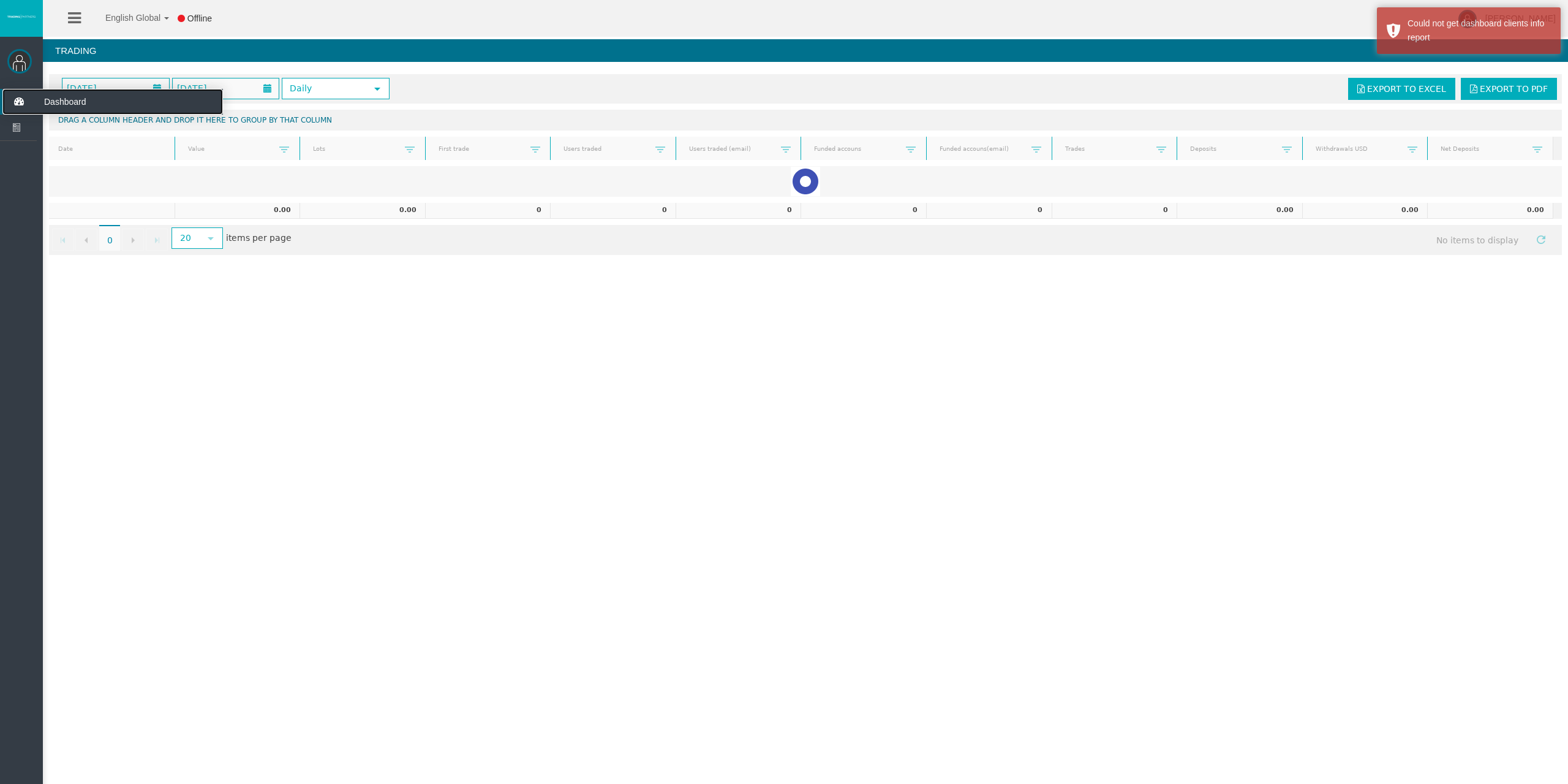
click at [21, 100] on icon at bounding box center [18, 101] width 32 height 26
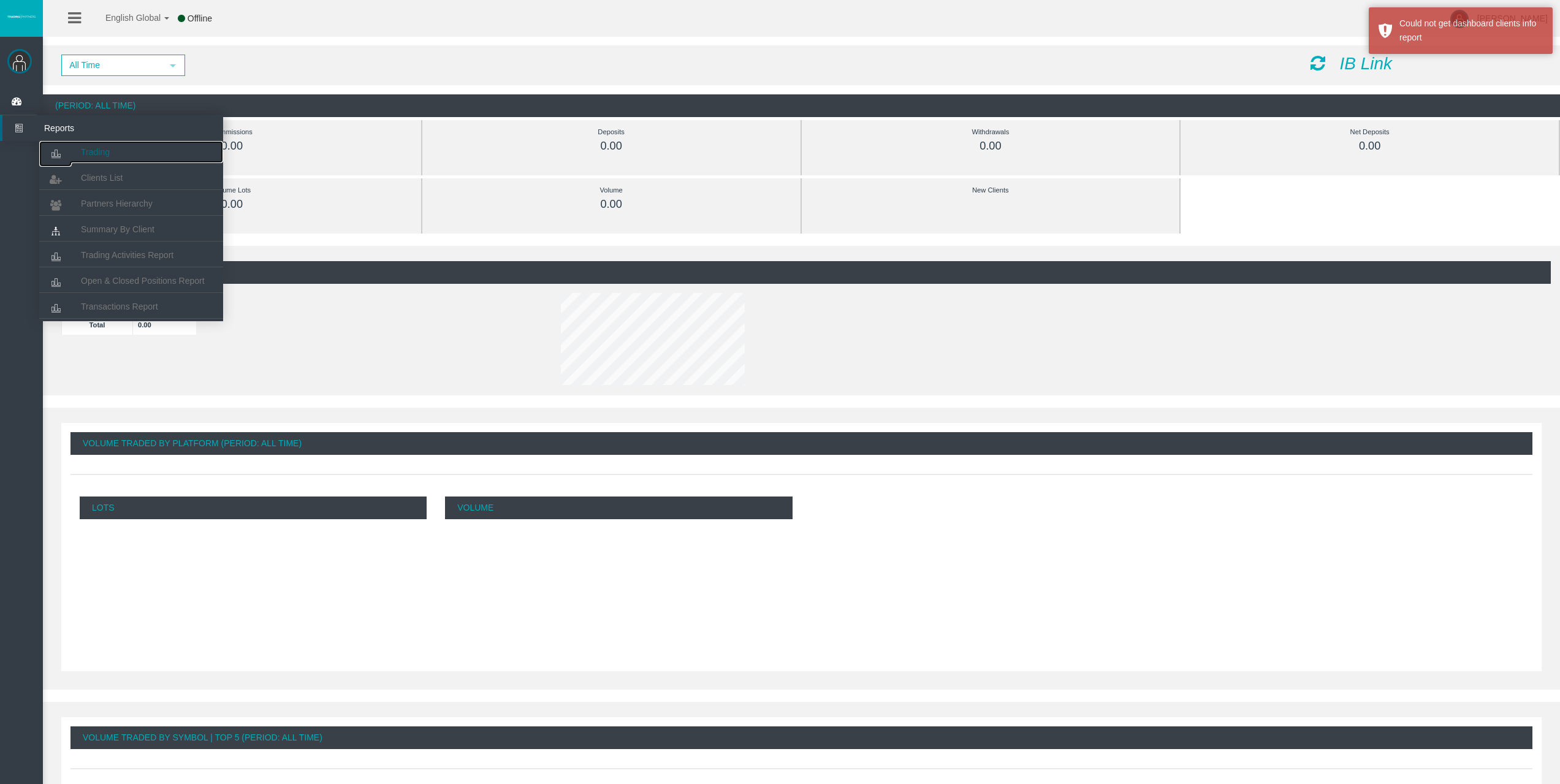
click at [75, 152] on link "Trading" at bounding box center [131, 152] width 184 height 22
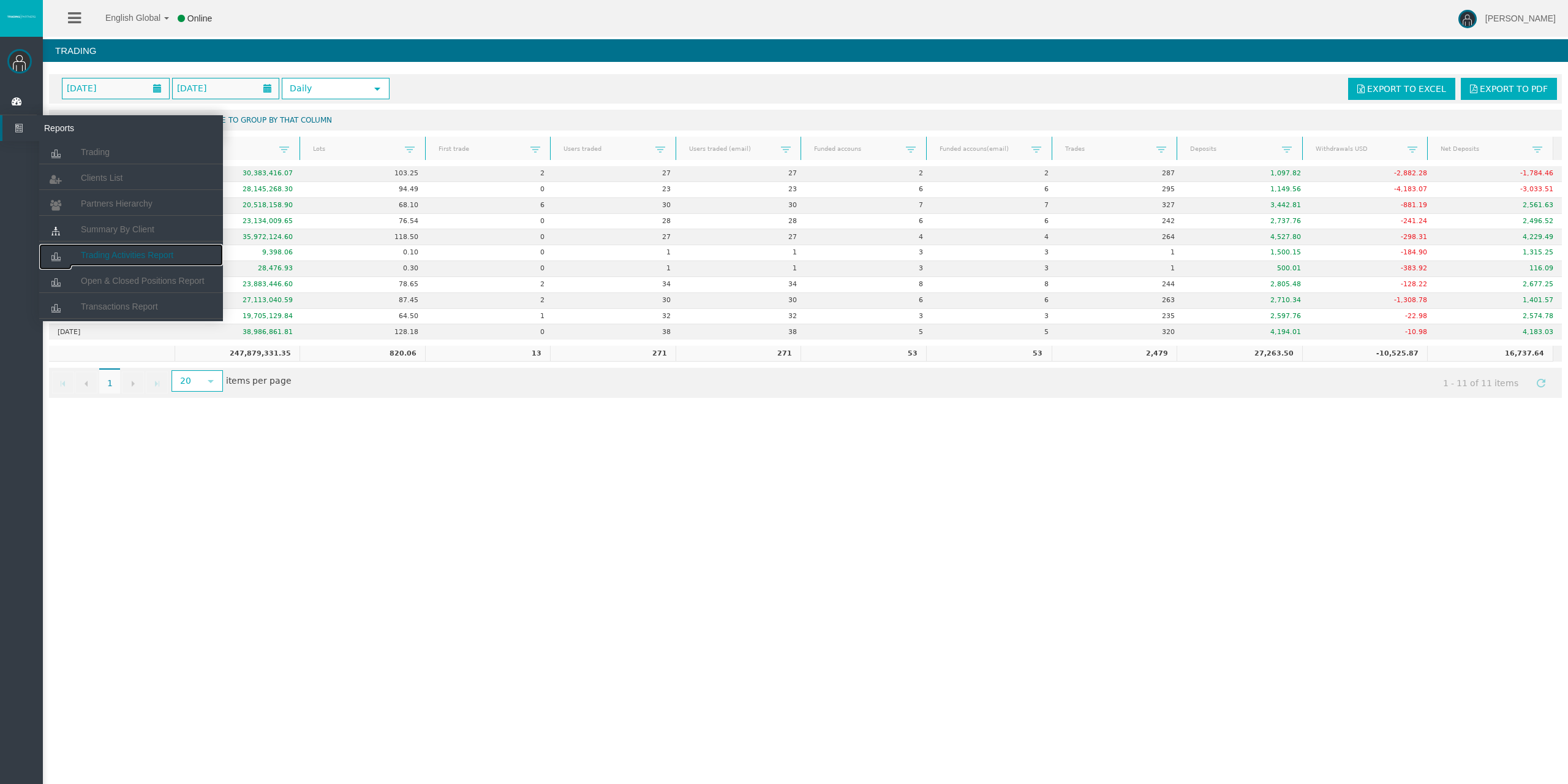
click at [99, 250] on span "Trading Activities Report" at bounding box center [127, 255] width 92 height 10
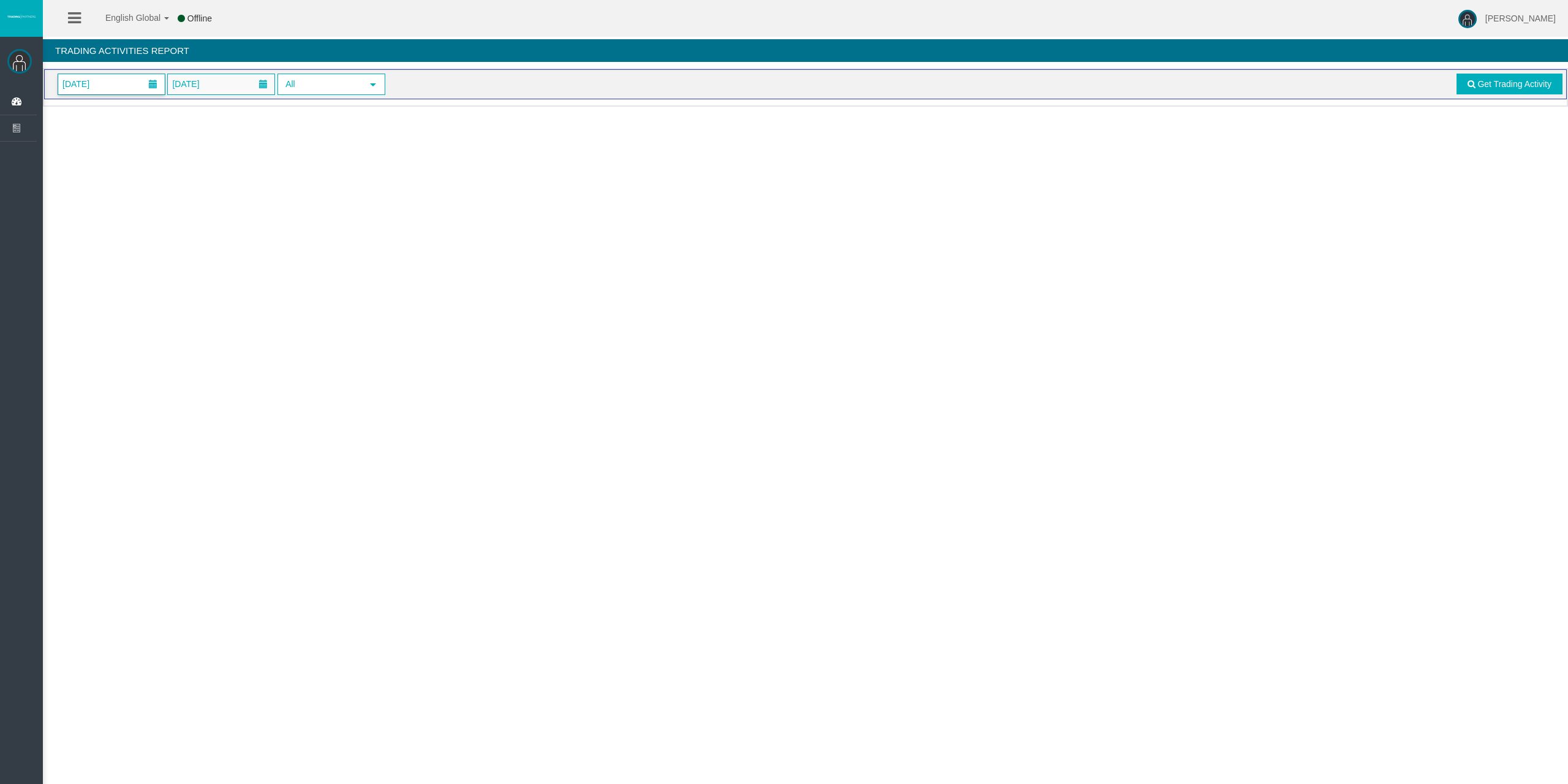
drag, startPoint x: 104, startPoint y: 86, endPoint x: 110, endPoint y: 94, distance: 10.0
click at [93, 88] on span "[DATE]" at bounding box center [76, 84] width 34 height 17
click at [157, 182] on link "11" at bounding box center [161, 190] width 23 height 22
click at [1492, 92] on link "Get Trading Activity" at bounding box center [1509, 84] width 106 height 21
click at [97, 93] on span "[DATE]" at bounding box center [111, 85] width 106 height 20
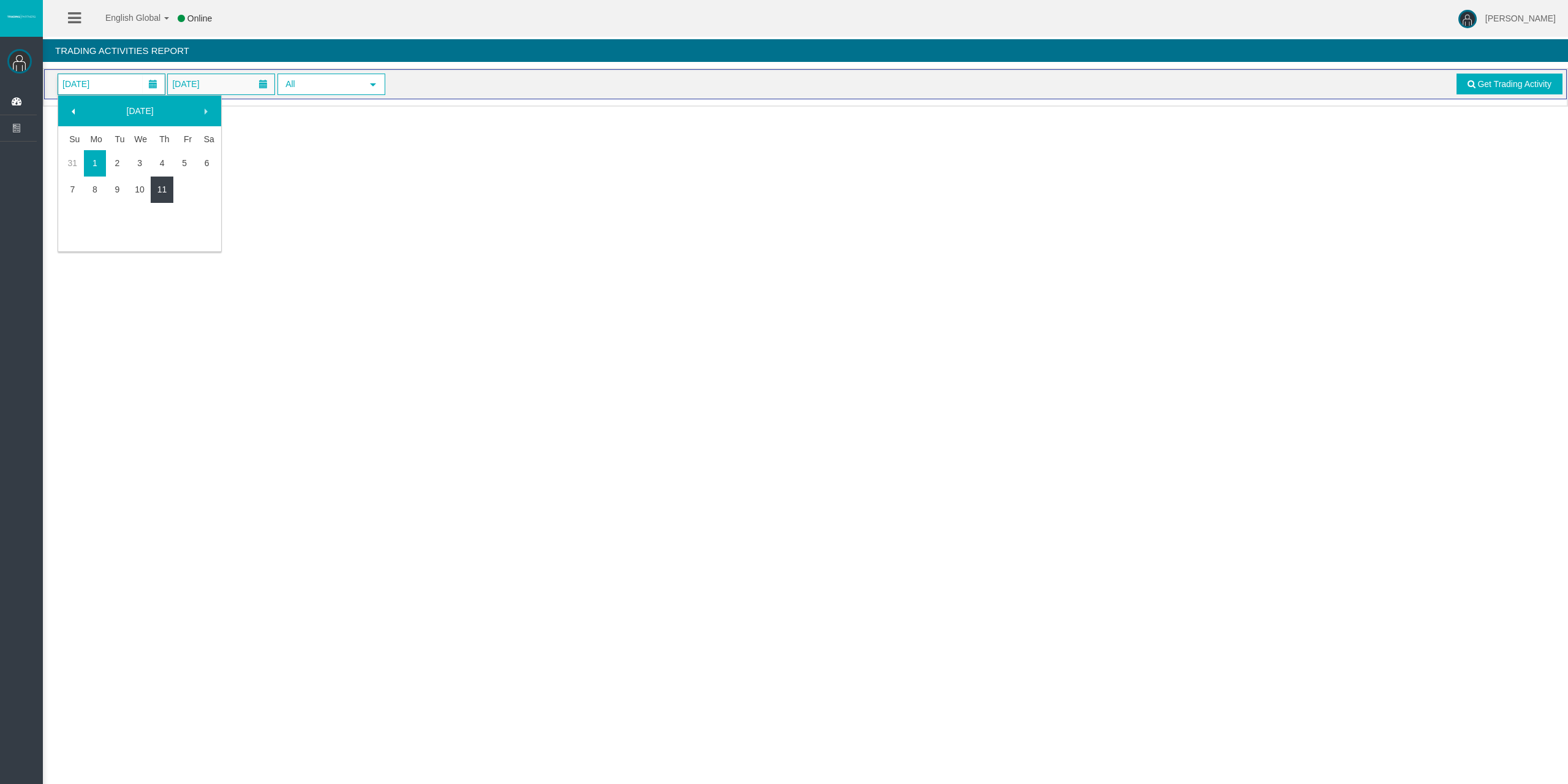
click at [162, 190] on link "11" at bounding box center [161, 190] width 23 height 22
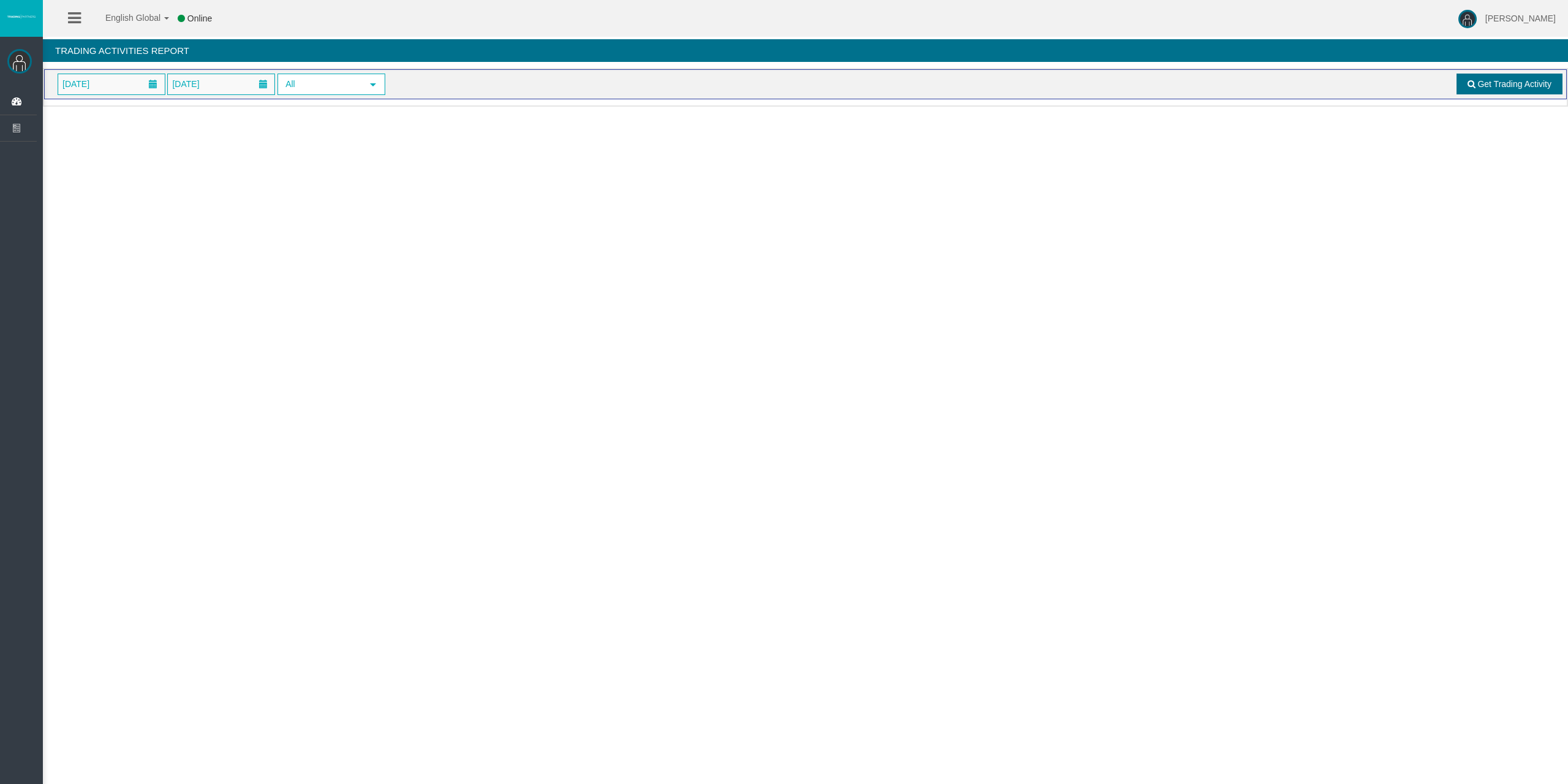
click at [1462, 92] on link "Get Trading Activity" at bounding box center [1509, 84] width 106 height 21
